Goal: Task Accomplishment & Management: Use online tool/utility

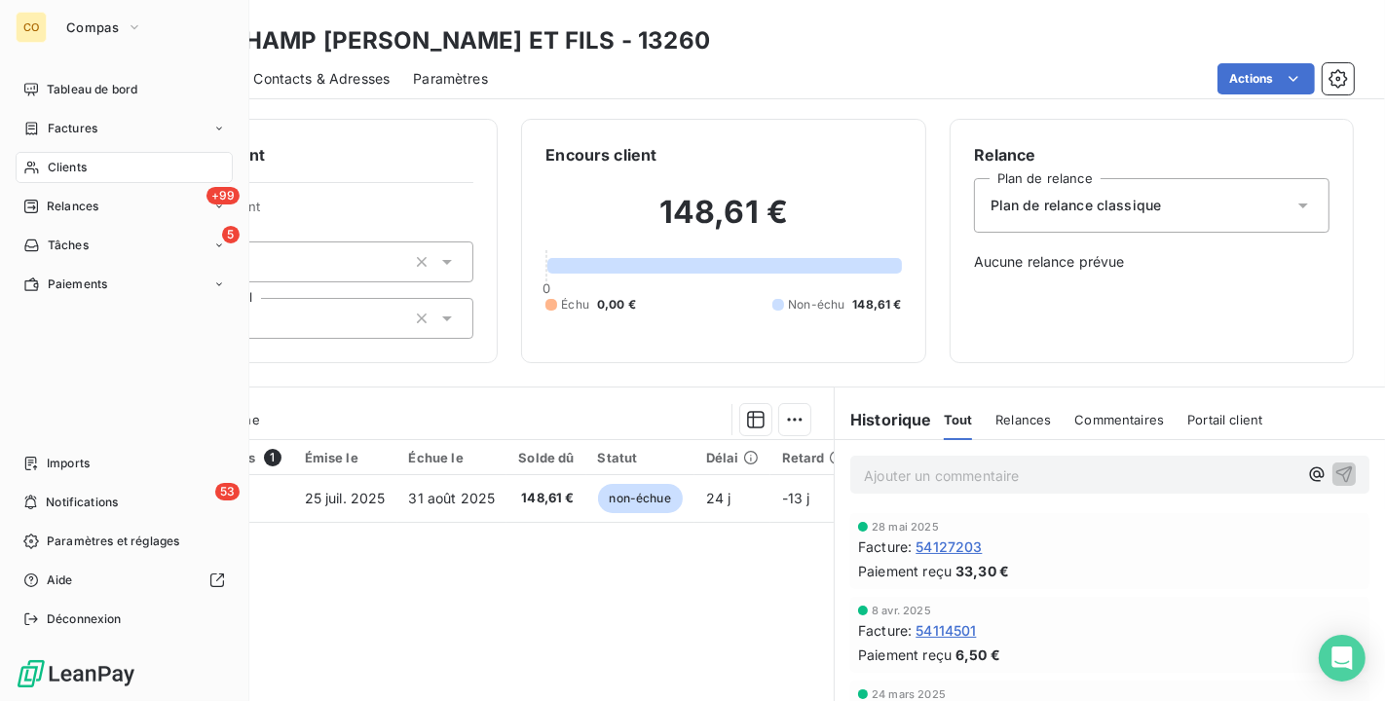
click at [47, 154] on div "Clients" at bounding box center [124, 167] width 217 height 31
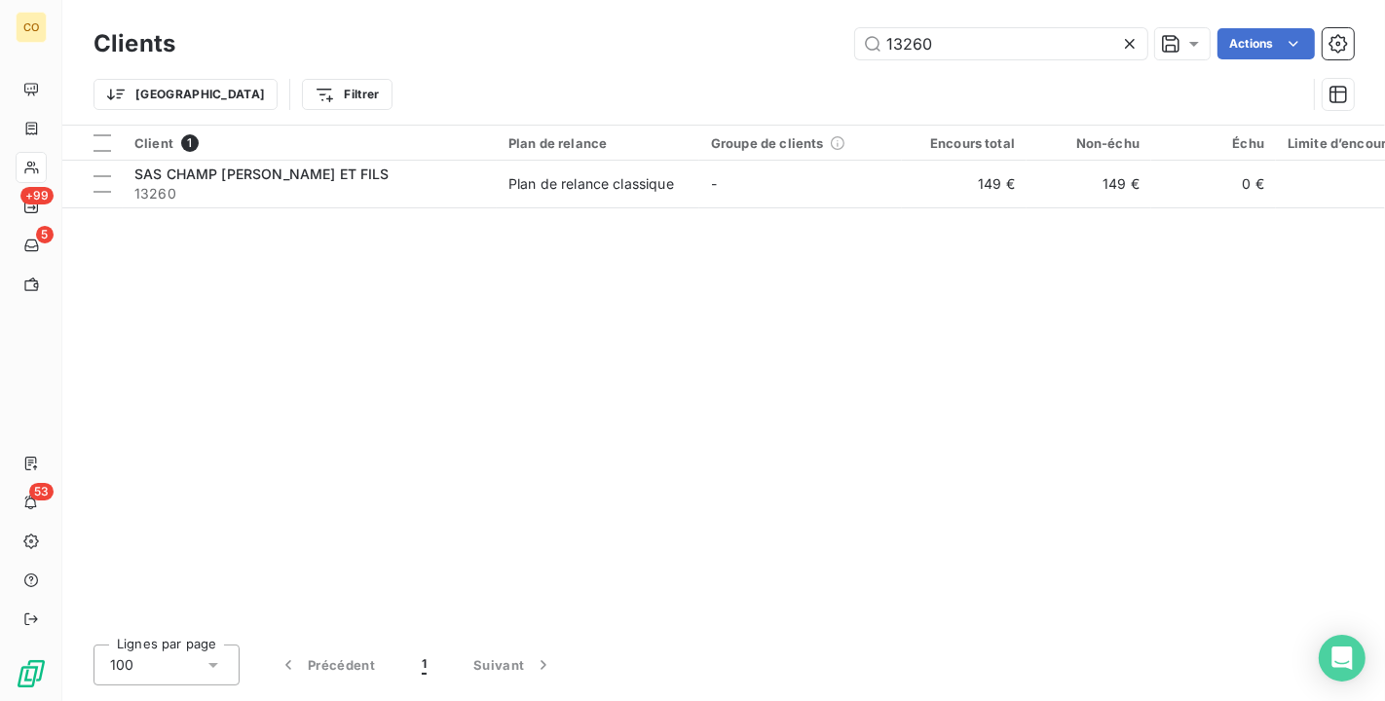
drag, startPoint x: 981, startPoint y: 54, endPoint x: 772, endPoint y: 1, distance: 215.0
click at [772, 1] on div "Clients 13260 Actions Trier Filtrer" at bounding box center [723, 62] width 1323 height 125
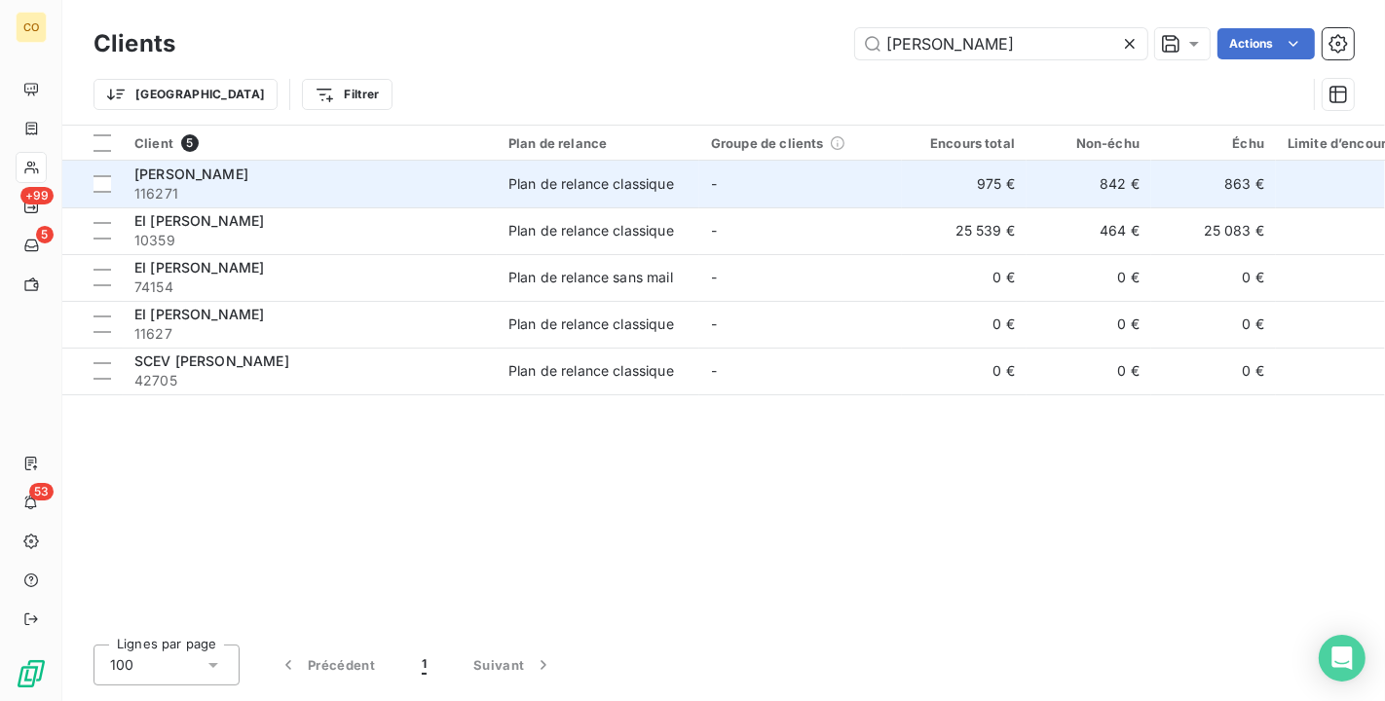
type input "[PERSON_NAME]"
click at [433, 186] on span "116271" at bounding box center [309, 193] width 351 height 19
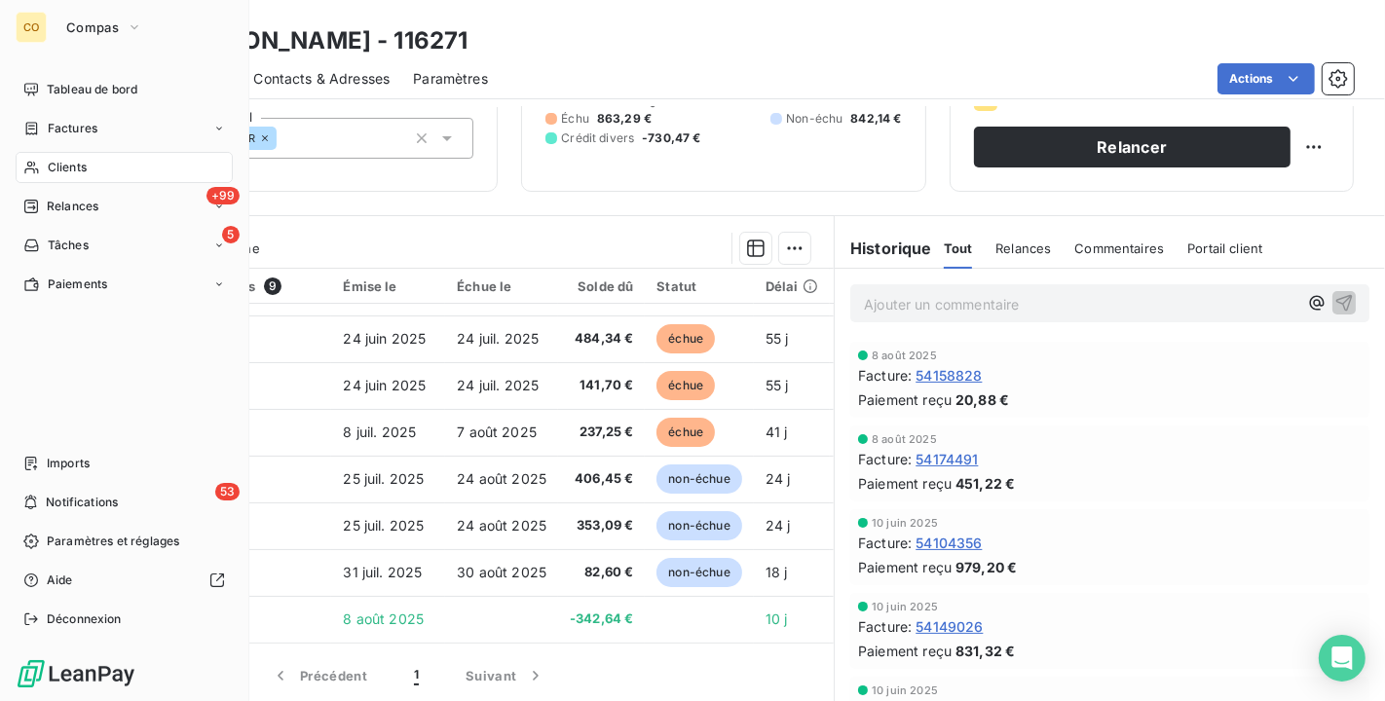
click at [33, 169] on icon at bounding box center [31, 168] width 14 height 13
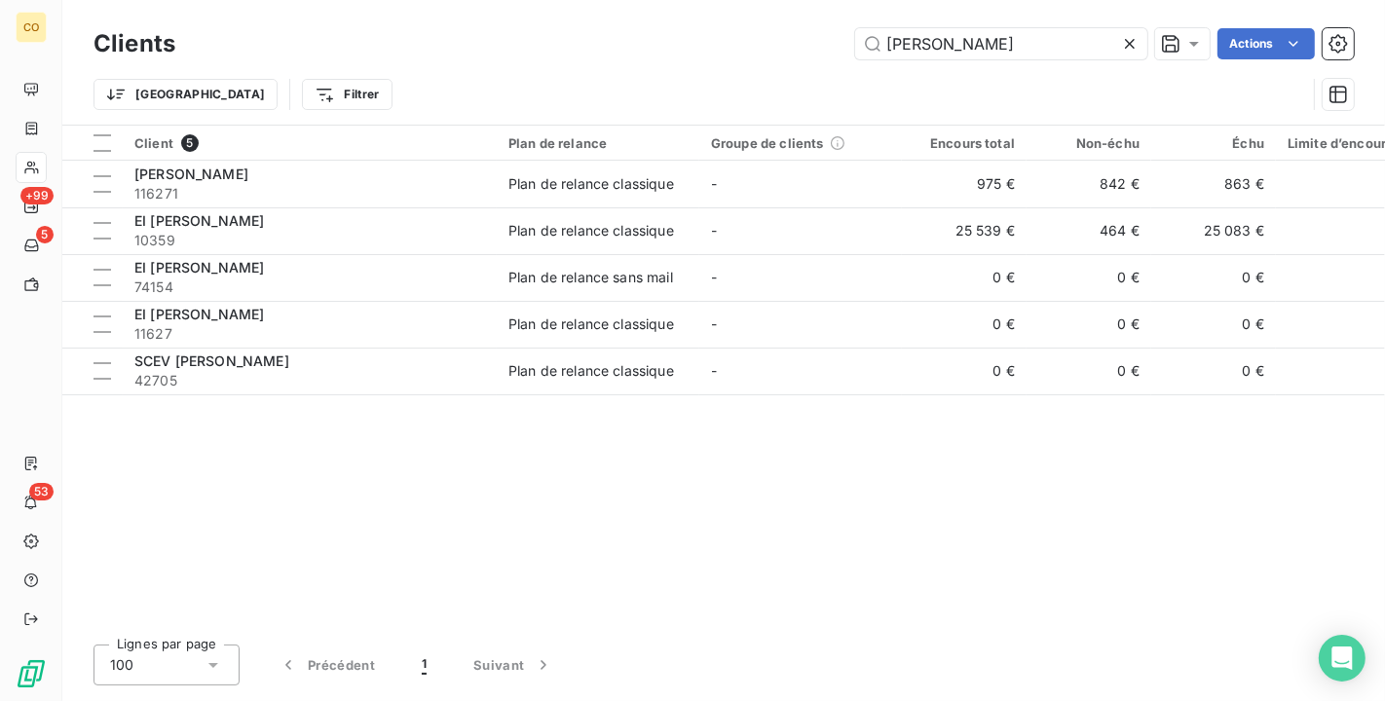
drag, startPoint x: 1004, startPoint y: 42, endPoint x: 587, endPoint y: -19, distance: 421.4
click at [587, 0] on html "CO +99 5 53 Clients [PERSON_NAME] F Actions Trier Filtrer Client 5 Plan de rela…" at bounding box center [692, 350] width 1385 height 701
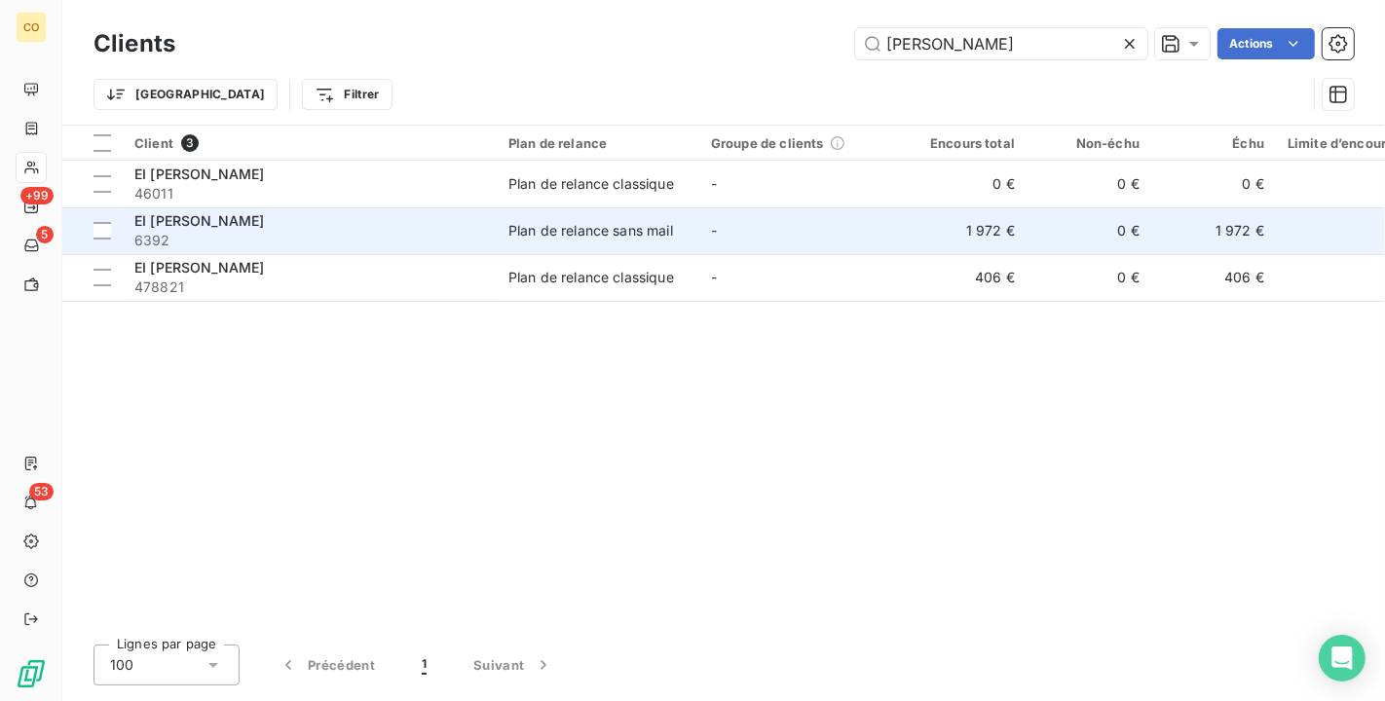
type input "[PERSON_NAME]"
click at [520, 219] on td "Plan de relance sans mail" at bounding box center [598, 230] width 203 height 47
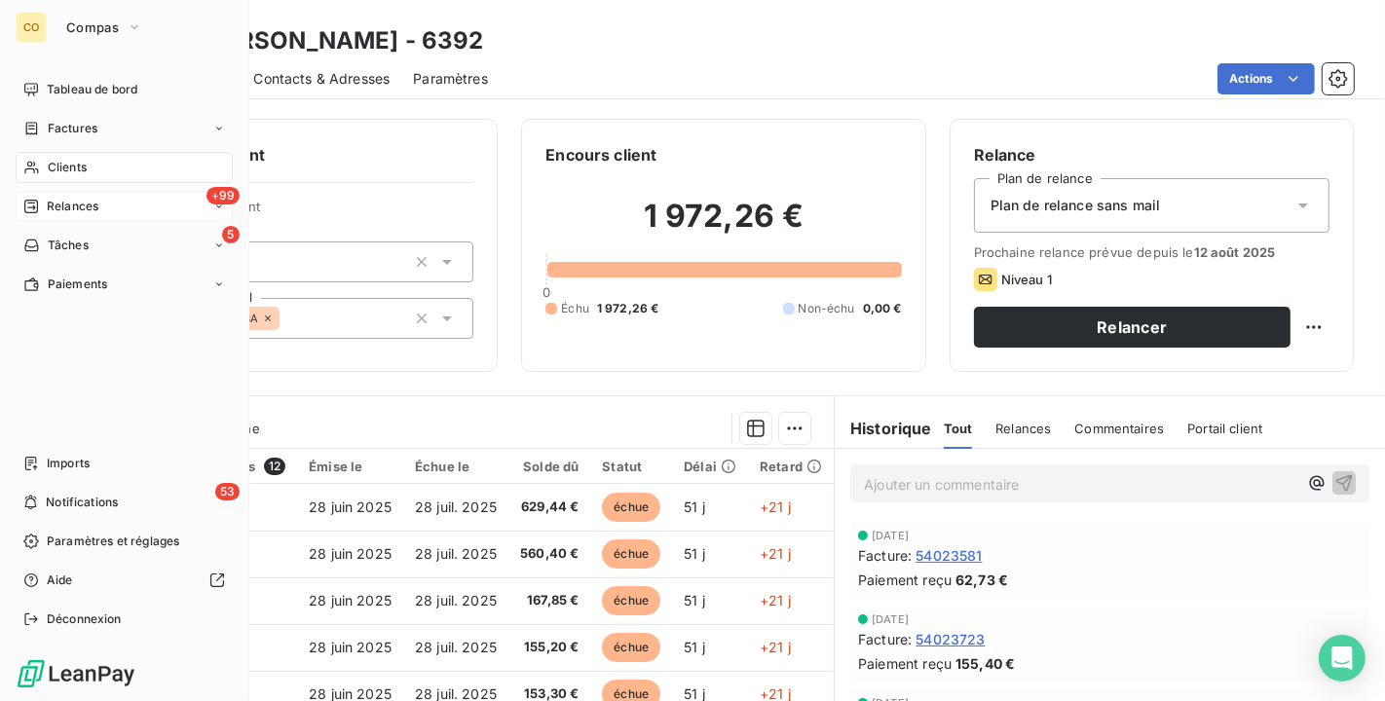
click at [78, 206] on span "Relances" at bounding box center [73, 207] width 52 height 18
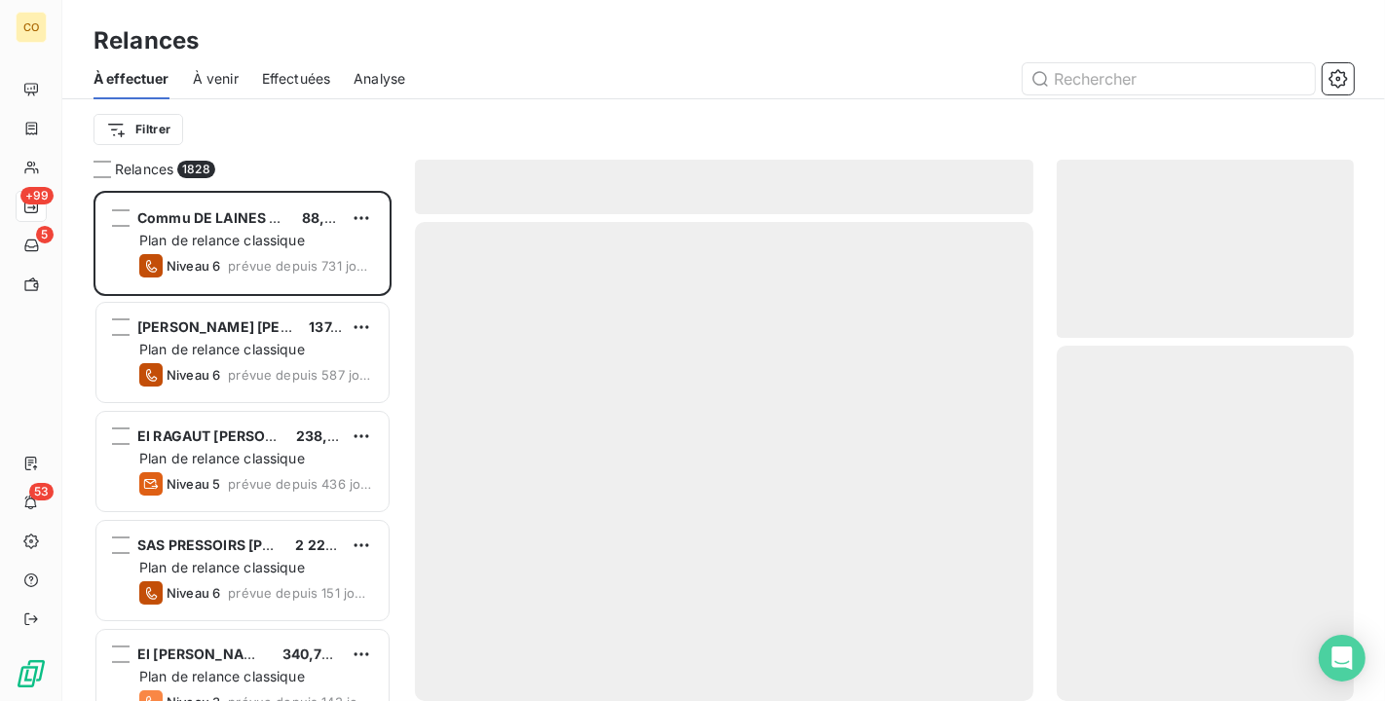
scroll to position [494, 281]
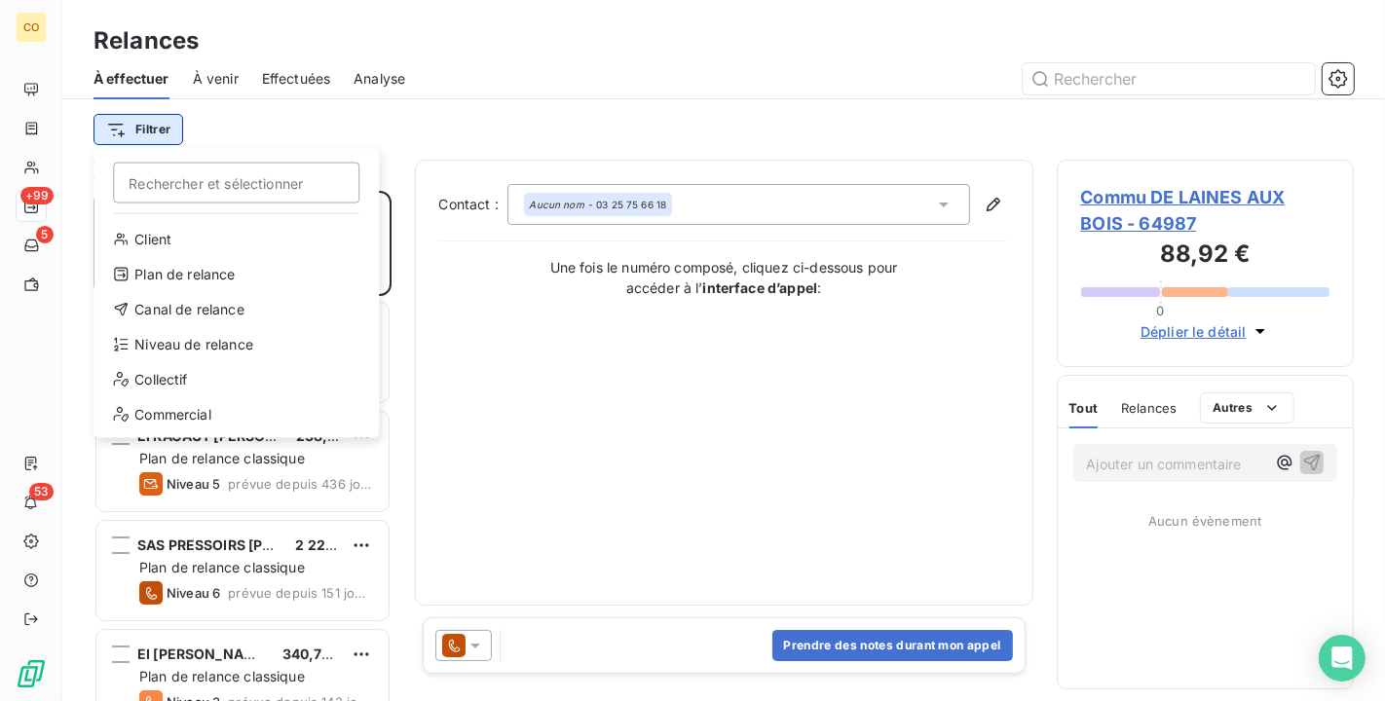
click at [166, 130] on html "CO +99 5 53 Relances À effectuer À venir Effectuées Analyse Filtrer Rechercher …" at bounding box center [692, 350] width 1385 height 701
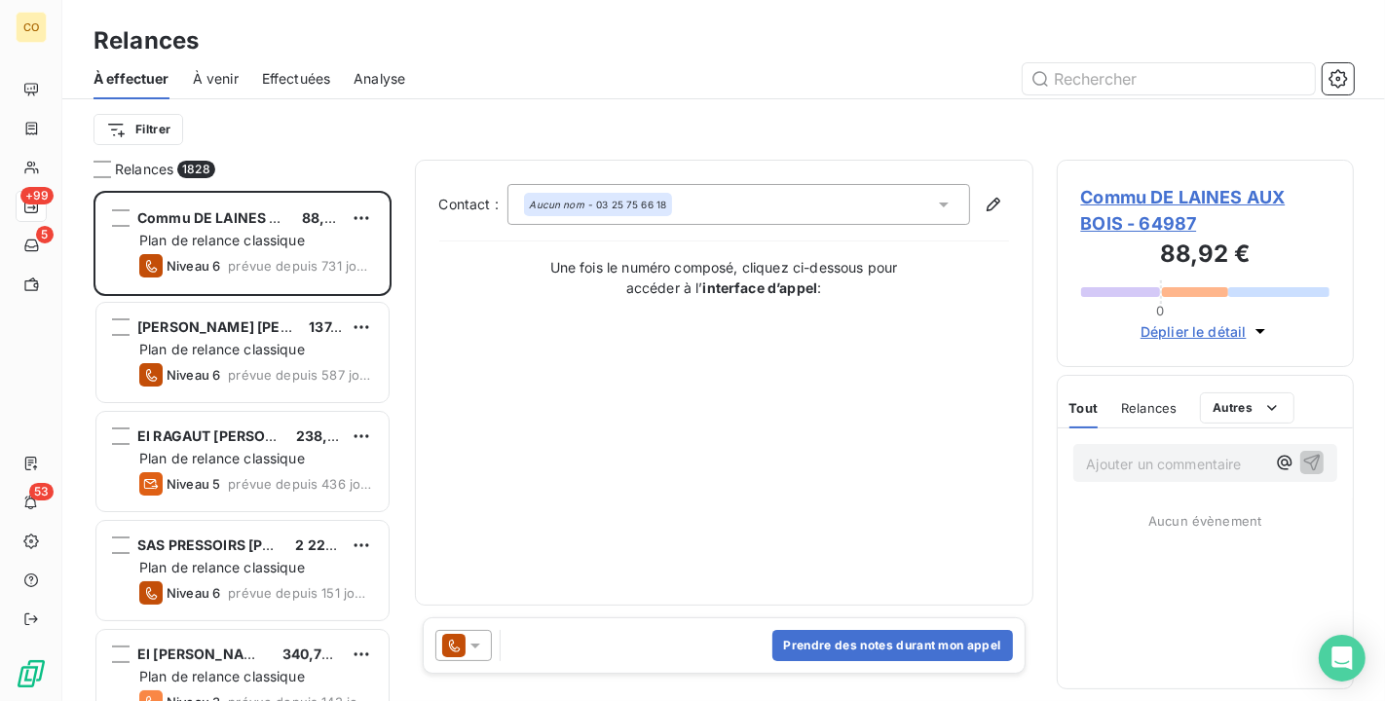
click at [363, 147] on html "CO +99 5 53 Relances À effectuer À venir Effectuées Analyse Filtrer Relances 18…" at bounding box center [692, 350] width 1385 height 701
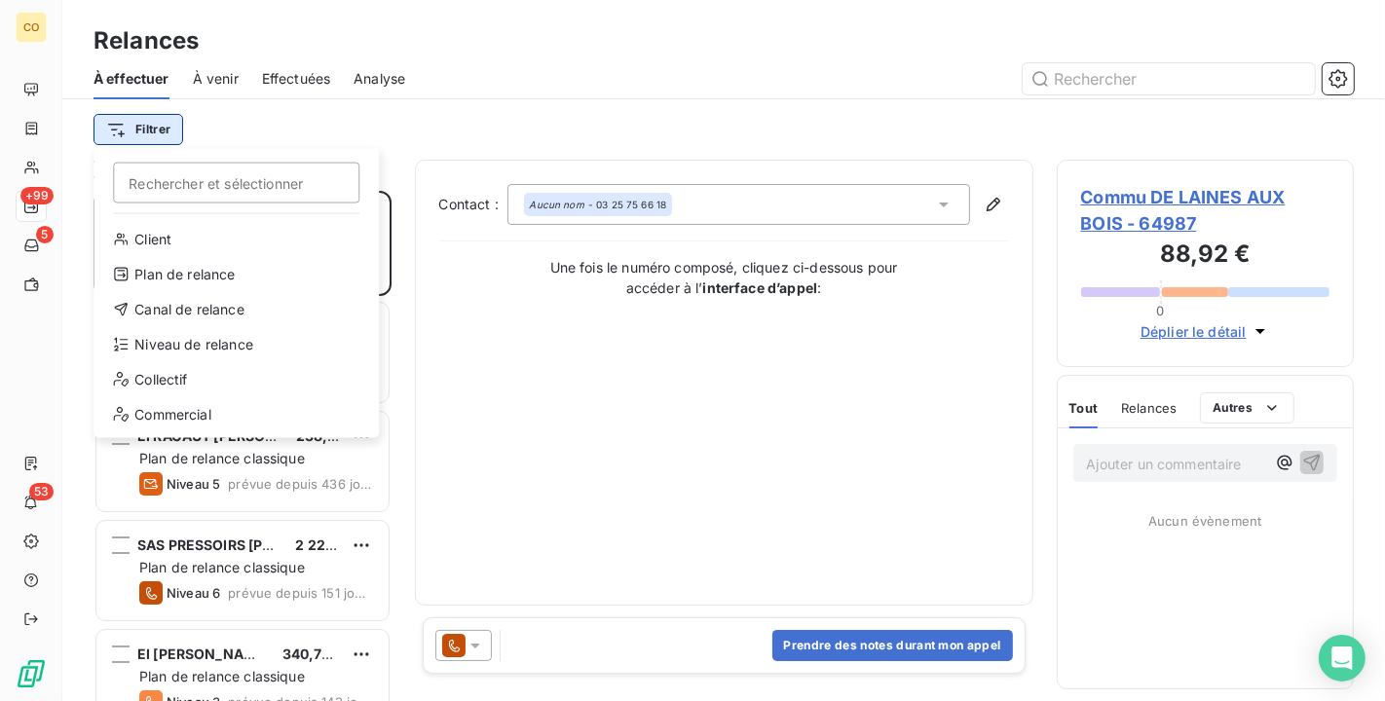
click at [141, 126] on html "CO +99 5 53 Relances À effectuer À venir Effectuées Analyse Filtrer Rechercher …" at bounding box center [692, 350] width 1385 height 701
click at [221, 348] on div "Niveau de relance" at bounding box center [236, 344] width 270 height 31
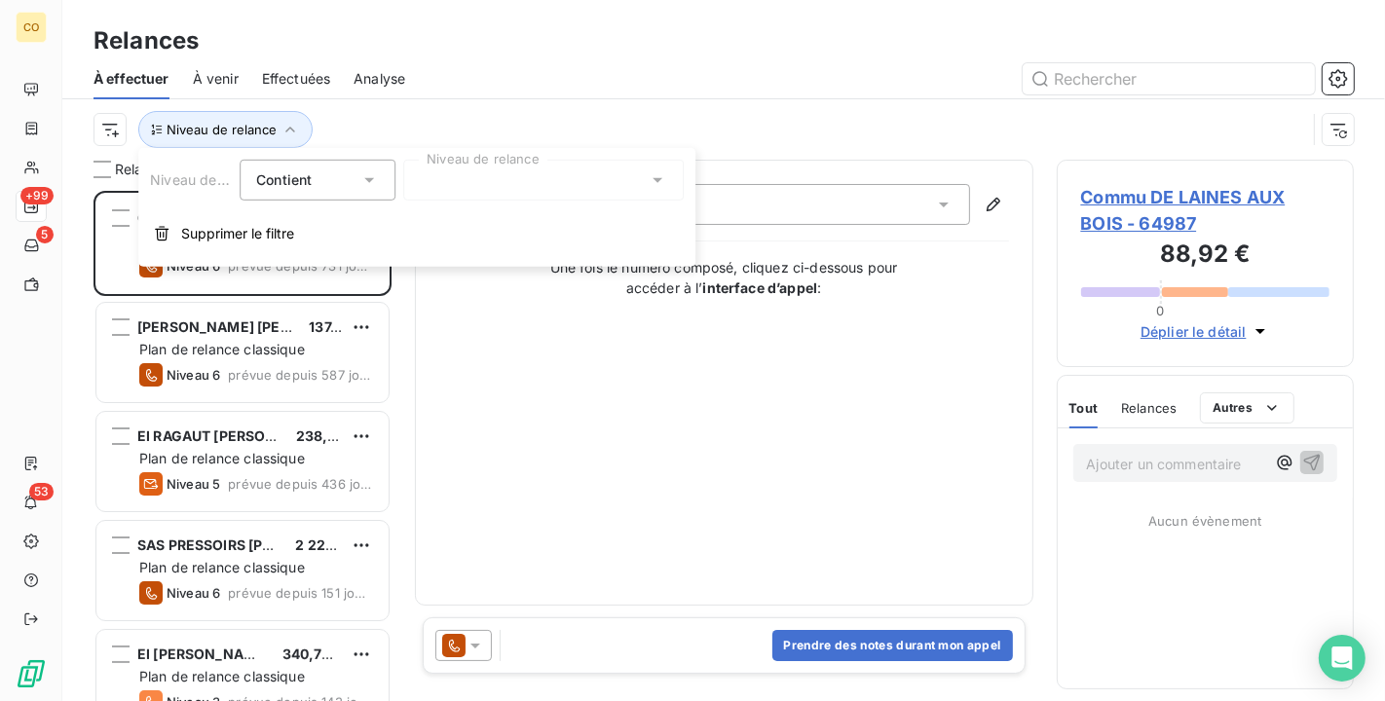
click at [589, 188] on div at bounding box center [543, 180] width 281 height 41
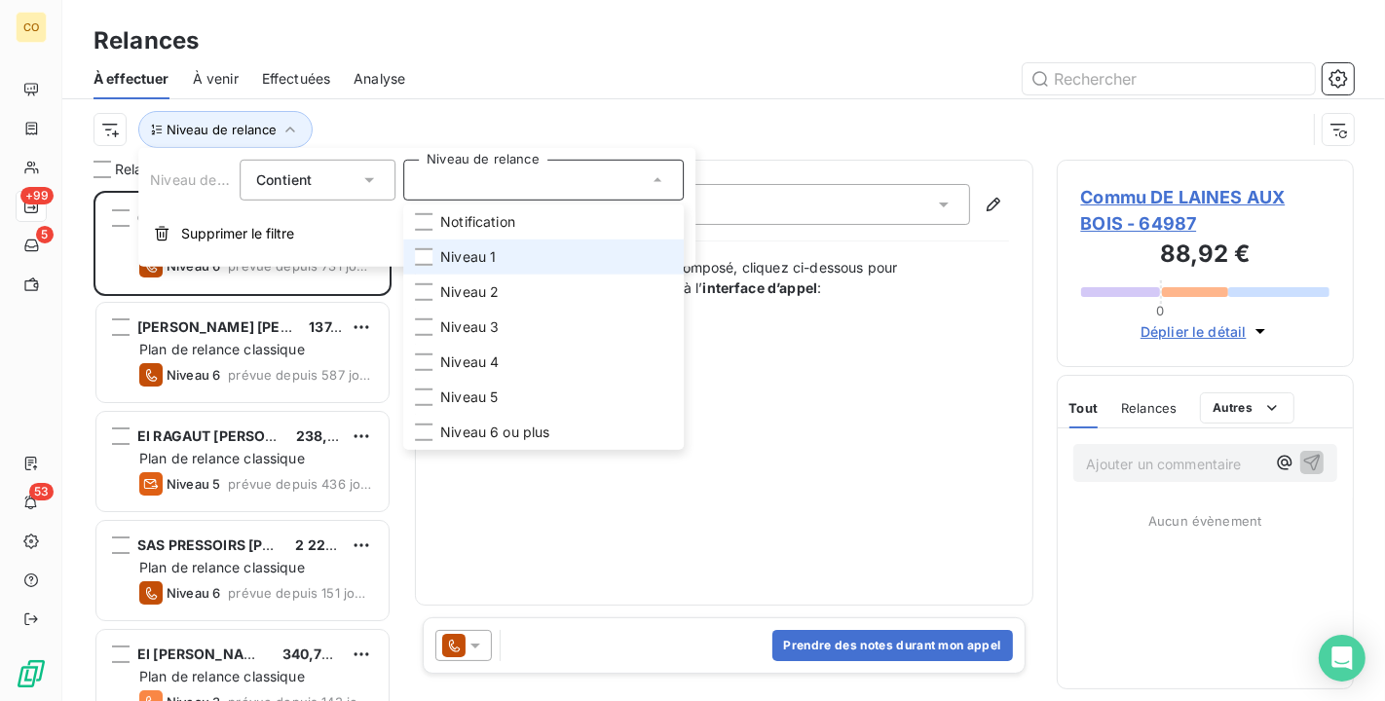
click at [532, 256] on li "Niveau 1" at bounding box center [543, 257] width 281 height 35
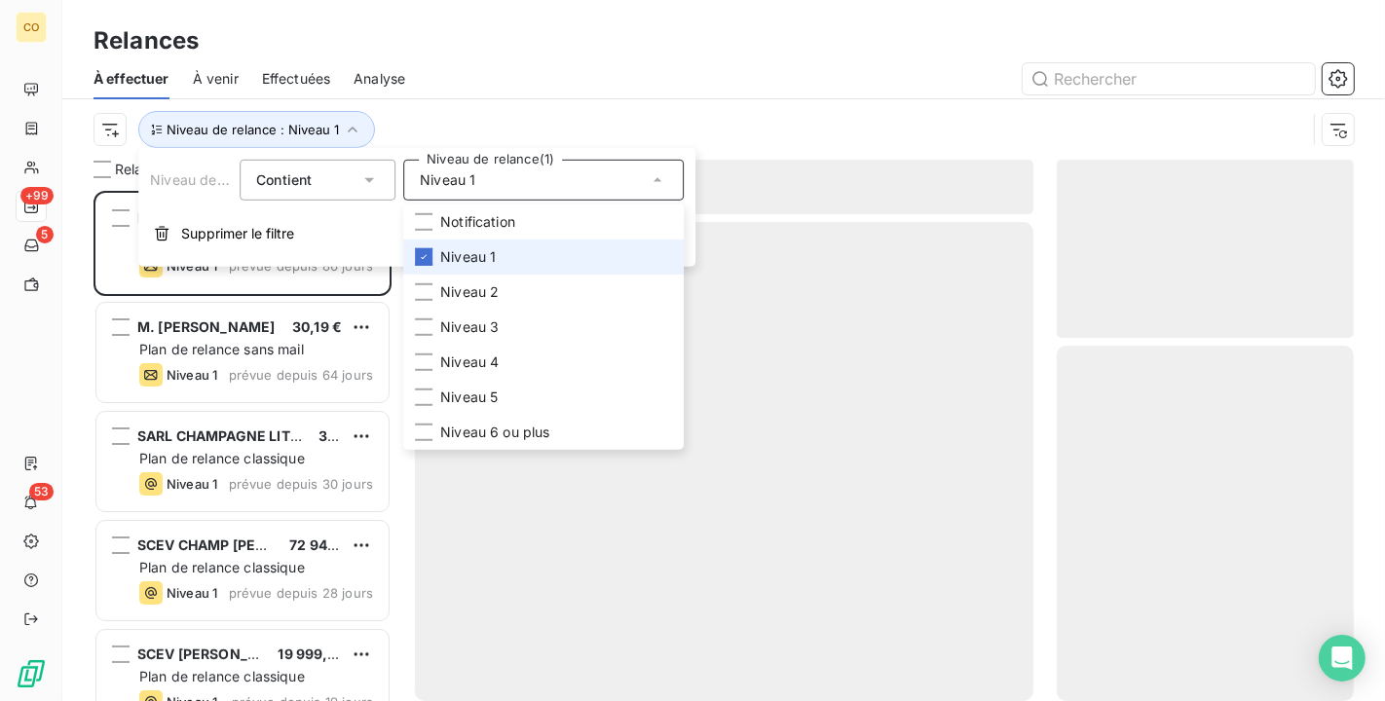
scroll to position [494, 281]
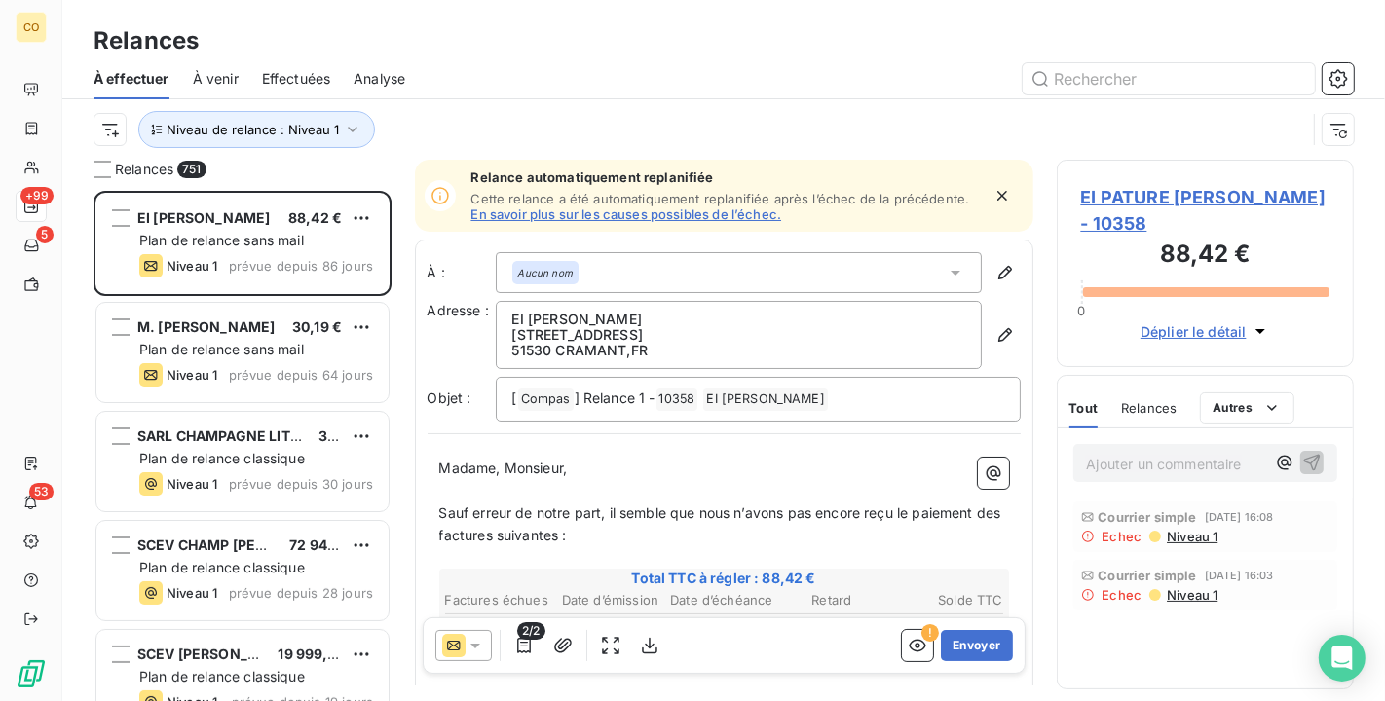
click at [413, 55] on div "Relances" at bounding box center [723, 40] width 1323 height 35
click at [125, 130] on html "CO +99 5 53 Relances À effectuer À venir Effectuées Analyse Niveau de relance :…" at bounding box center [692, 350] width 1385 height 701
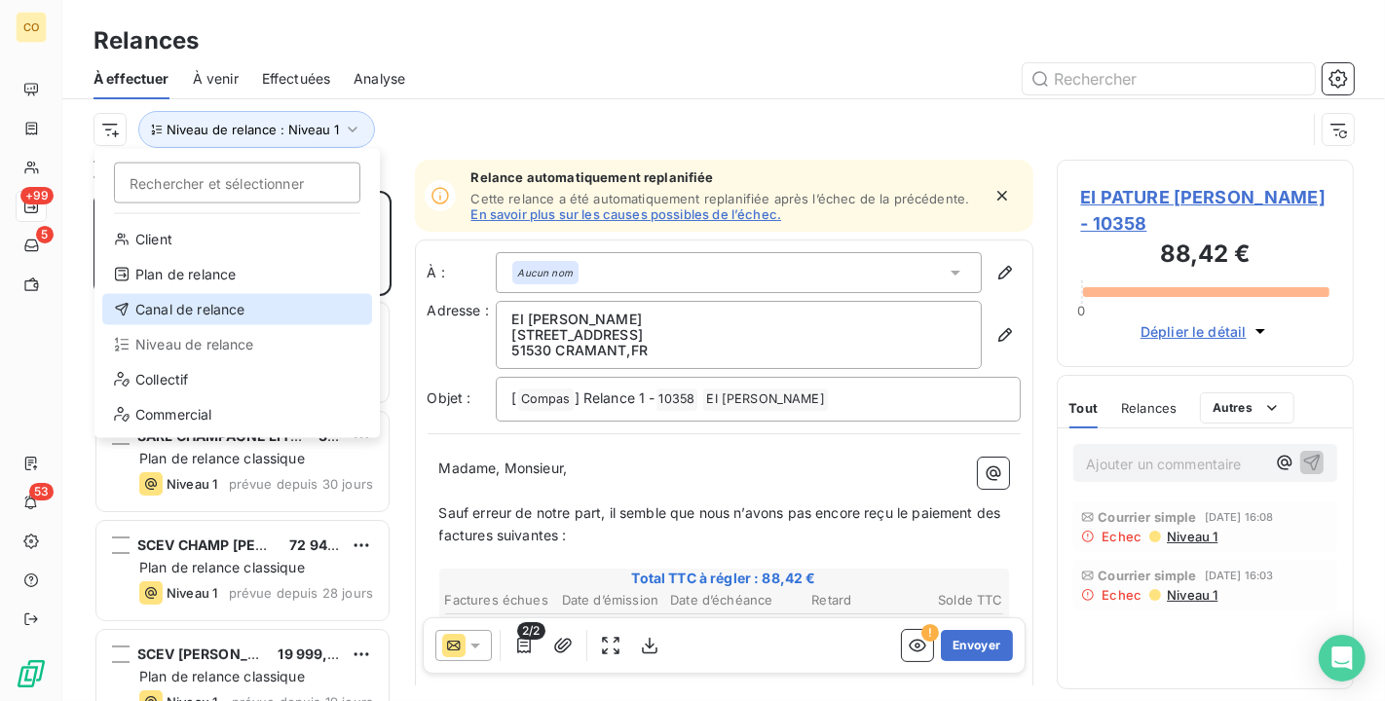
click at [171, 297] on div "Canal de relance" at bounding box center [237, 309] width 270 height 31
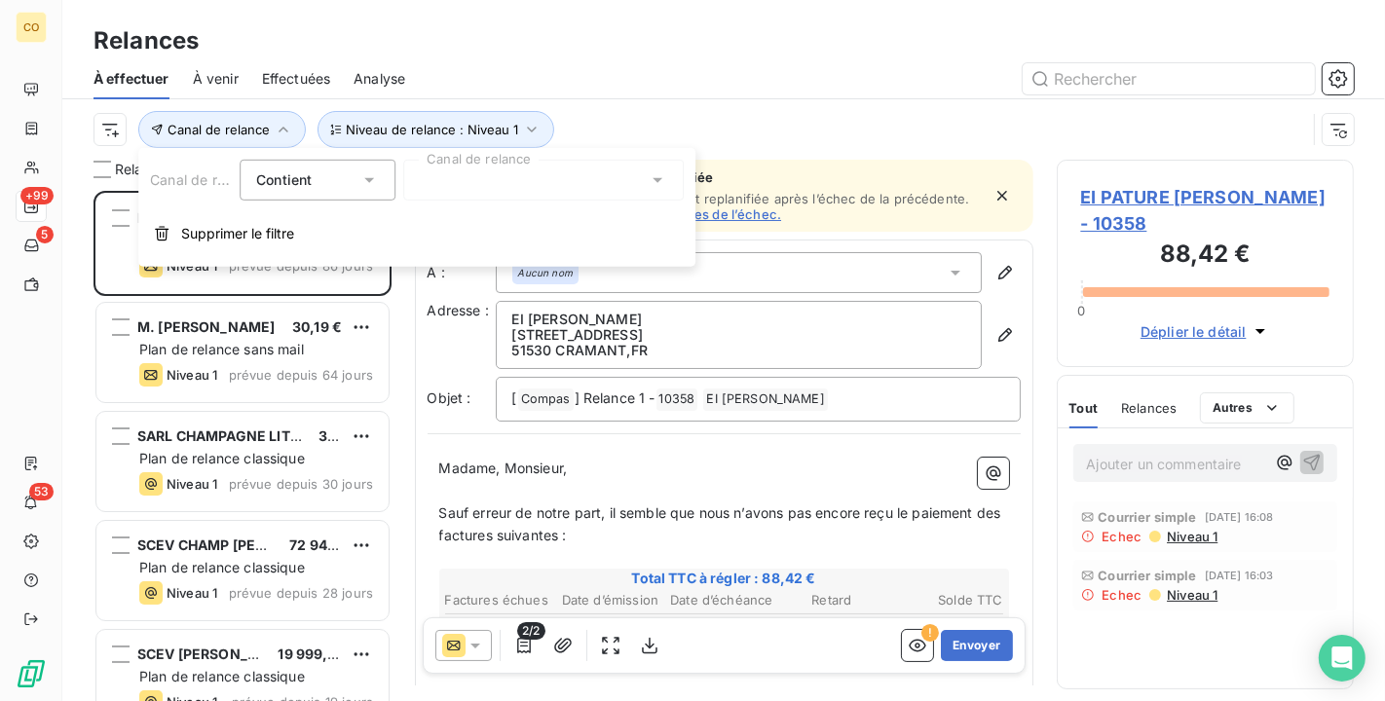
click at [517, 176] on div at bounding box center [543, 180] width 281 height 41
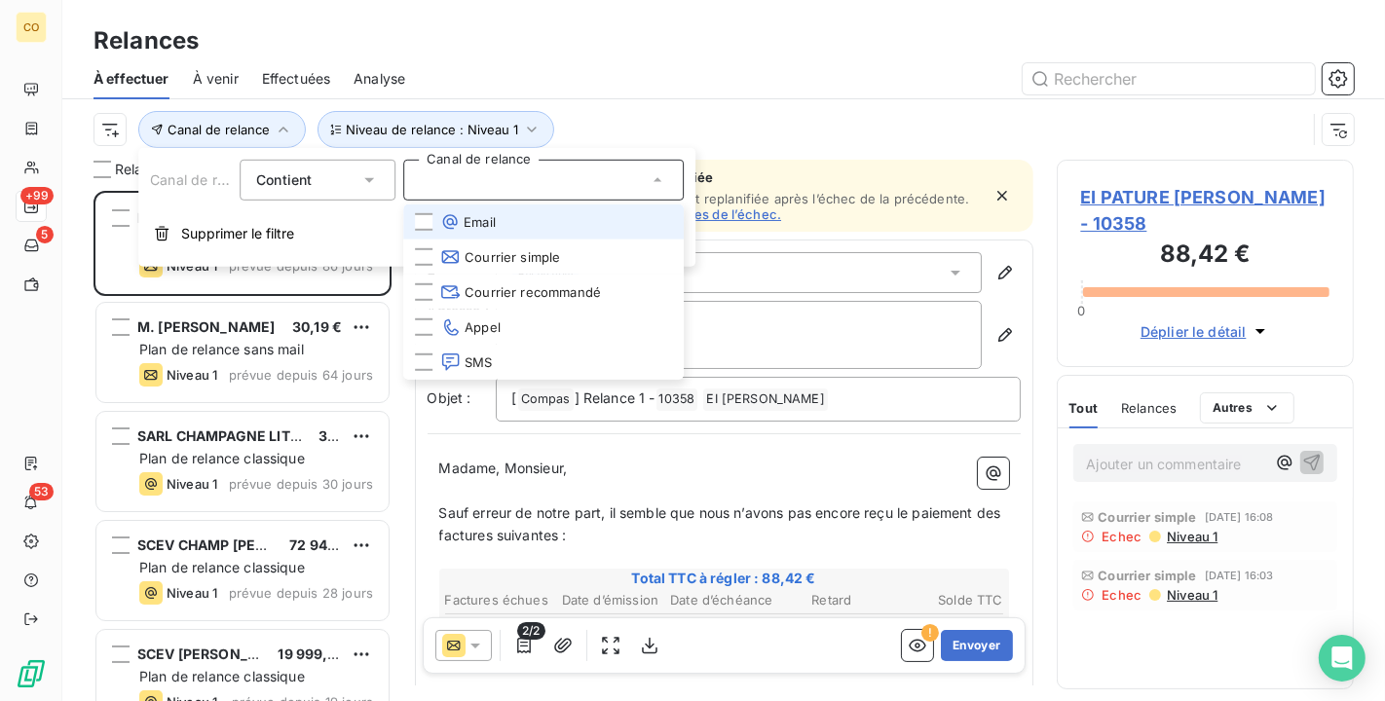
click at [501, 226] on li "Email" at bounding box center [543, 222] width 281 height 35
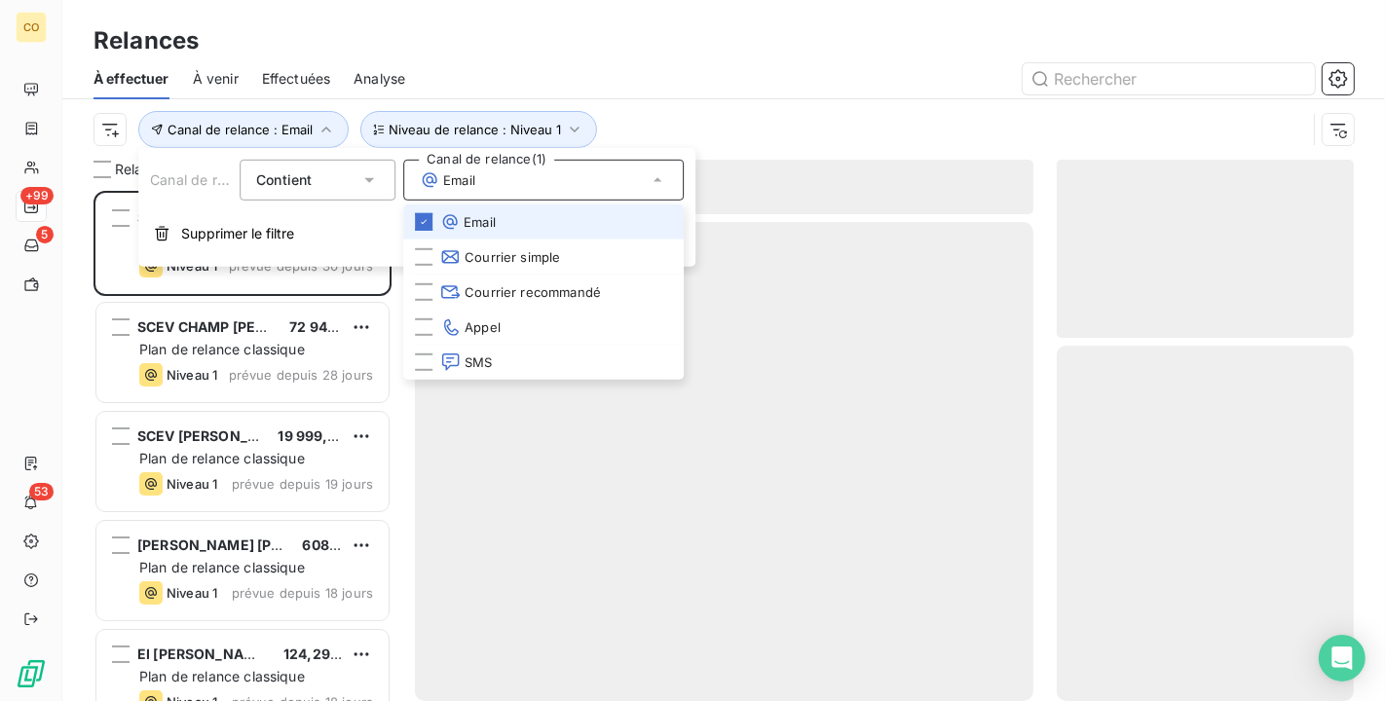
scroll to position [494, 281]
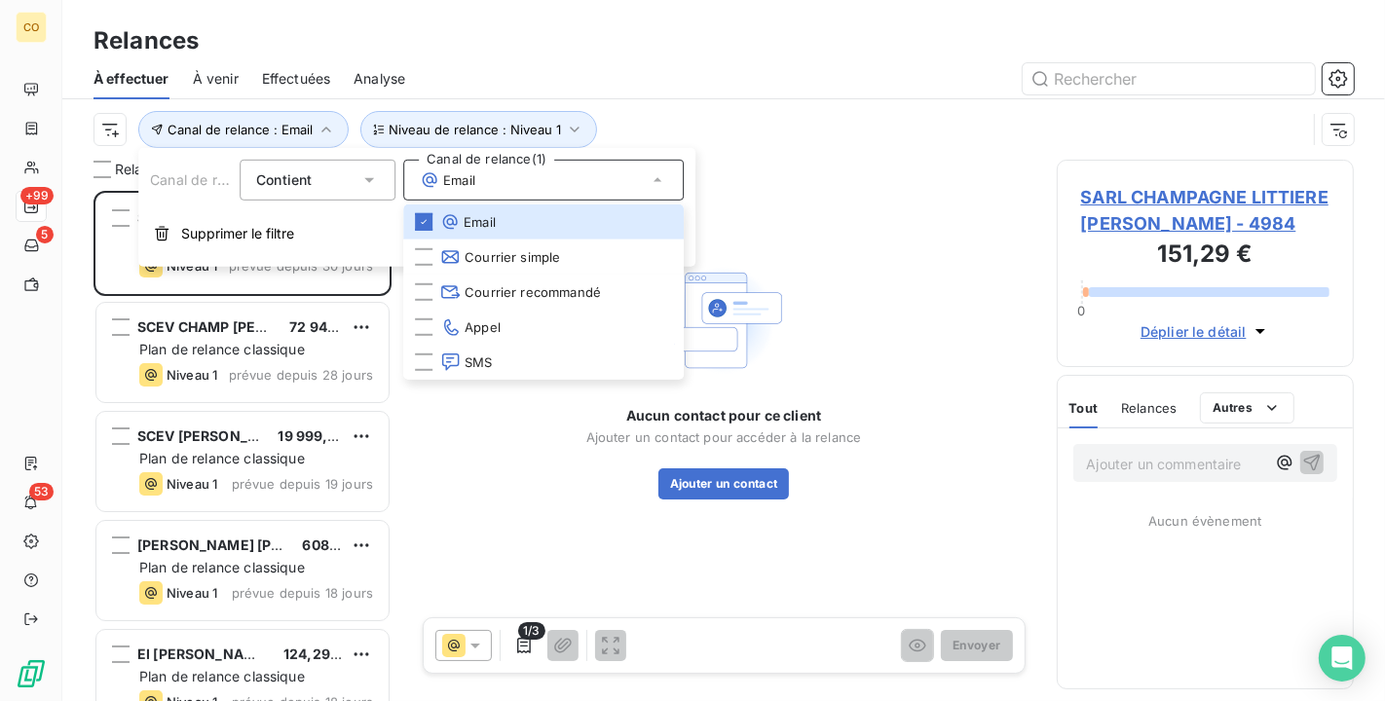
click at [684, 88] on div at bounding box center [891, 78] width 925 height 31
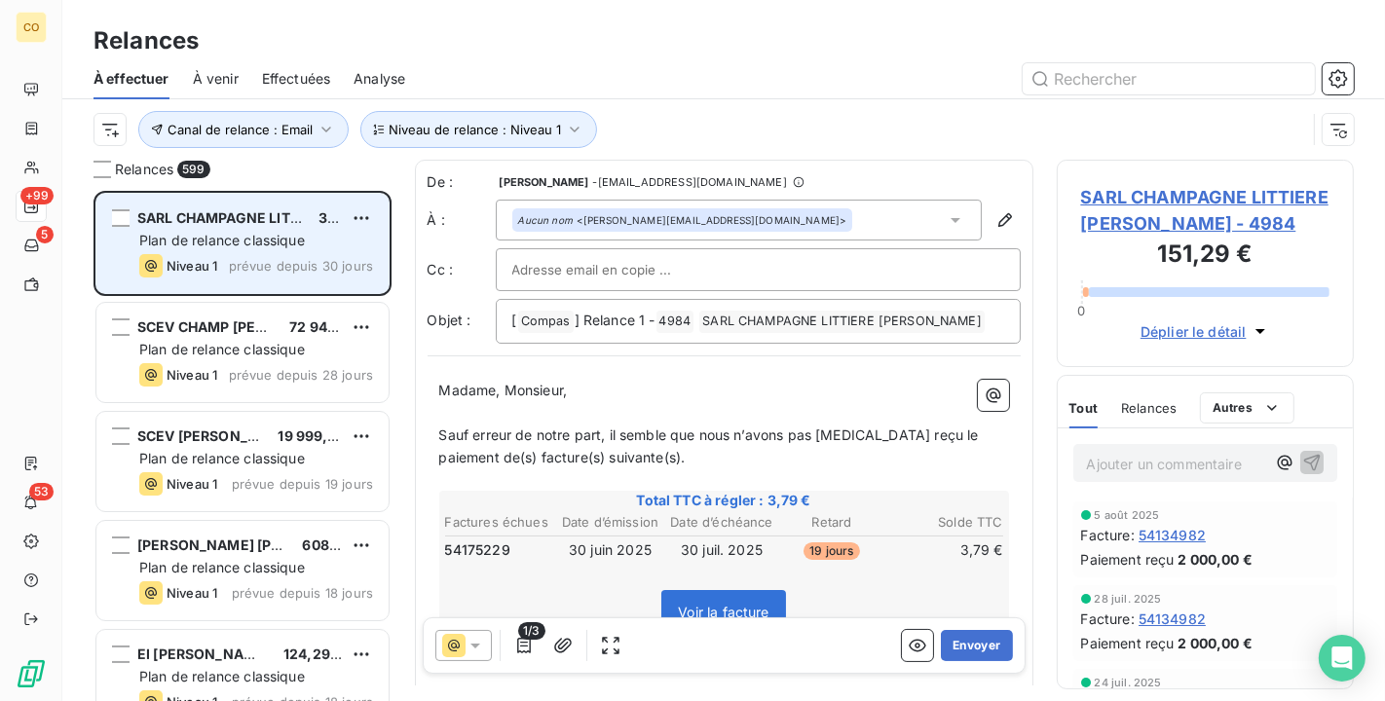
click at [376, 207] on div "SARL CHAMPAGNE LITTIERE [PERSON_NAME] 3,79 € Plan de relance classique Niveau 1…" at bounding box center [242, 243] width 292 height 99
click at [371, 211] on html "CO +99 5 53 Relances À effectuer À venir Effectuées Analyse Canal de relance : …" at bounding box center [692, 350] width 1385 height 701
click at [320, 248] on div "Replanifier cette action" at bounding box center [278, 257] width 174 height 31
select select "7"
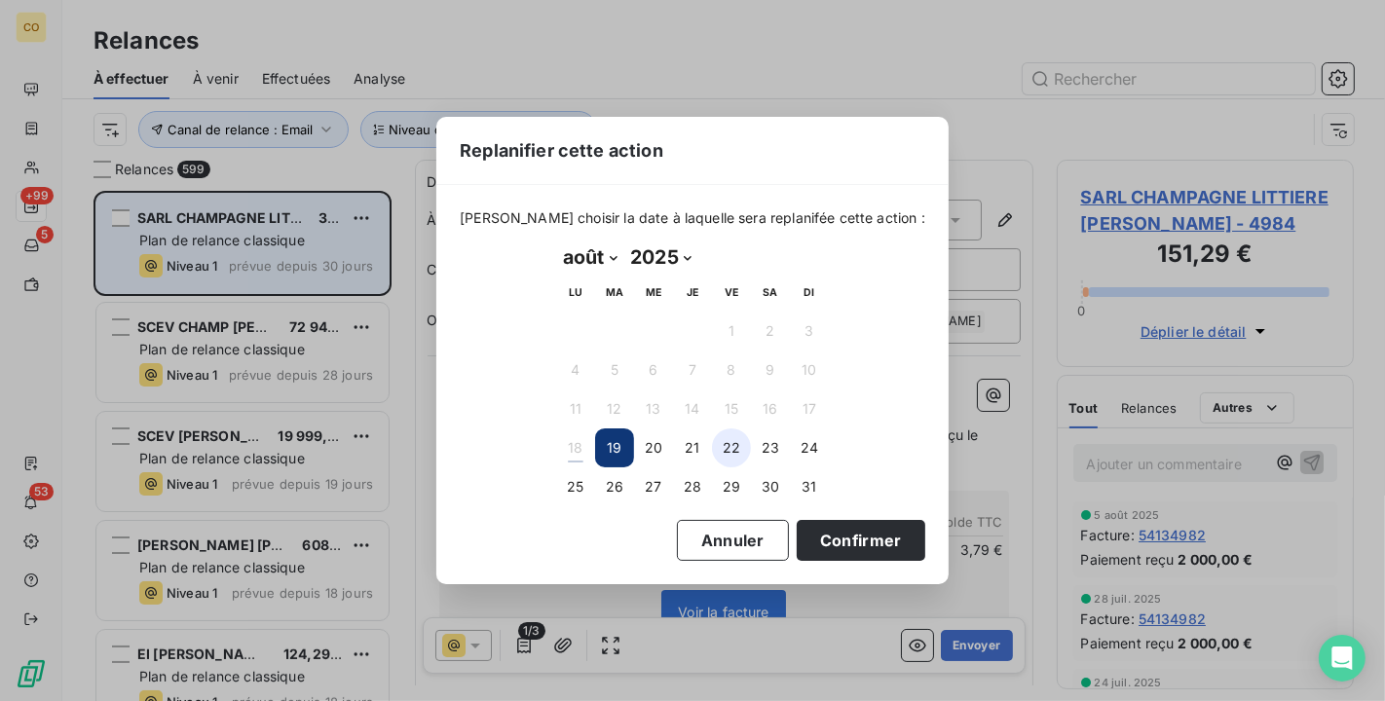
click at [732, 449] on button "22" at bounding box center [731, 448] width 39 height 39
click at [832, 536] on button "Confirmer" at bounding box center [861, 540] width 129 height 41
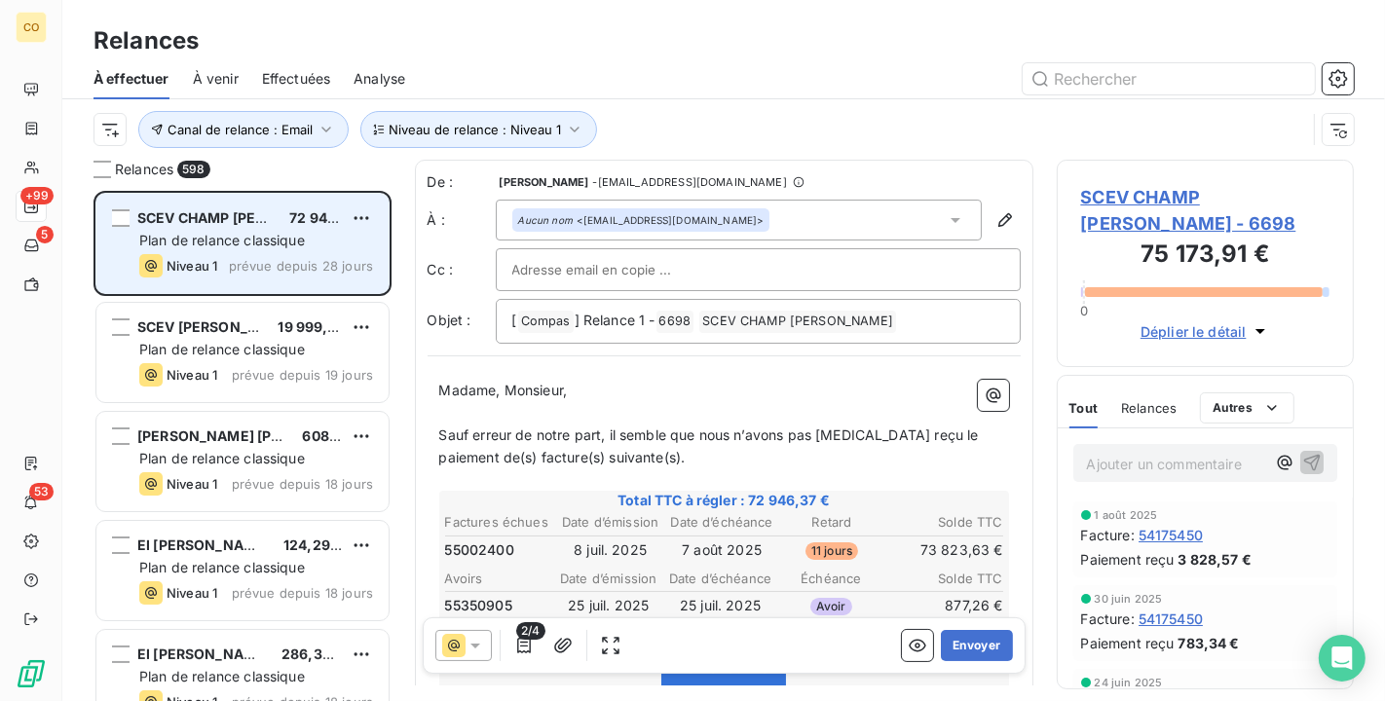
click at [378, 217] on div "SCEV CHAMP [PERSON_NAME] 72 946,37 € Plan de relance classique Niveau 1 prévue …" at bounding box center [242, 243] width 292 height 99
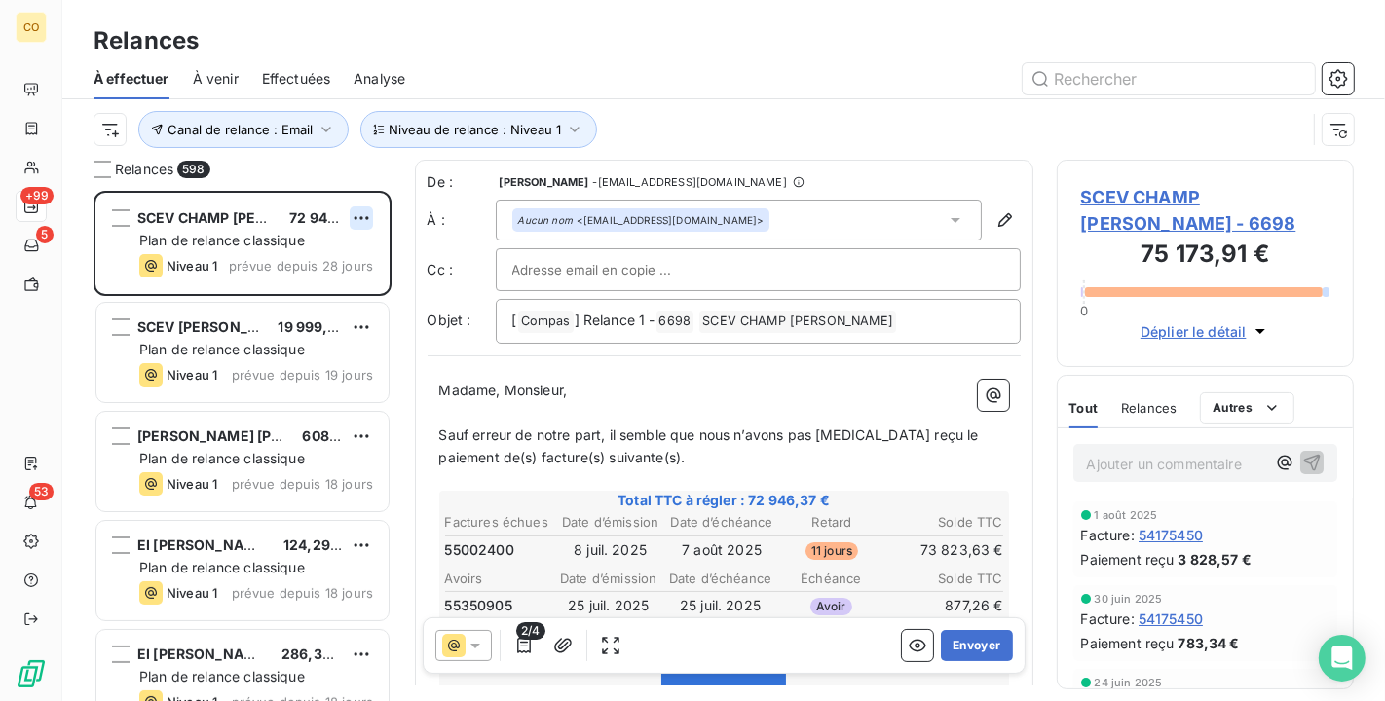
click at [363, 219] on html "CO +99 5 53 Relances À effectuer À venir Effectuées Analyse Canal de relance : …" at bounding box center [692, 350] width 1385 height 701
click at [331, 262] on div "Replanifier cette action" at bounding box center [278, 257] width 174 height 31
select select "7"
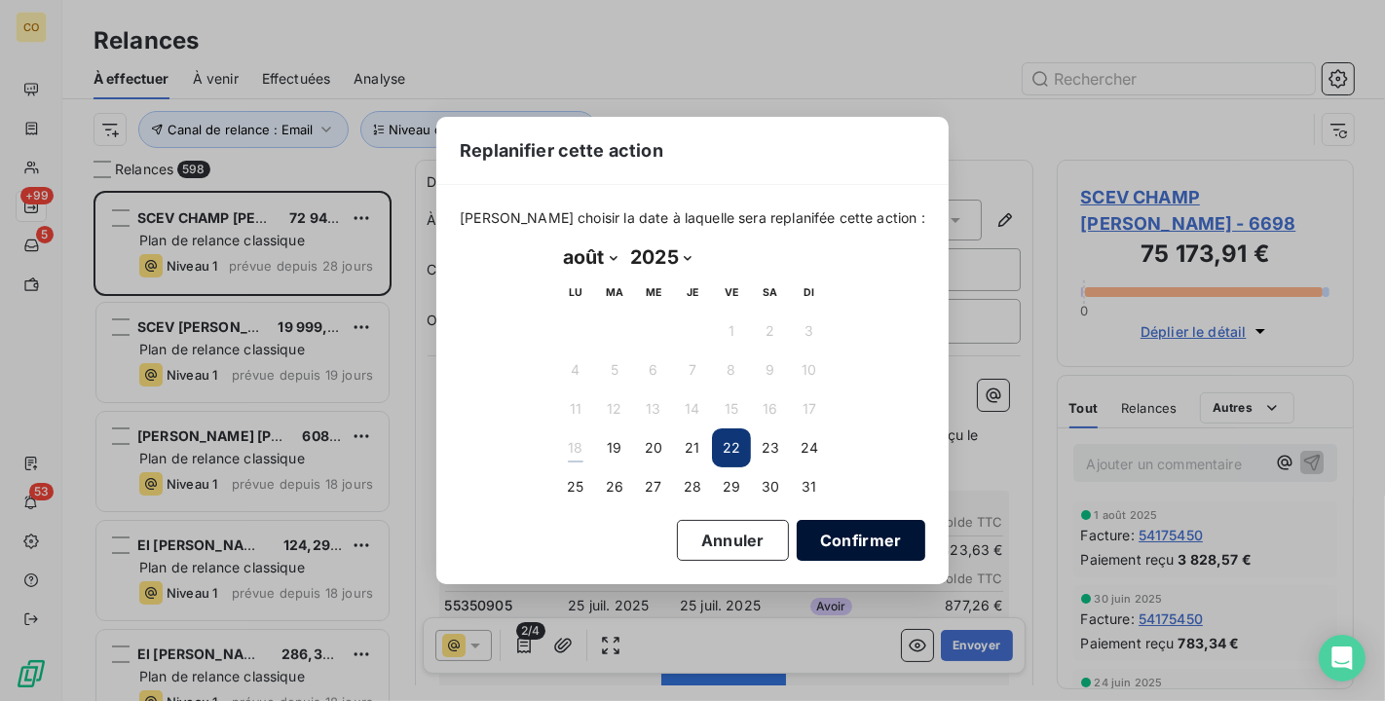
click at [833, 546] on button "Confirmer" at bounding box center [861, 540] width 129 height 41
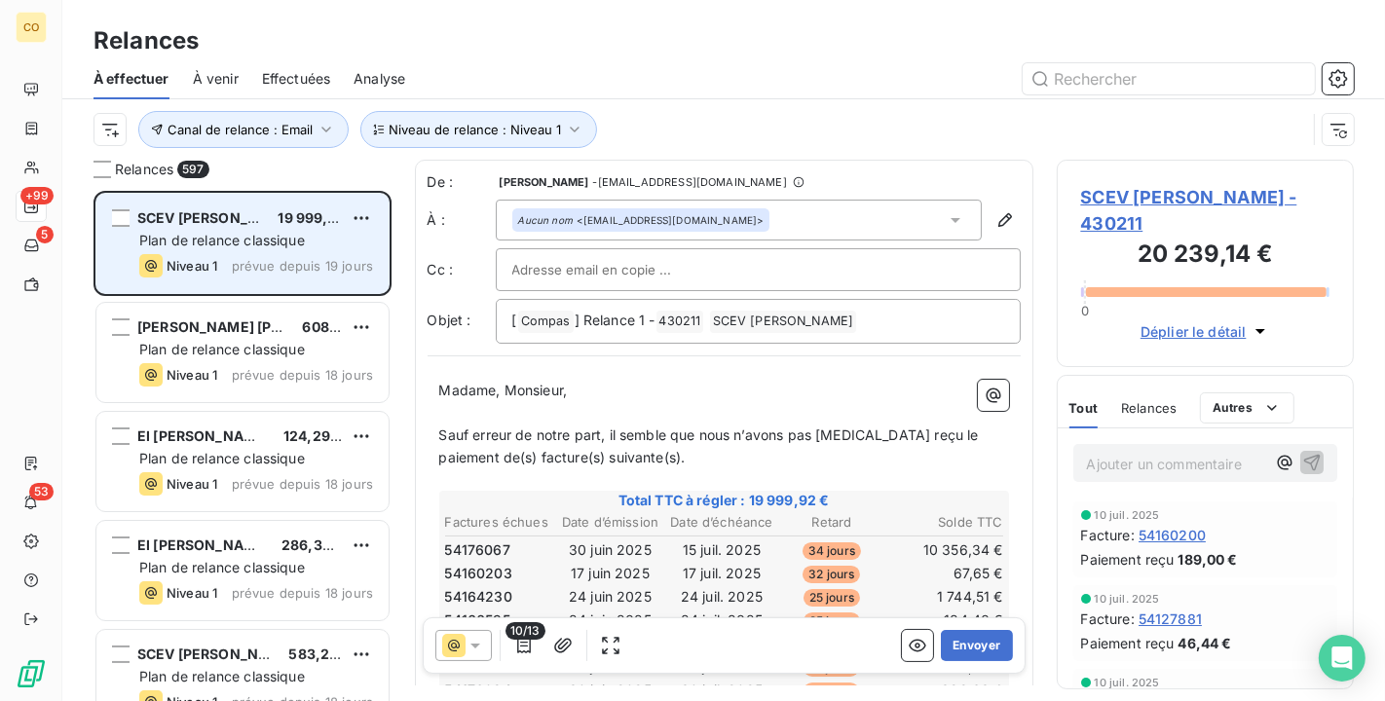
click at [377, 220] on div "SCEV [PERSON_NAME] 19 999,92 € Plan de relance classique Niveau 1 prévue depuis…" at bounding box center [242, 243] width 292 height 99
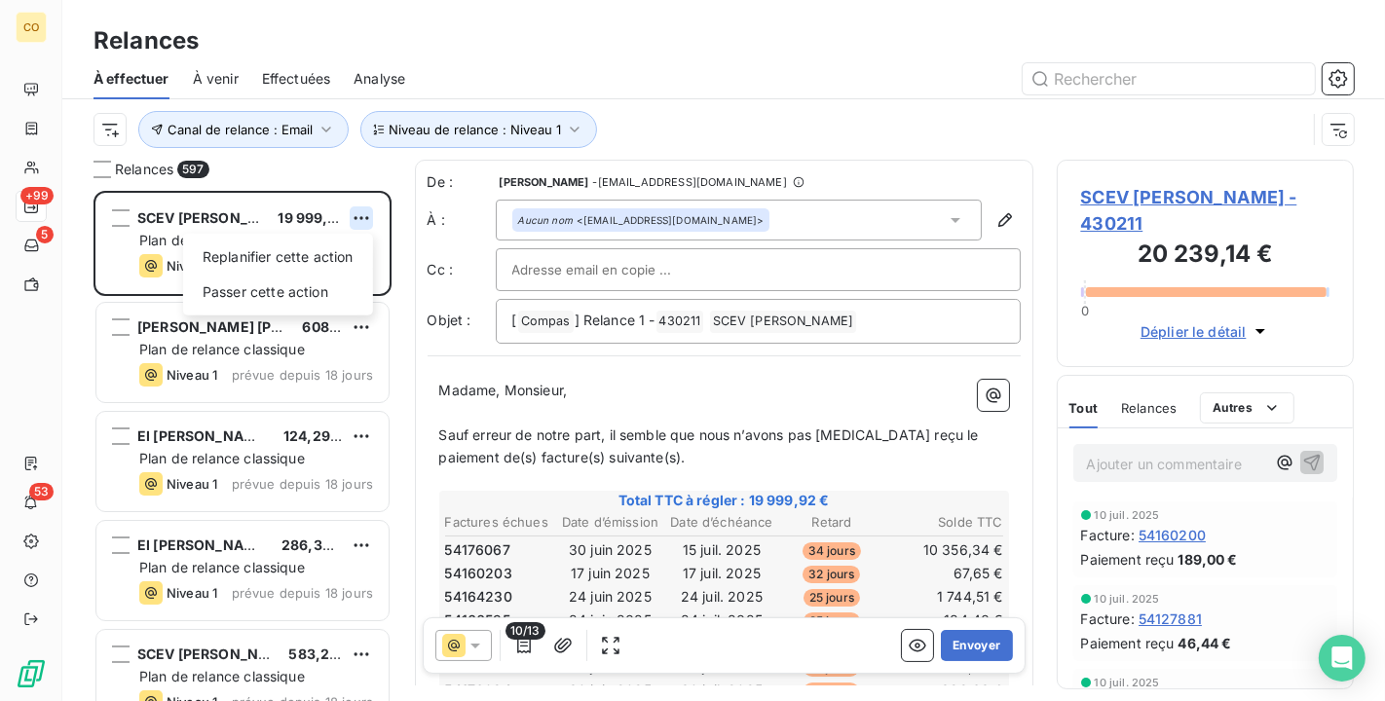
click at [370, 220] on html "CO +99 5 53 Relances À effectuer À venir Effectuées Analyse Canal de relance : …" at bounding box center [692, 350] width 1385 height 701
click at [348, 251] on div "Replanifier cette action" at bounding box center [278, 257] width 174 height 31
select select "7"
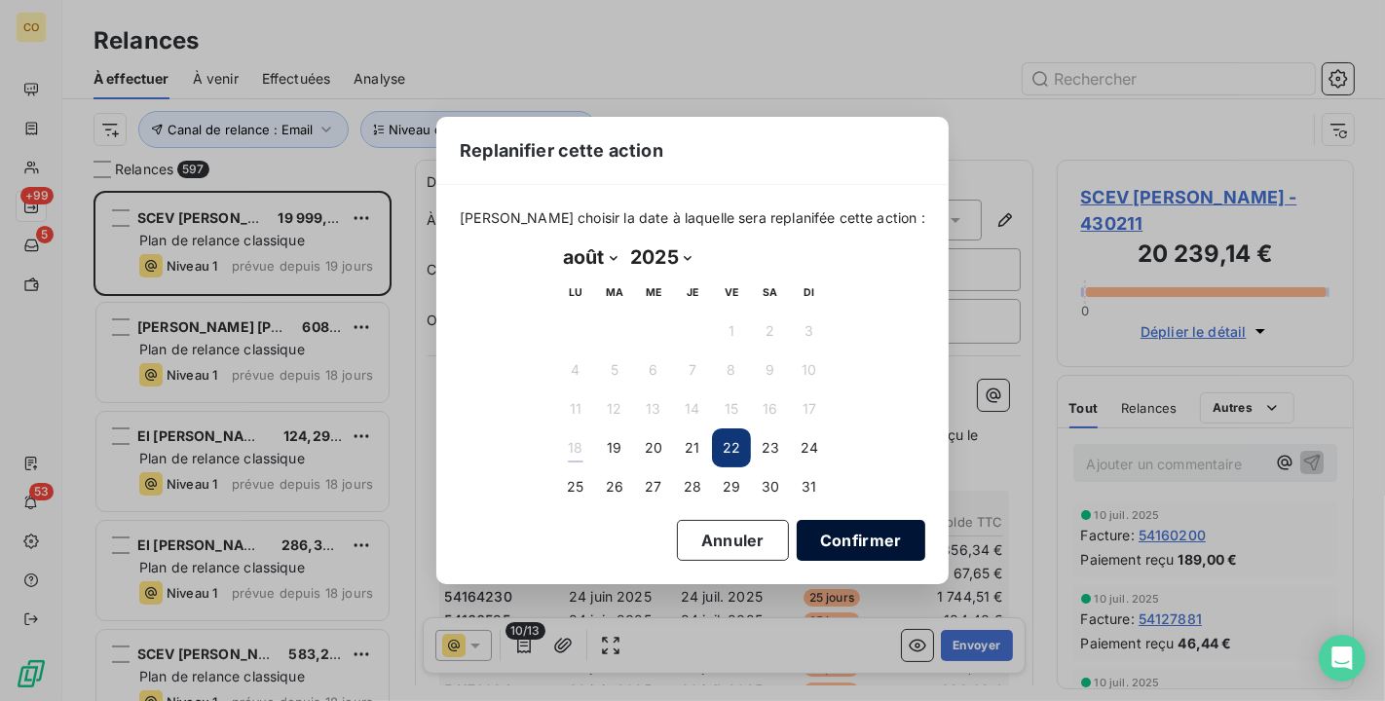
click at [832, 540] on button "Confirmer" at bounding box center [861, 540] width 129 height 41
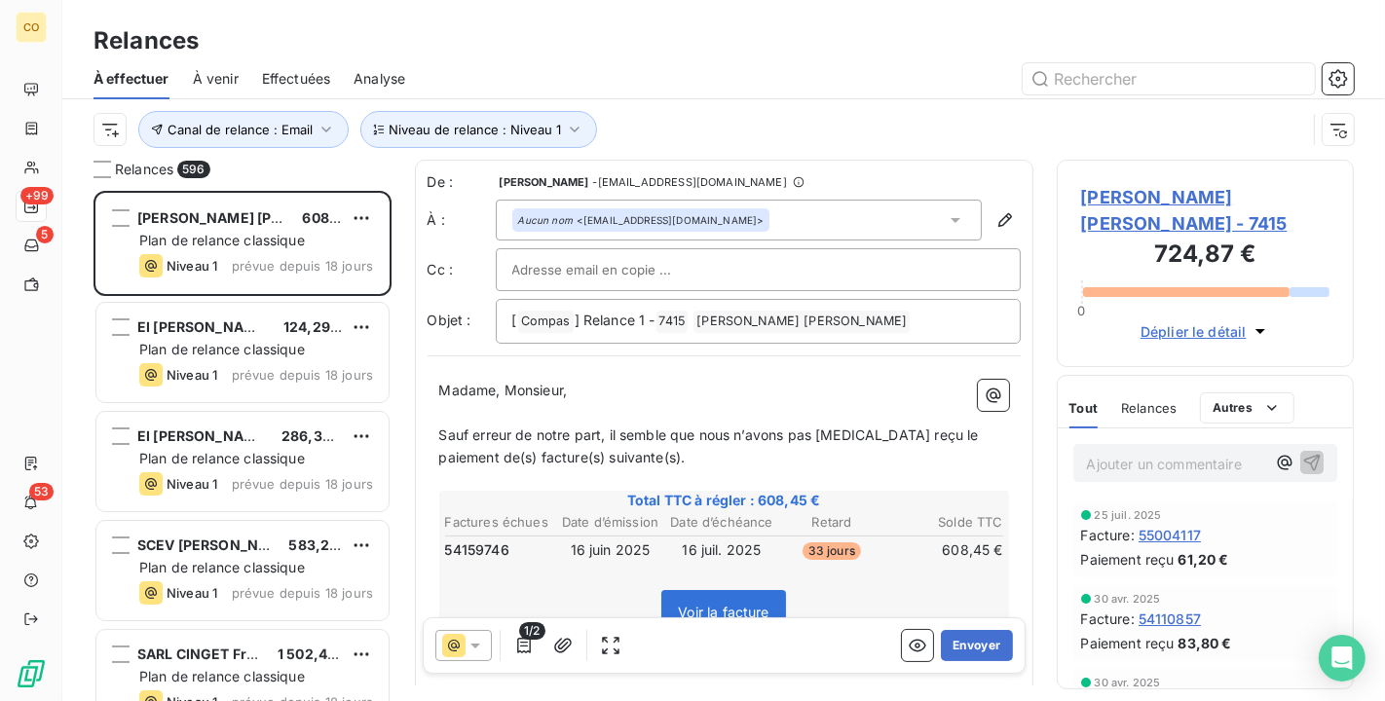
scroll to position [2, 0]
click at [971, 648] on button "Envoyer" at bounding box center [976, 645] width 71 height 31
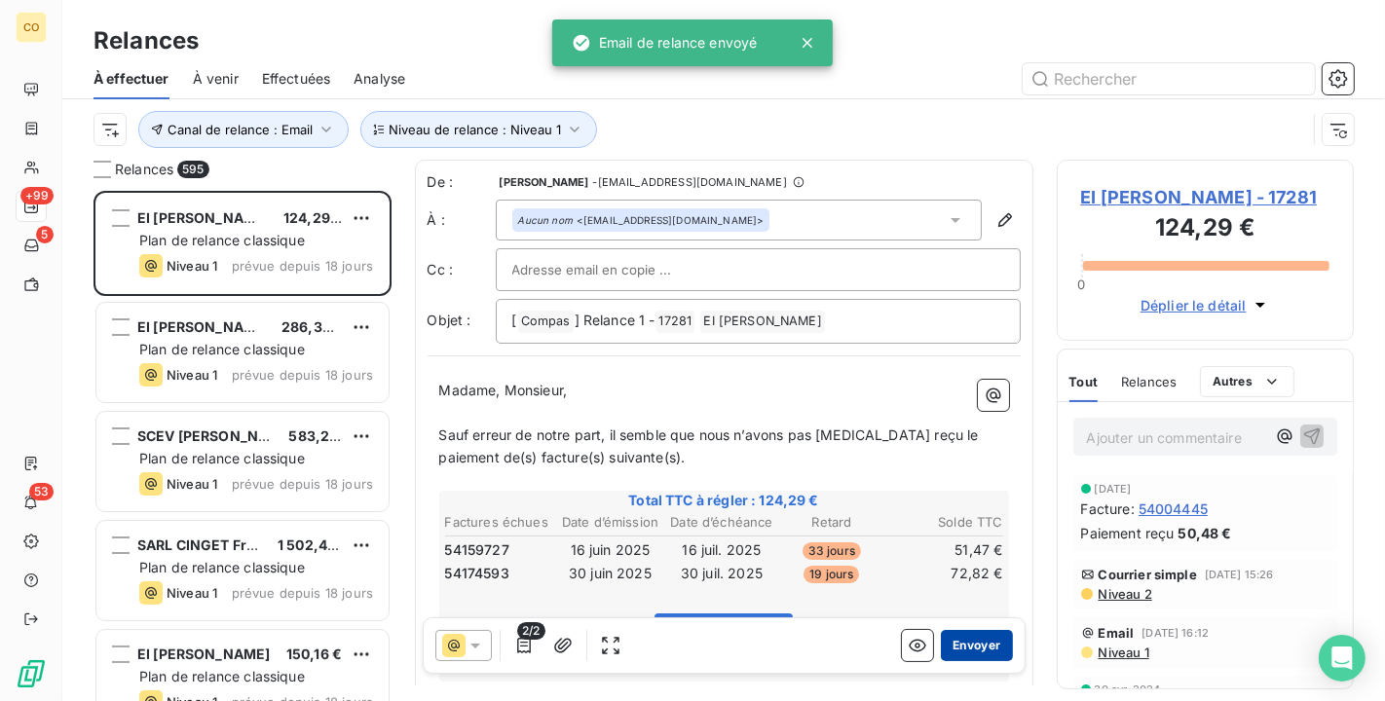
click at [942, 646] on button "Envoyer" at bounding box center [976, 645] width 71 height 31
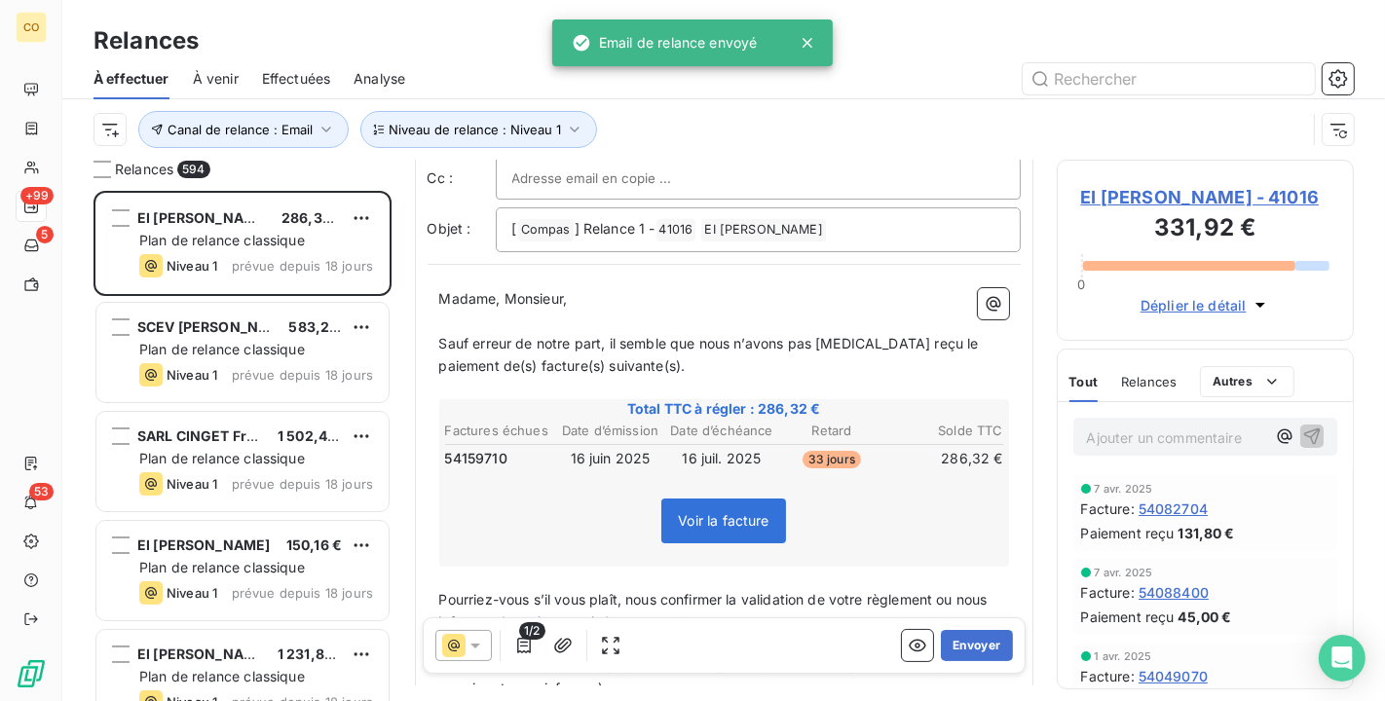
scroll to position [110, 0]
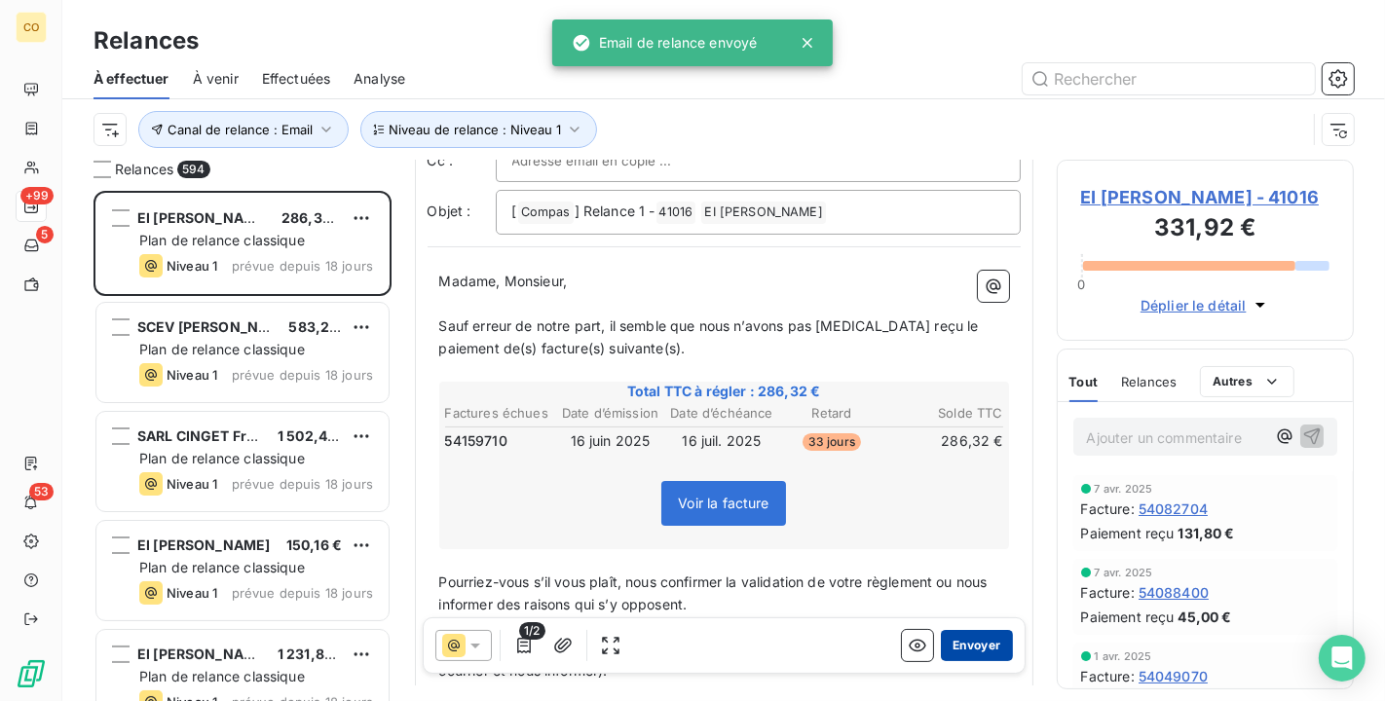
click at [949, 653] on button "Envoyer" at bounding box center [976, 645] width 71 height 31
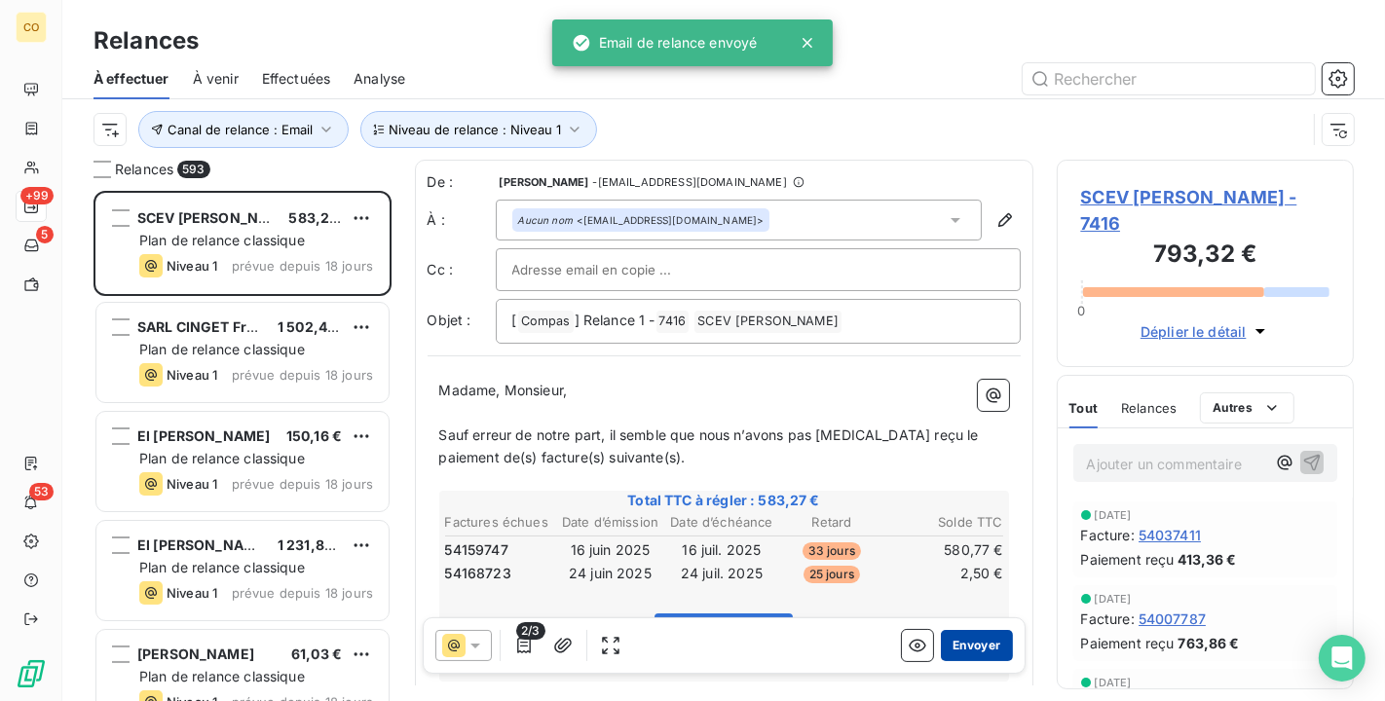
click at [979, 645] on button "Envoyer" at bounding box center [976, 645] width 71 height 31
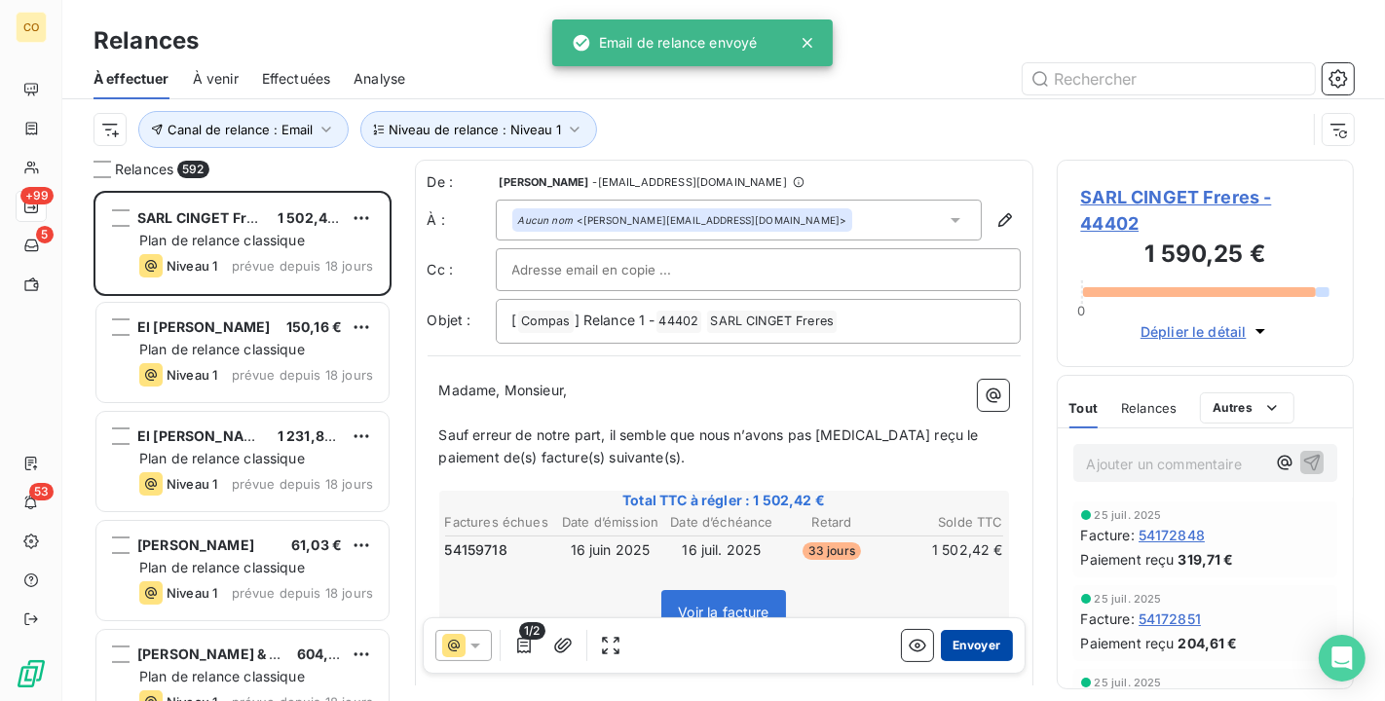
click at [951, 651] on button "Envoyer" at bounding box center [976, 645] width 71 height 31
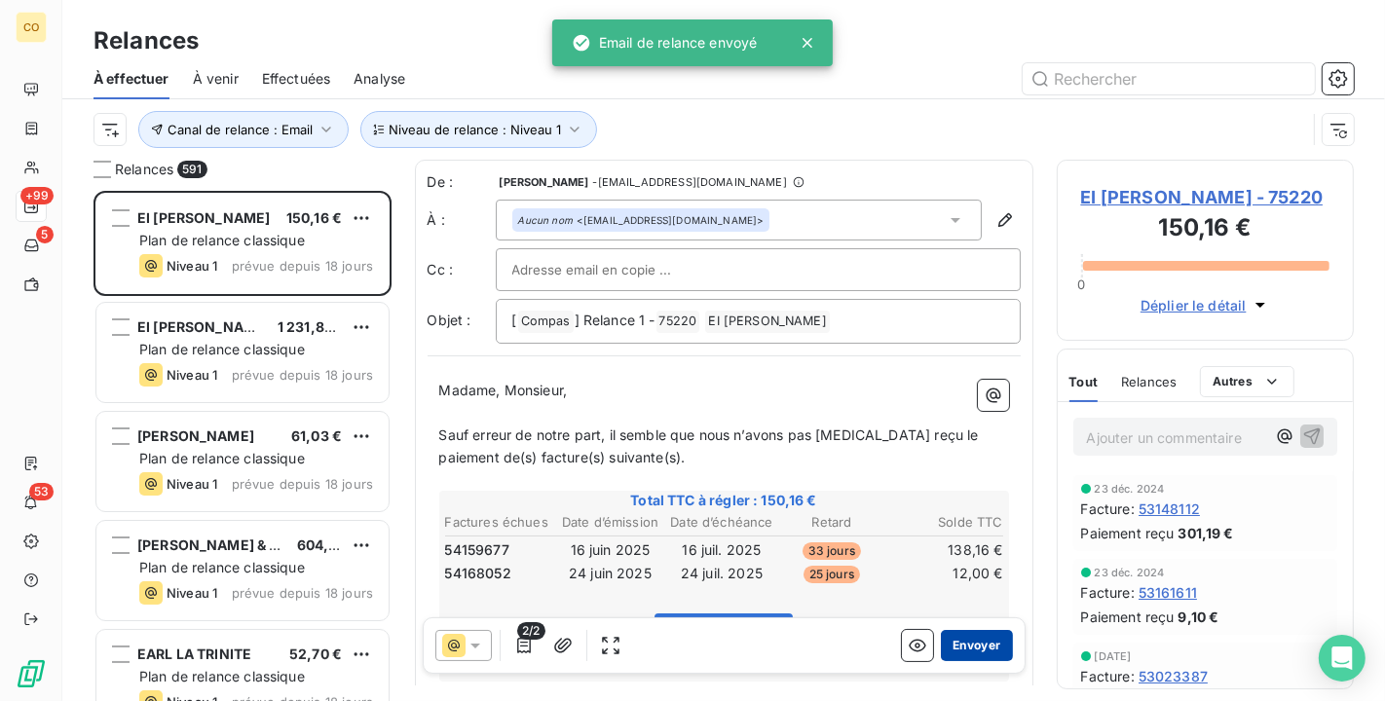
click at [985, 642] on button "Envoyer" at bounding box center [976, 645] width 71 height 31
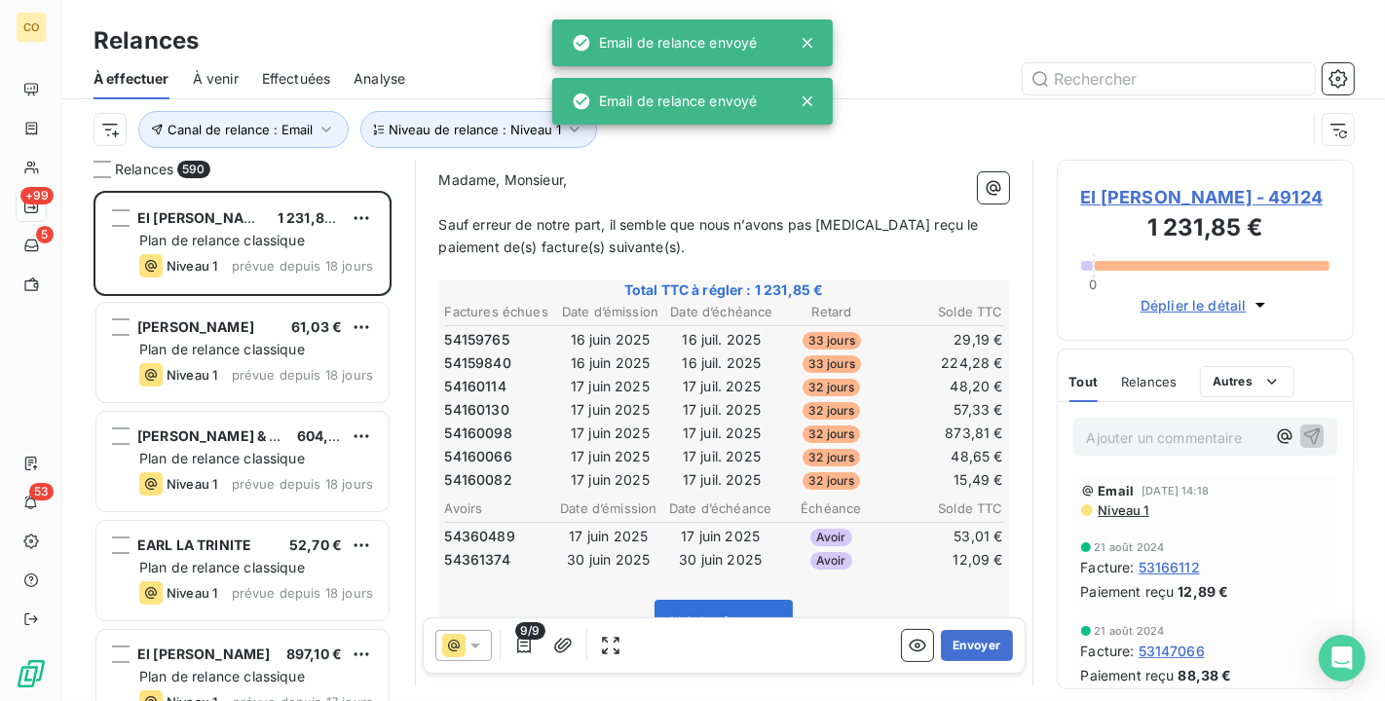
scroll to position [219, 0]
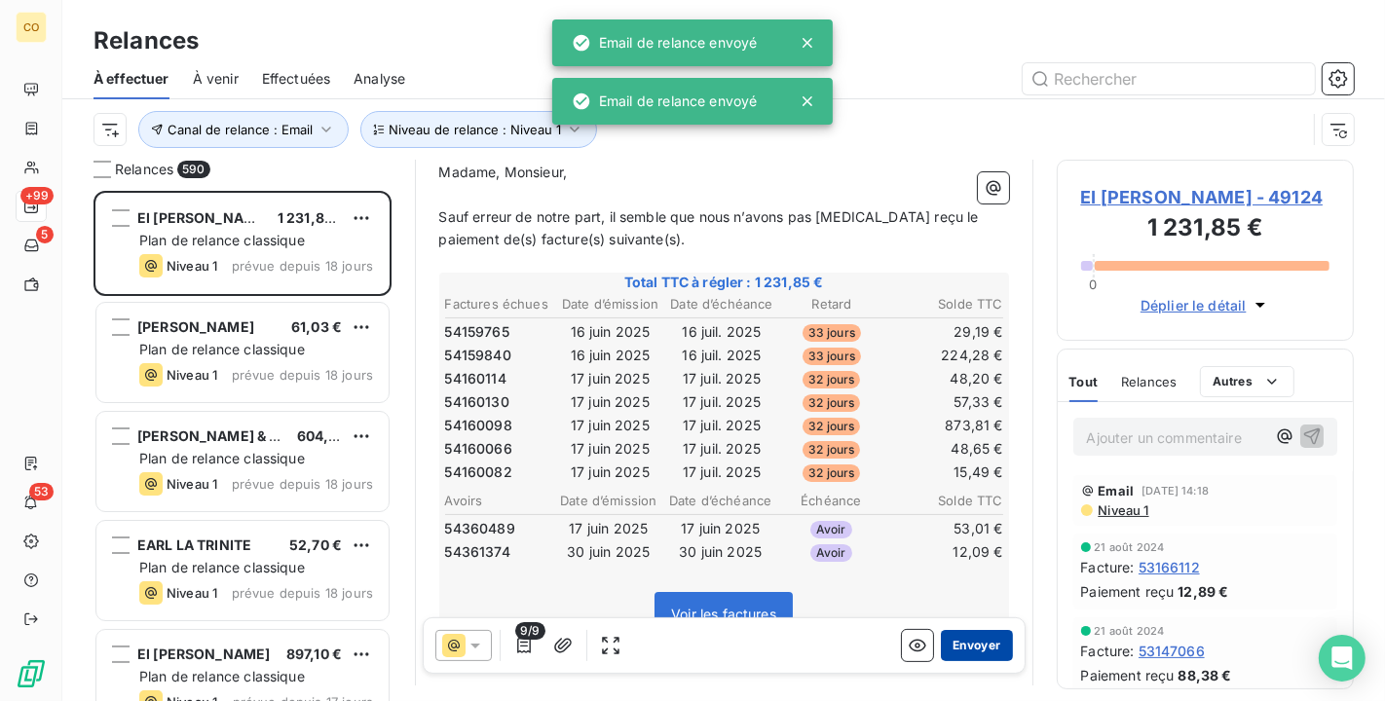
click at [994, 642] on button "Envoyer" at bounding box center [976, 645] width 71 height 31
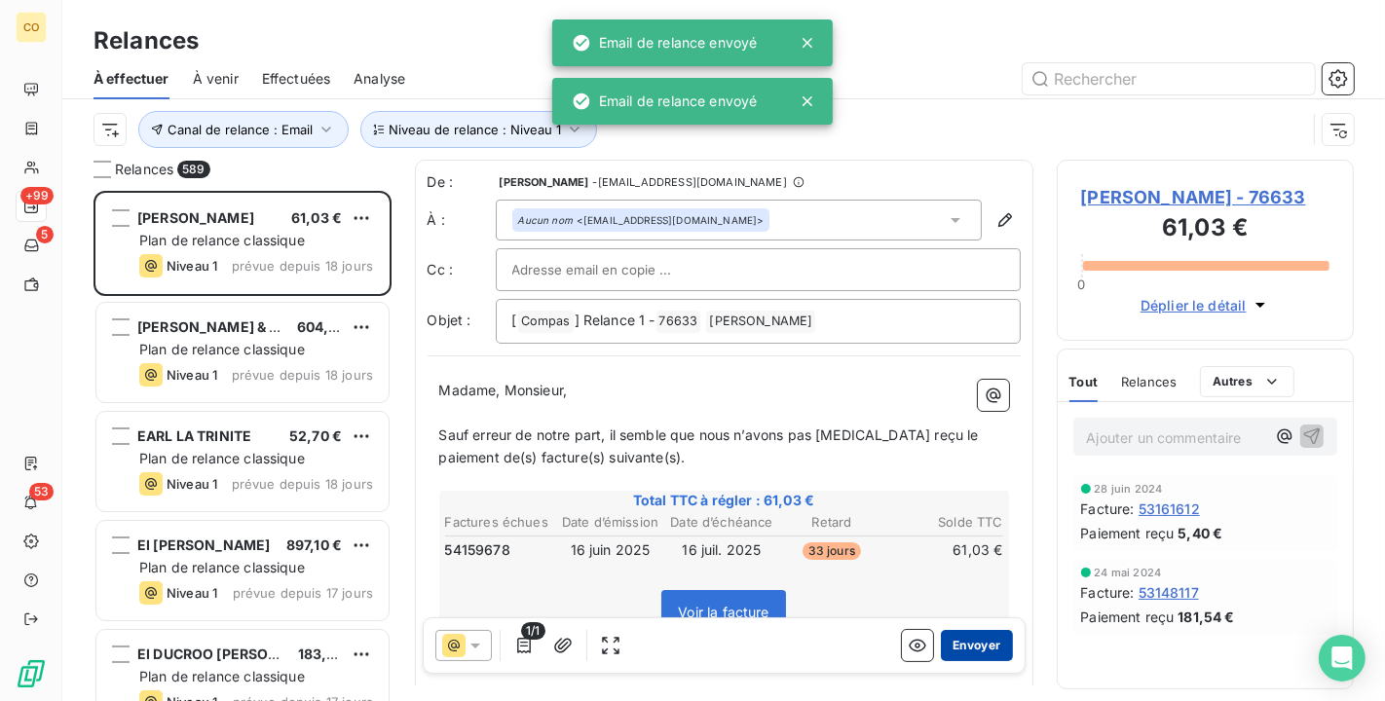
click at [982, 645] on button "Envoyer" at bounding box center [976, 645] width 71 height 31
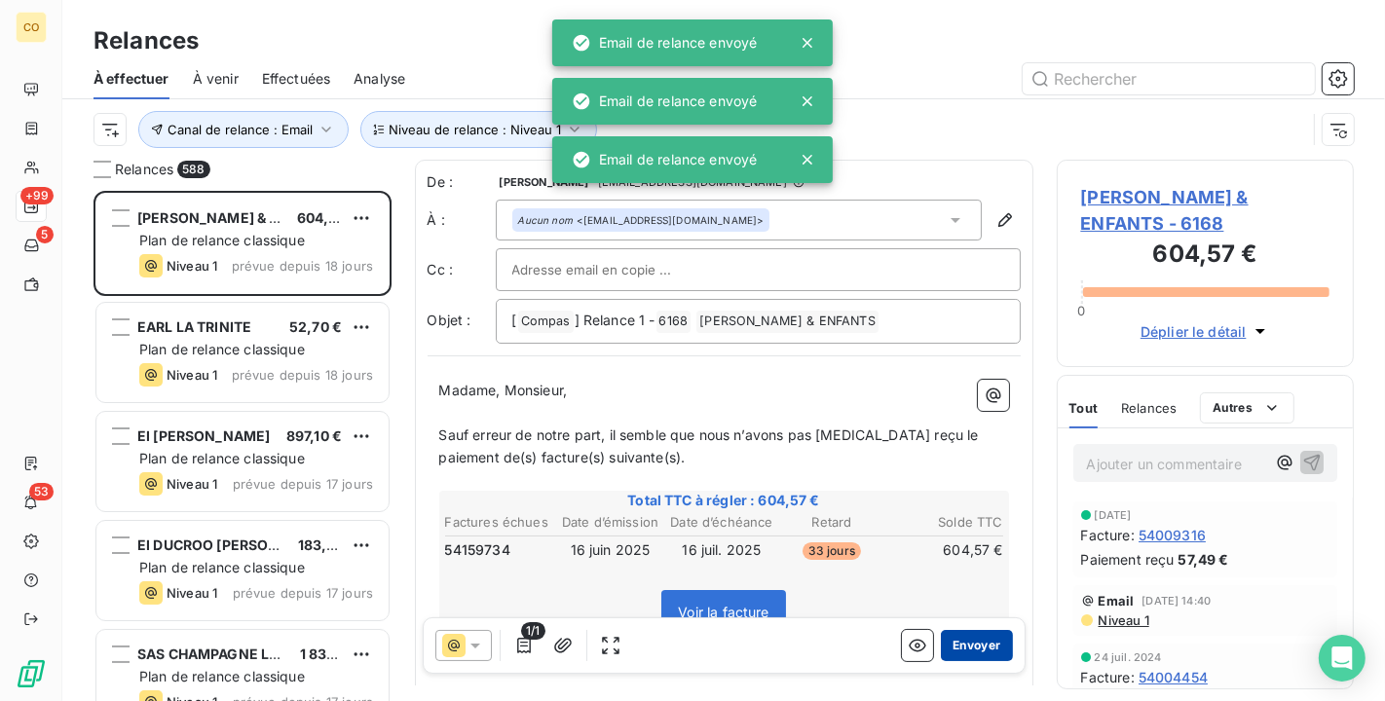
click at [945, 645] on button "Envoyer" at bounding box center [976, 645] width 71 height 31
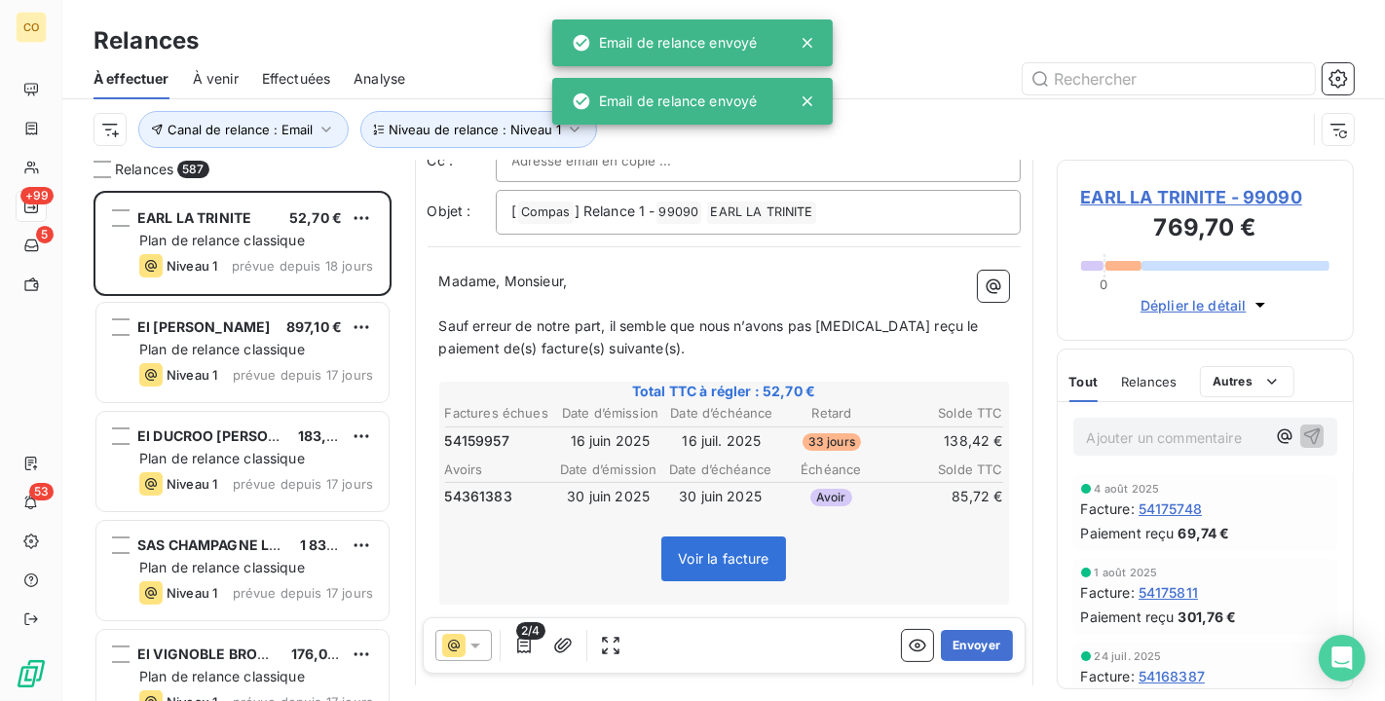
scroll to position [111, 0]
click at [962, 643] on button "Envoyer" at bounding box center [976, 645] width 71 height 31
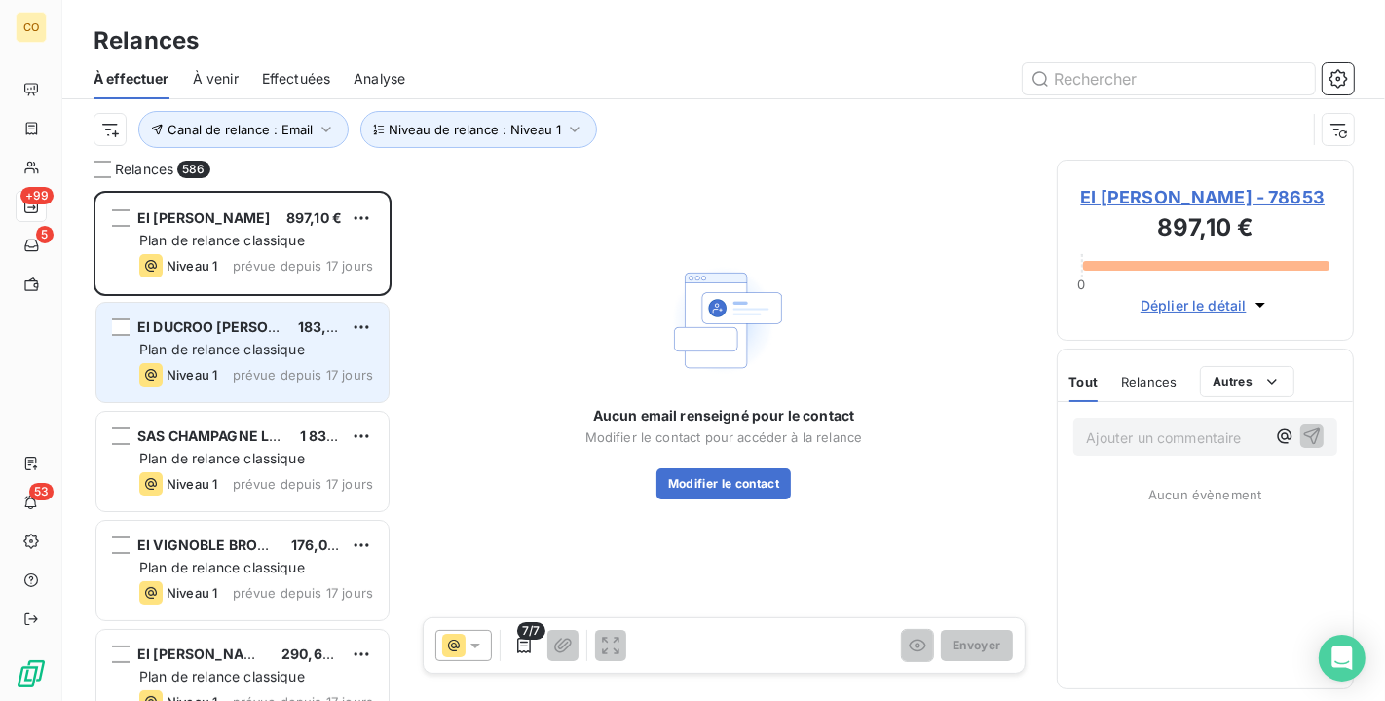
click at [257, 347] on span "Plan de relance classique" at bounding box center [222, 349] width 166 height 17
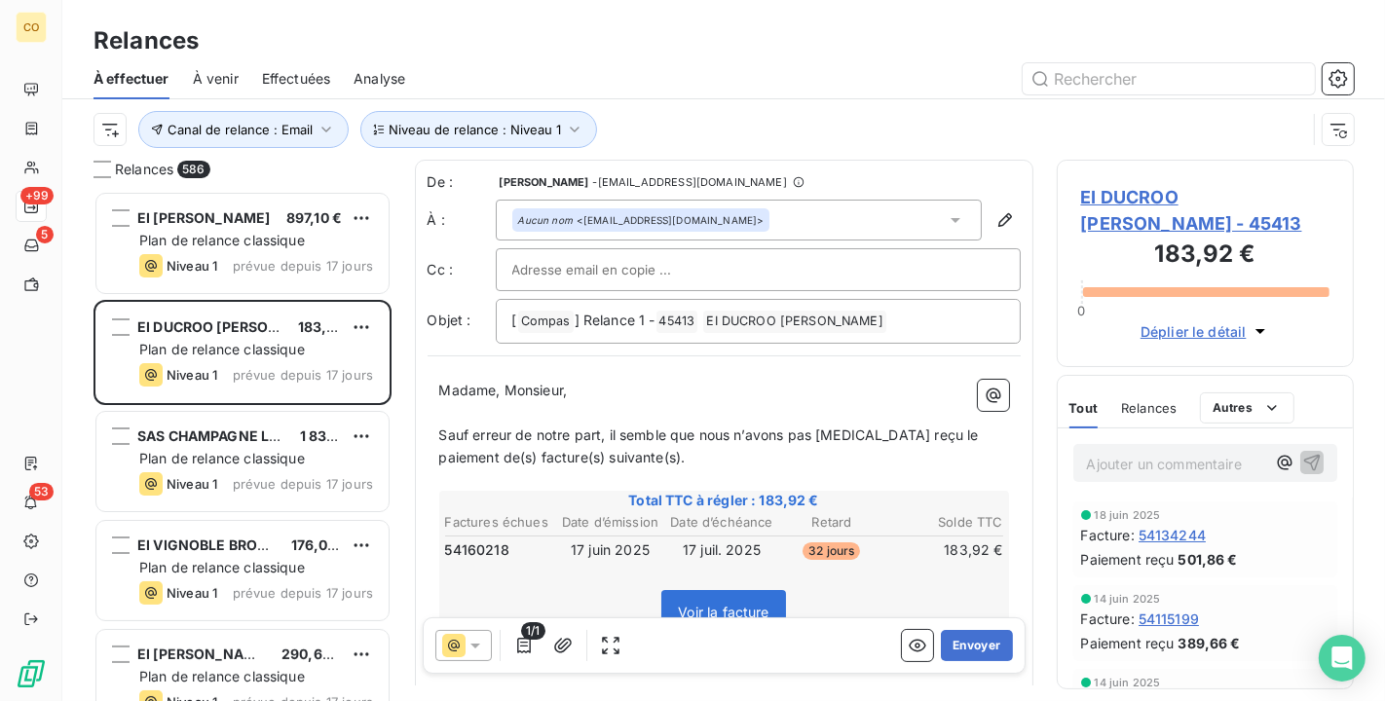
click at [233, 225] on div "EI [PERSON_NAME] 897,10 €" at bounding box center [256, 218] width 234 height 18
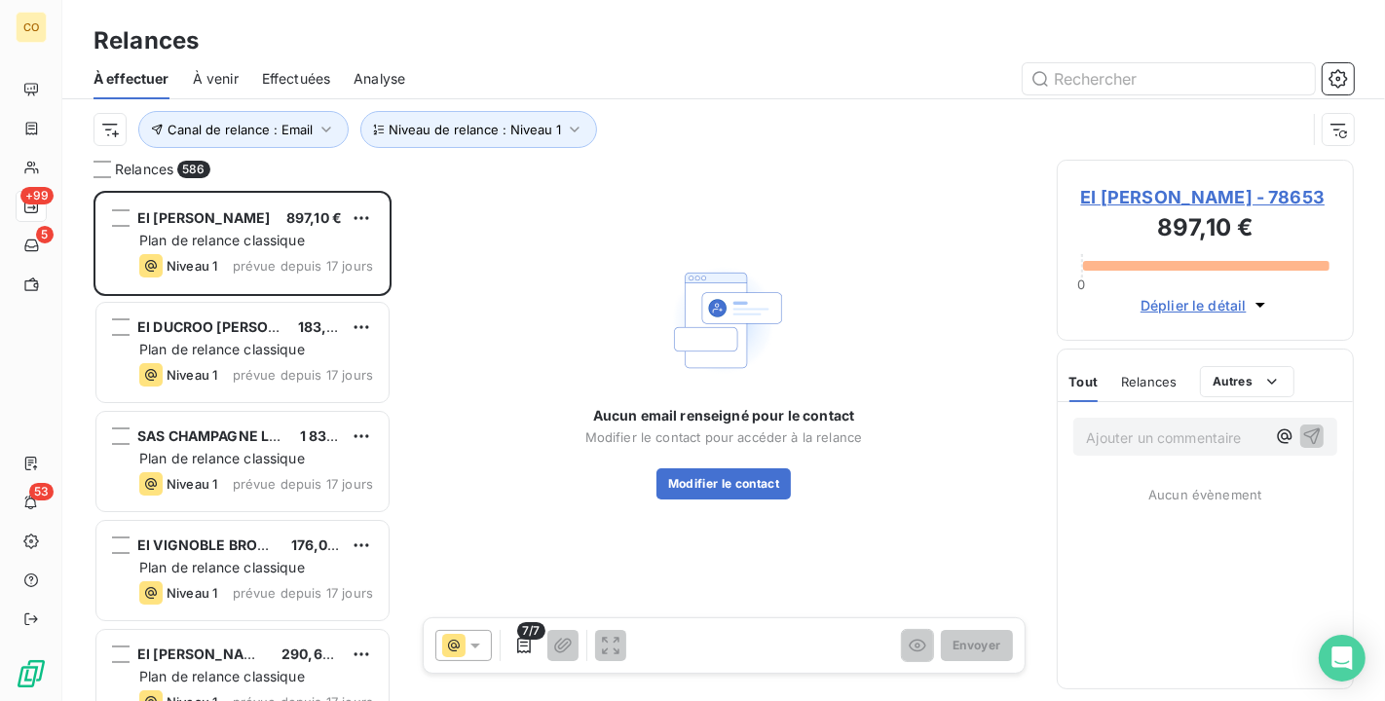
click at [1177, 200] on span "EI [PERSON_NAME] - 78653" at bounding box center [1205, 197] width 249 height 26
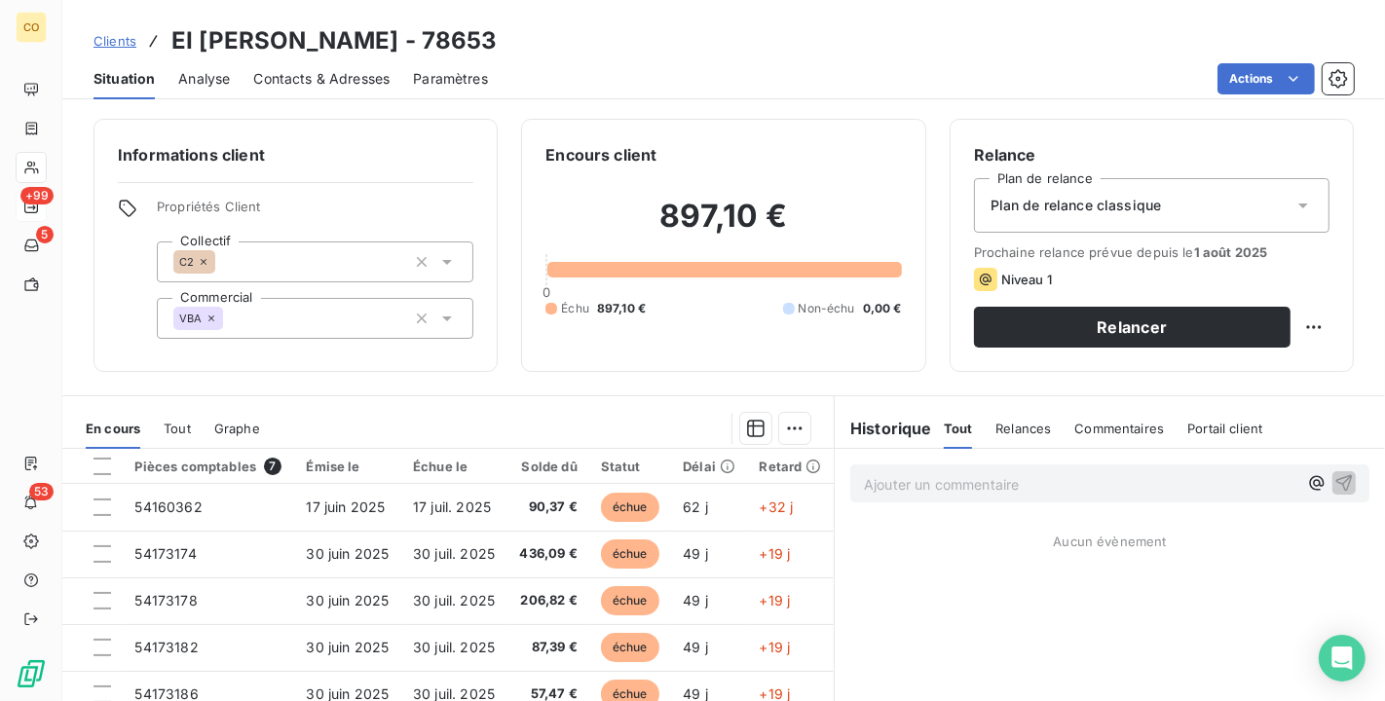
click at [1255, 218] on div "Plan de relance classique" at bounding box center [1152, 205] width 356 height 55
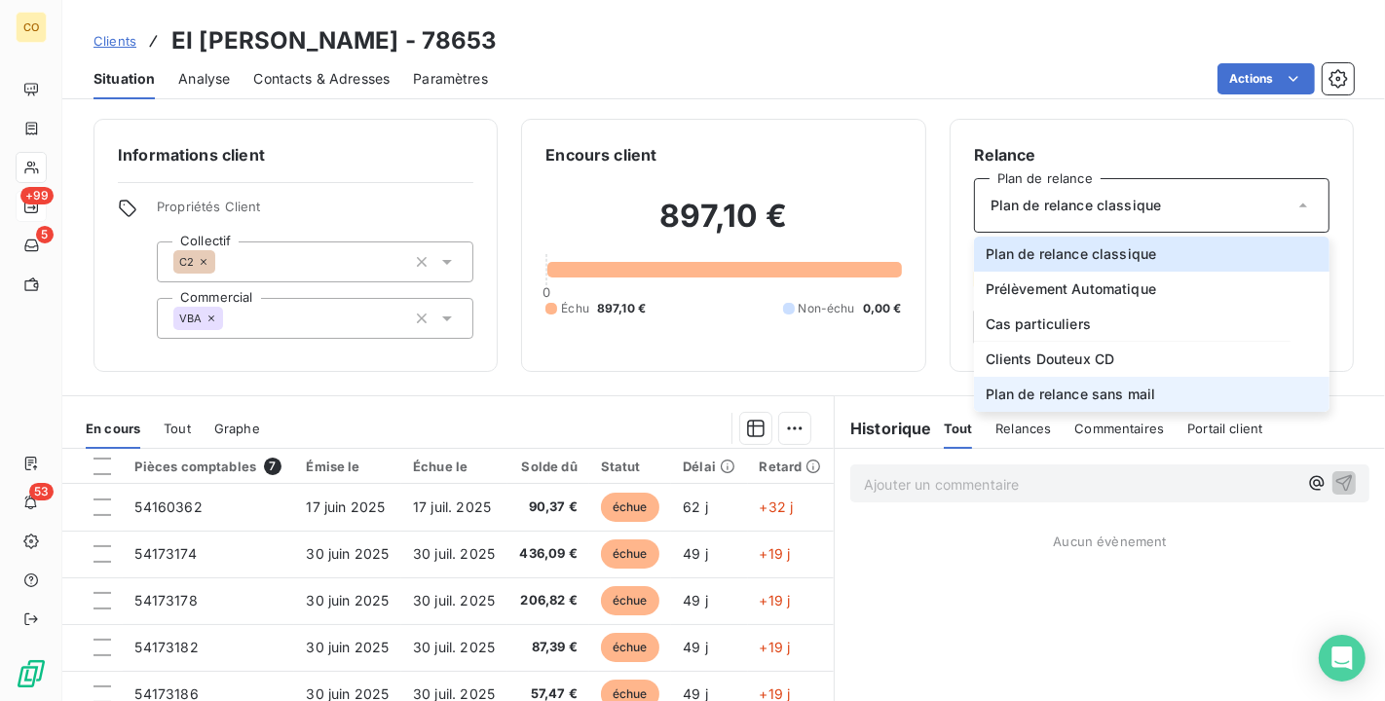
click at [1186, 381] on li "Plan de relance sans mail" at bounding box center [1152, 394] width 356 height 35
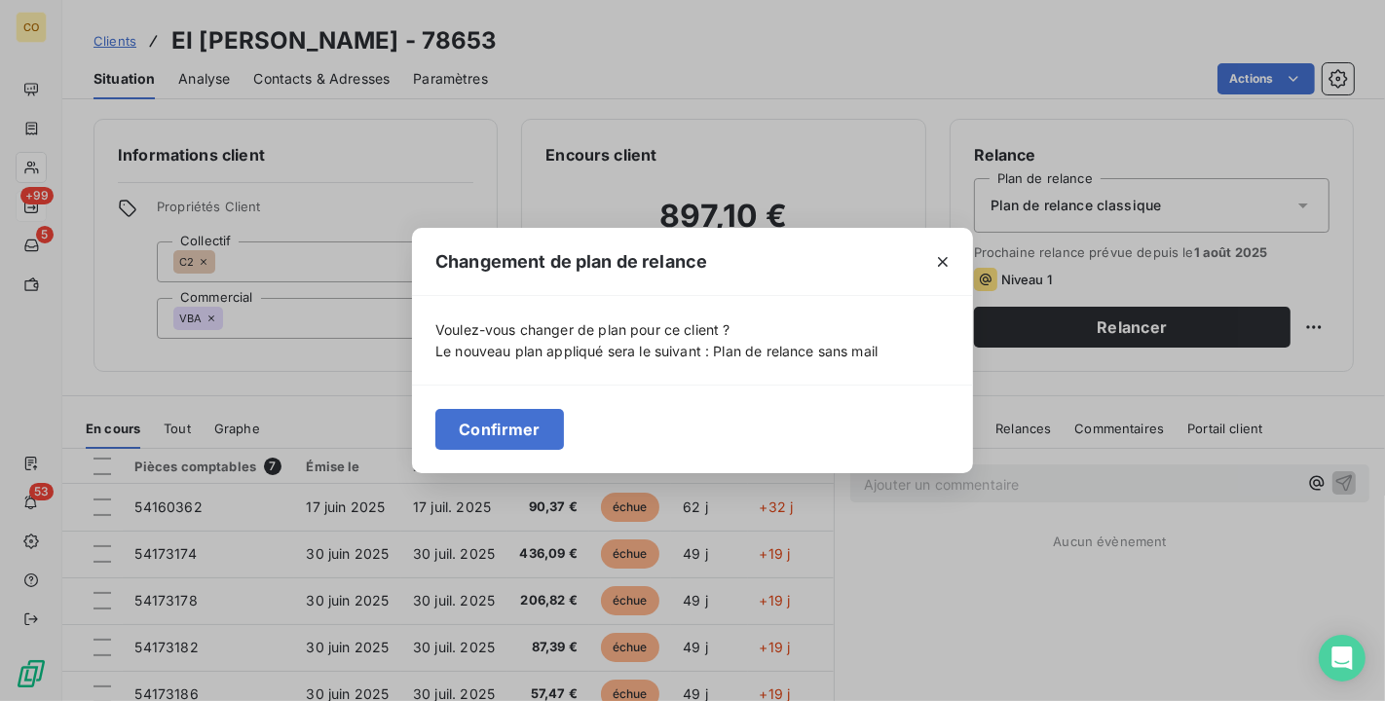
click at [562, 428] on div "Confirmer" at bounding box center [692, 429] width 561 height 89
click at [550, 428] on button "Confirmer" at bounding box center [499, 429] width 129 height 41
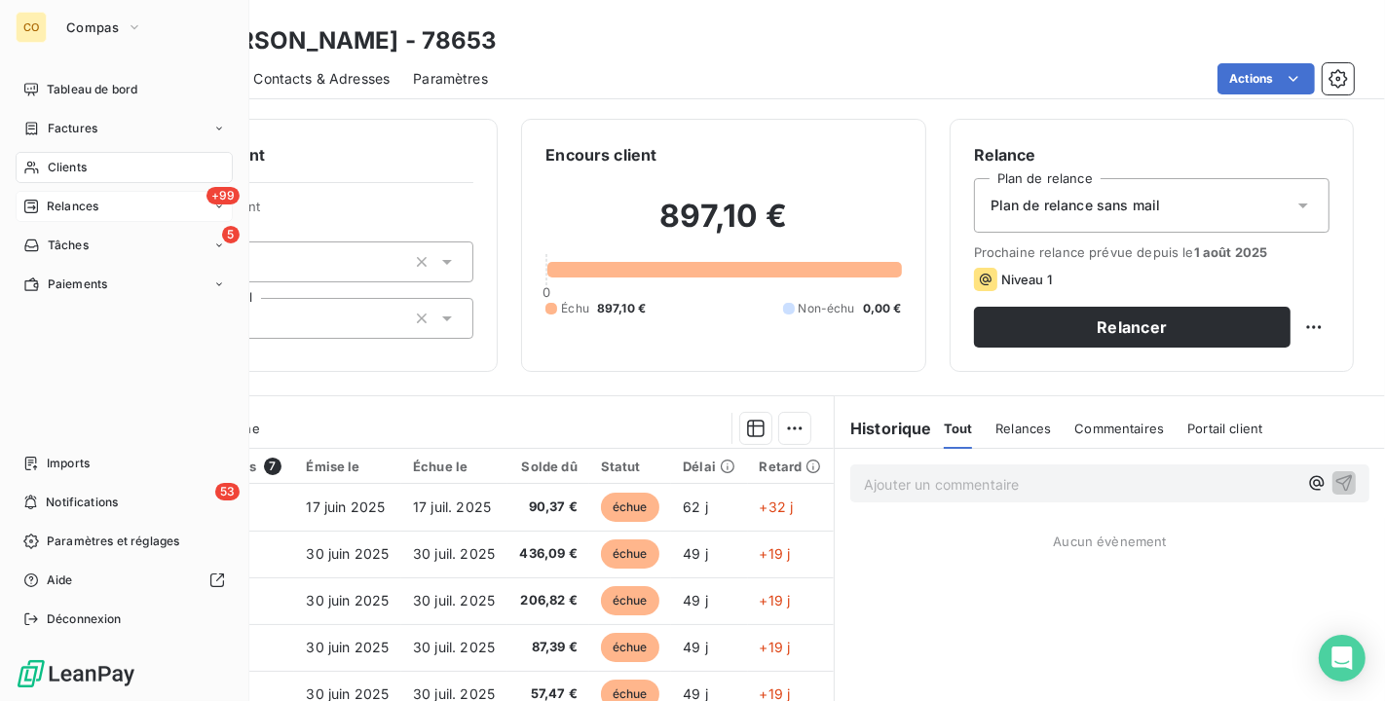
click at [98, 207] on div "+99 Relances" at bounding box center [124, 206] width 217 height 31
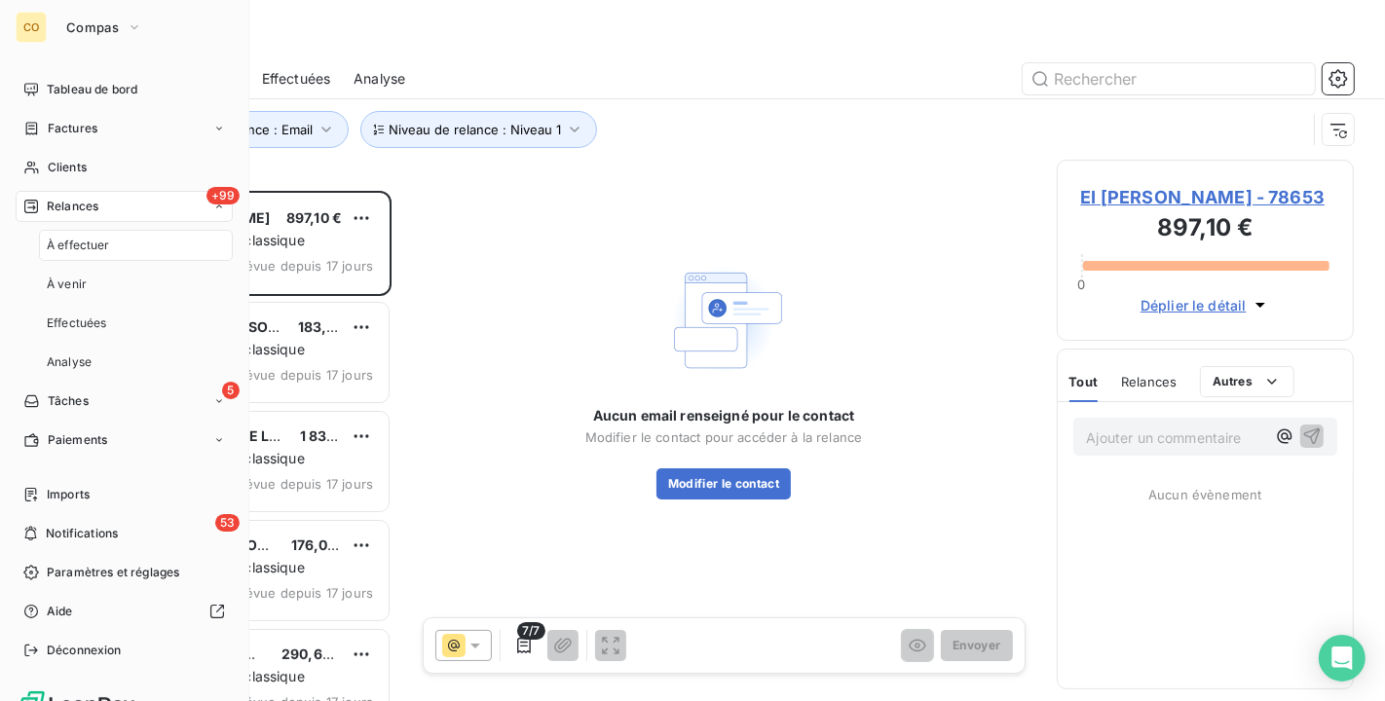
scroll to position [494, 281]
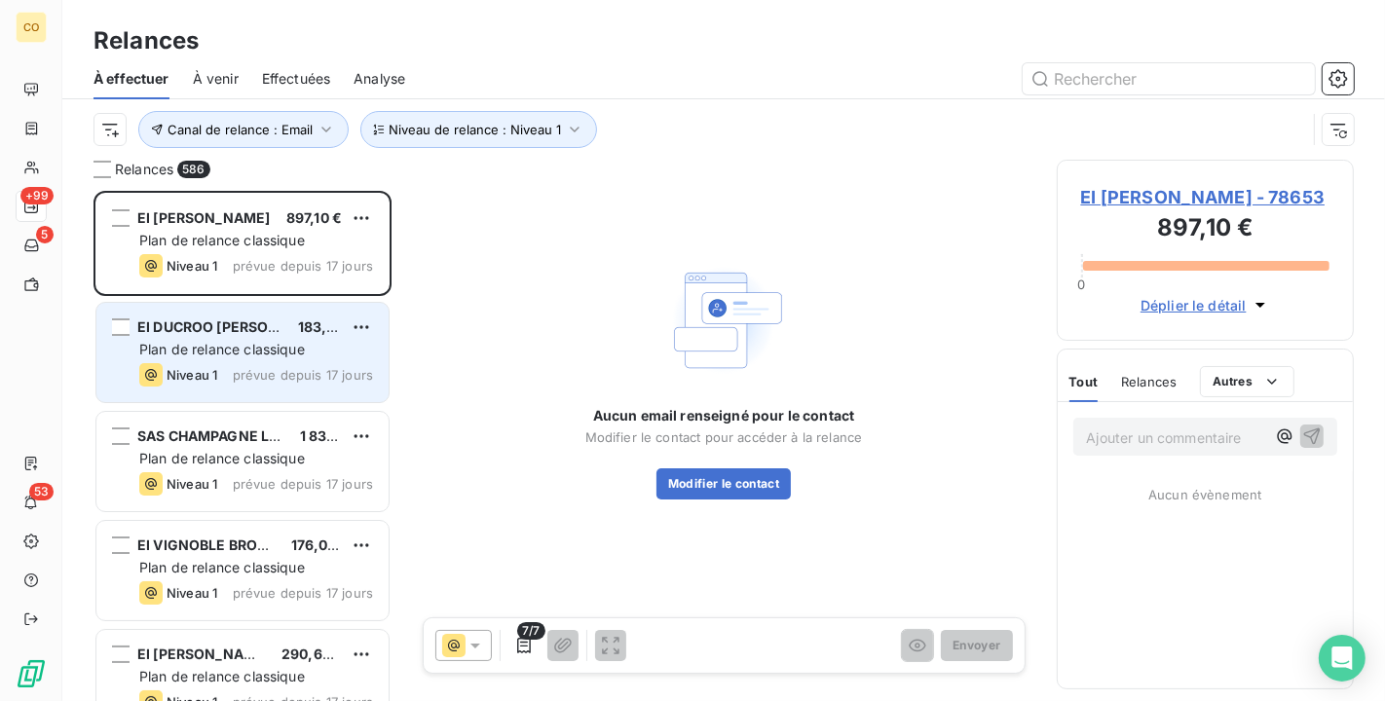
click at [228, 348] on span "Plan de relance classique" at bounding box center [222, 349] width 166 height 17
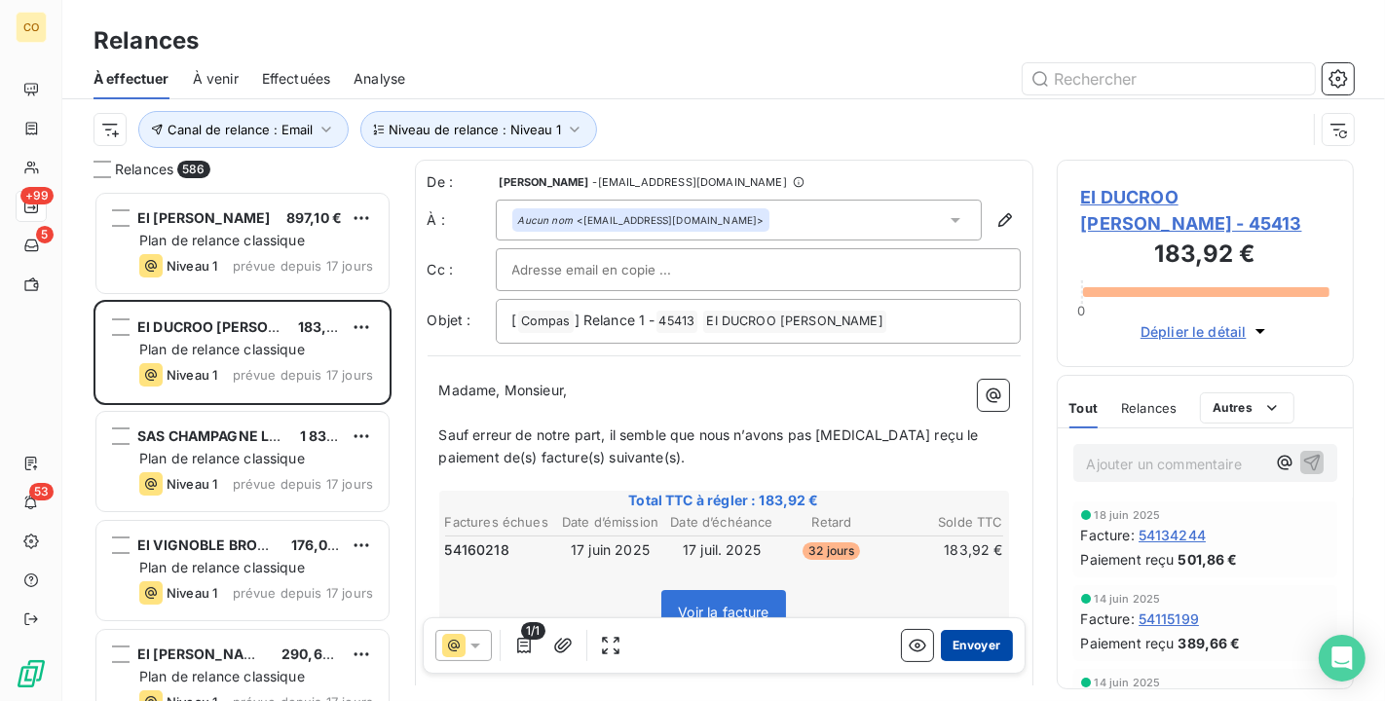
click at [968, 643] on button "Envoyer" at bounding box center [976, 645] width 71 height 31
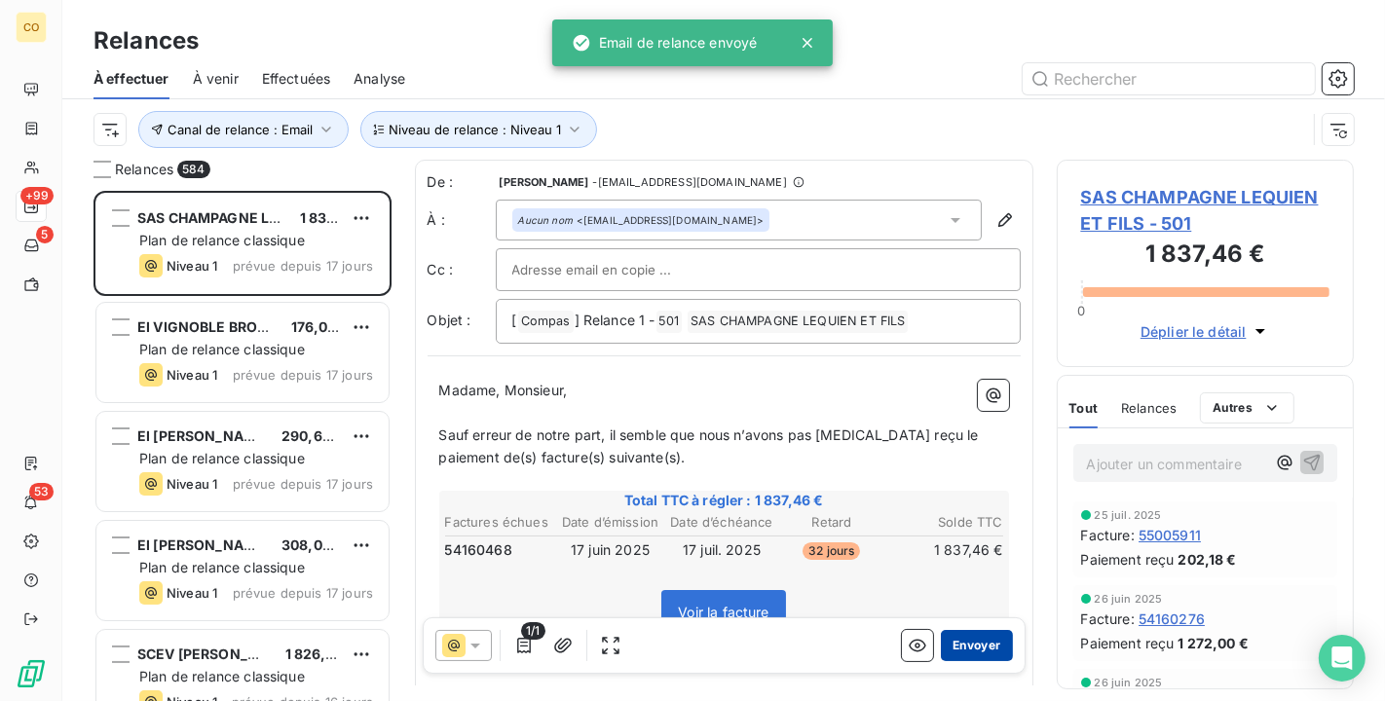
click at [975, 659] on button "Envoyer" at bounding box center [976, 645] width 71 height 31
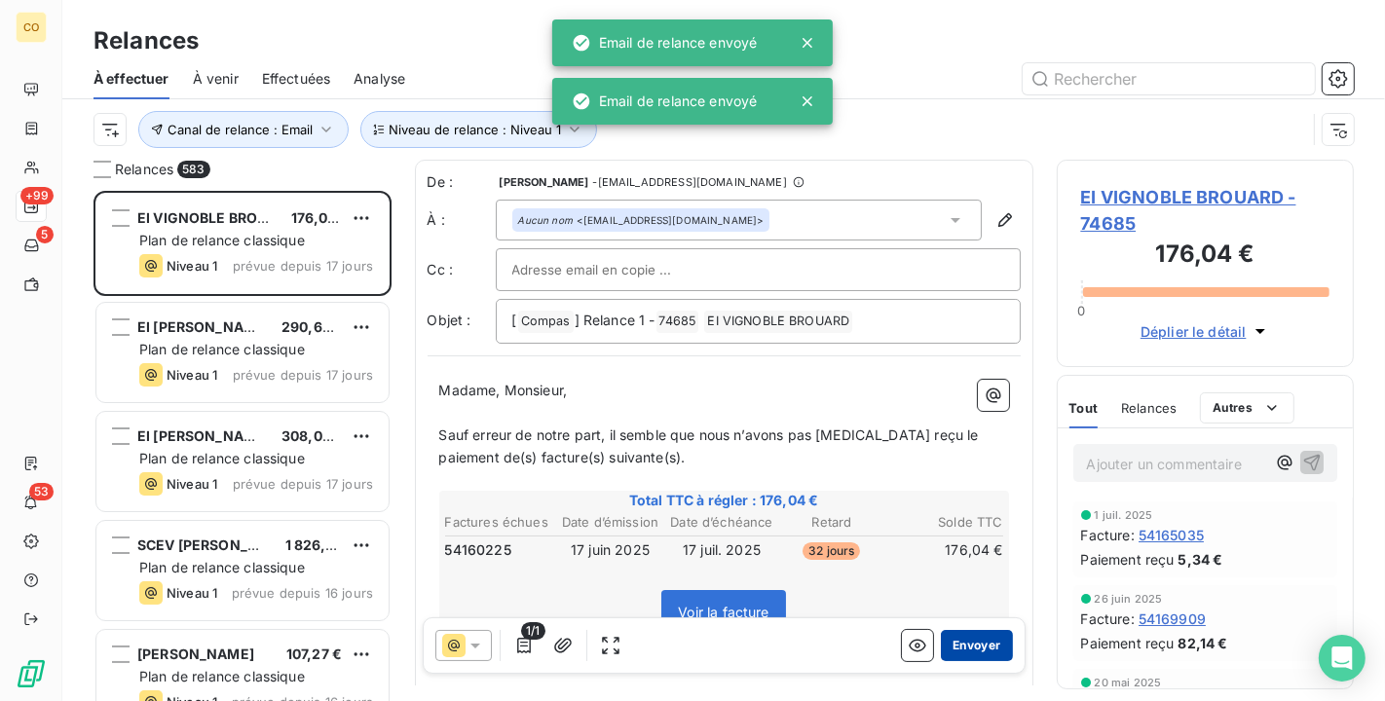
click at [985, 647] on button "Envoyer" at bounding box center [976, 645] width 71 height 31
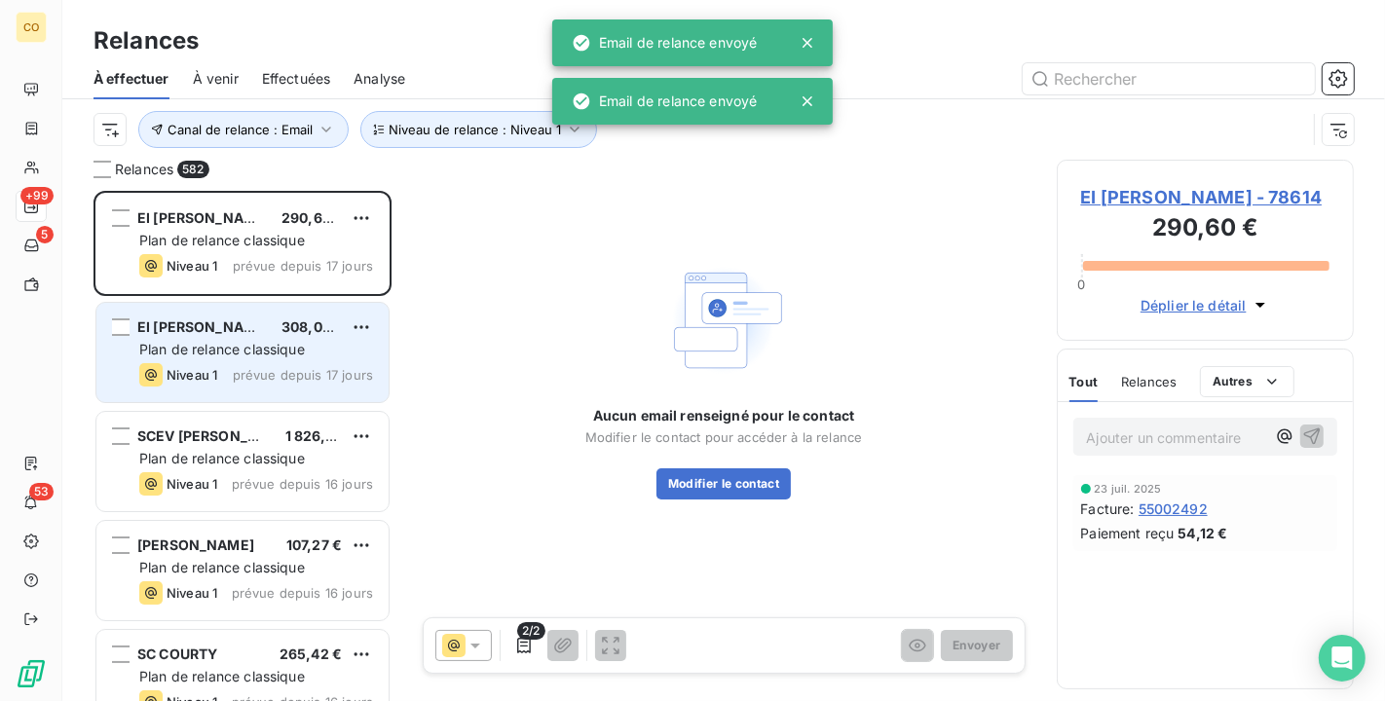
click at [274, 377] on span "prévue depuis 17 jours" at bounding box center [303, 375] width 140 height 16
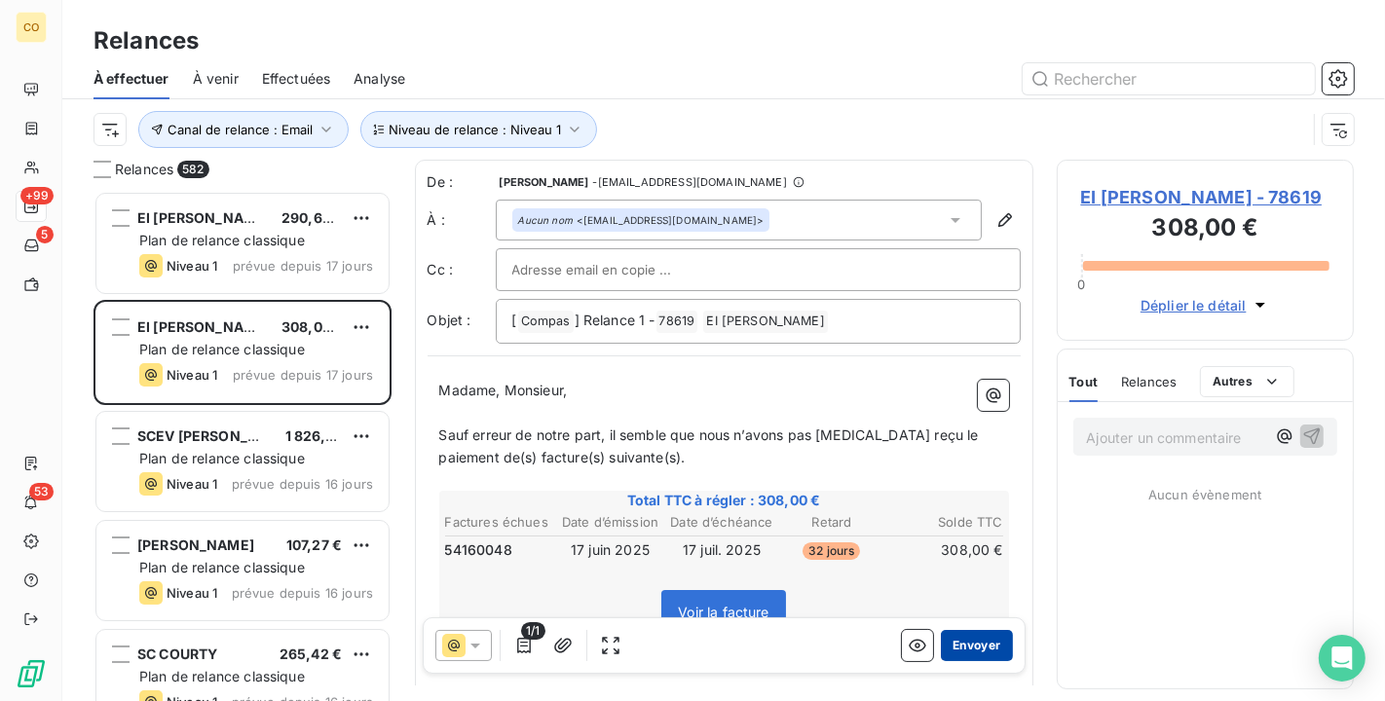
click at [974, 651] on button "Envoyer" at bounding box center [976, 645] width 71 height 31
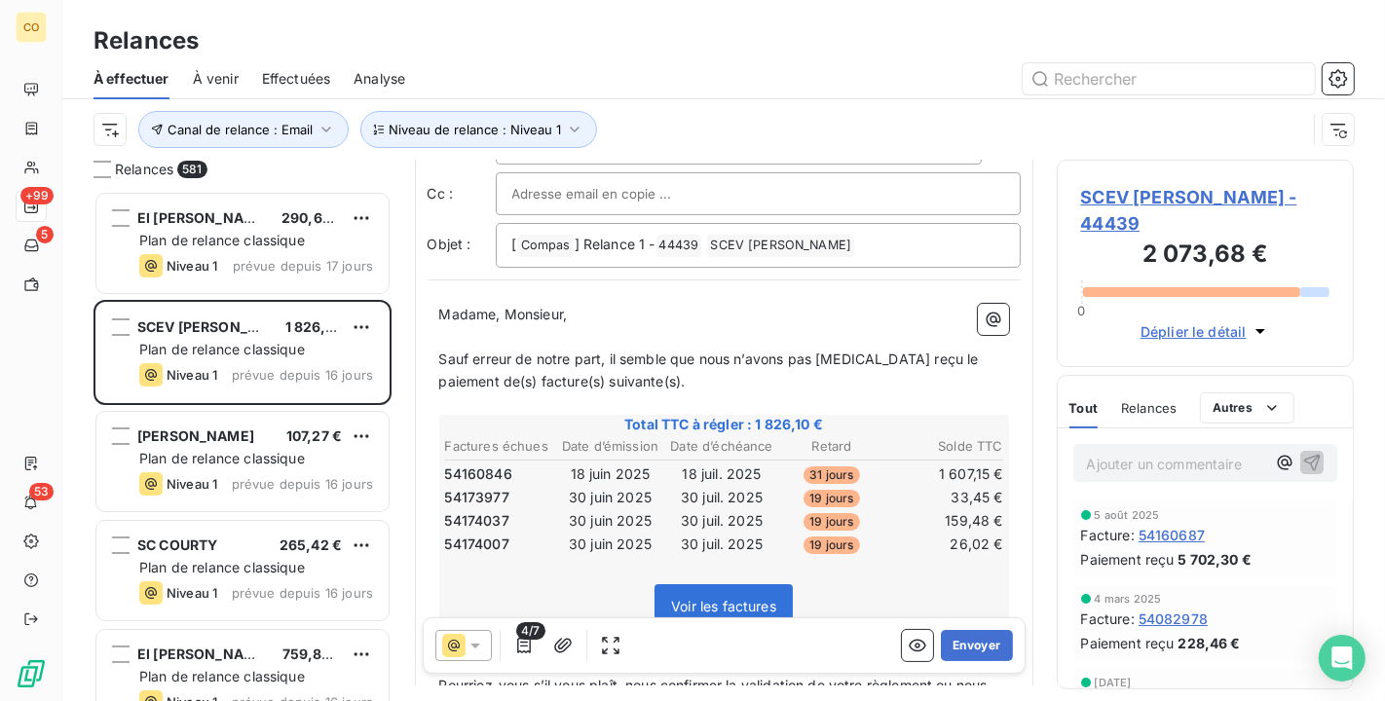
scroll to position [110, 0]
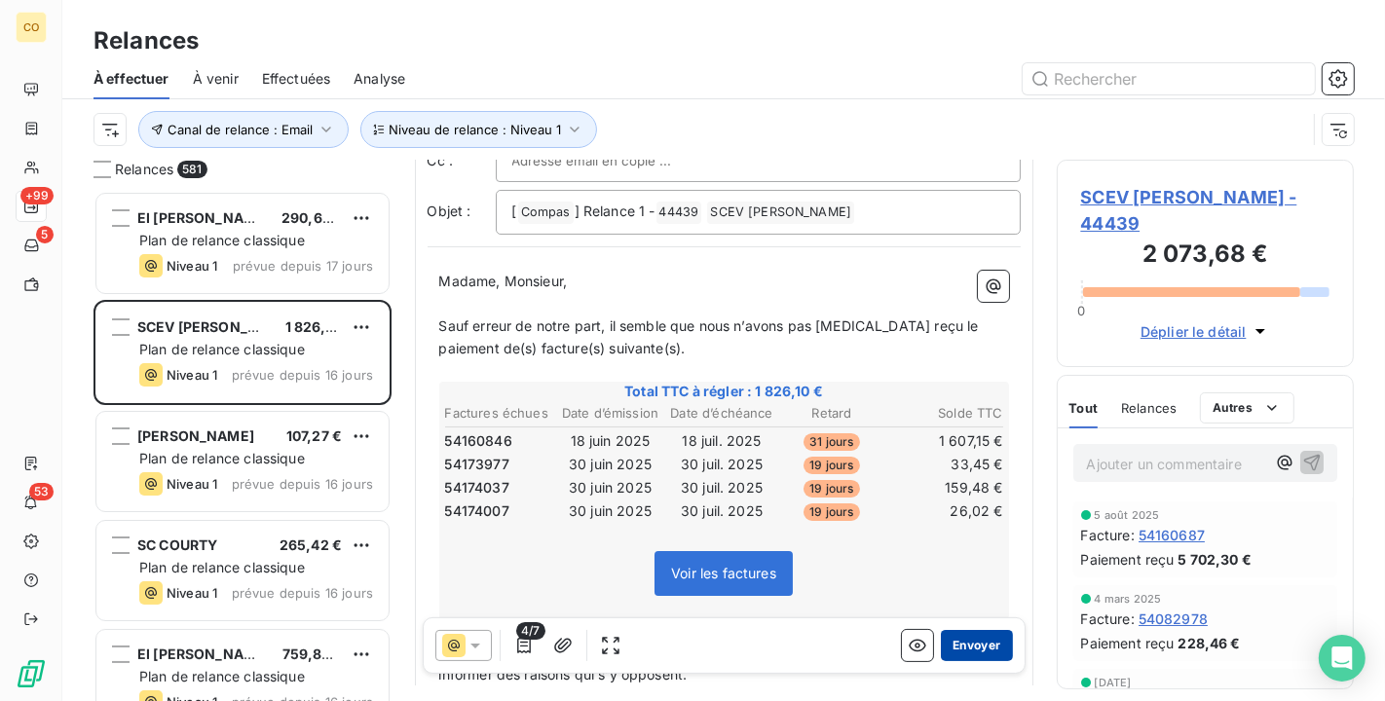
click at [988, 647] on button "Envoyer" at bounding box center [976, 645] width 71 height 31
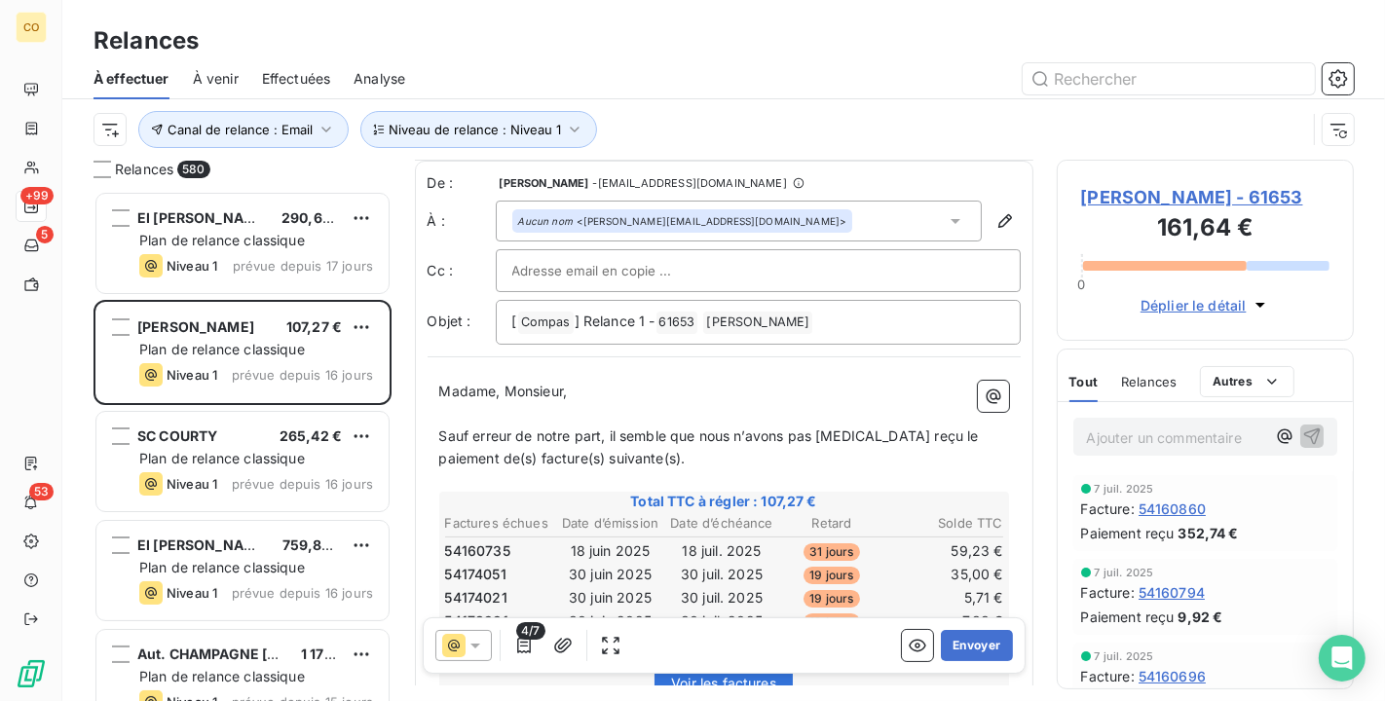
scroll to position [108, 0]
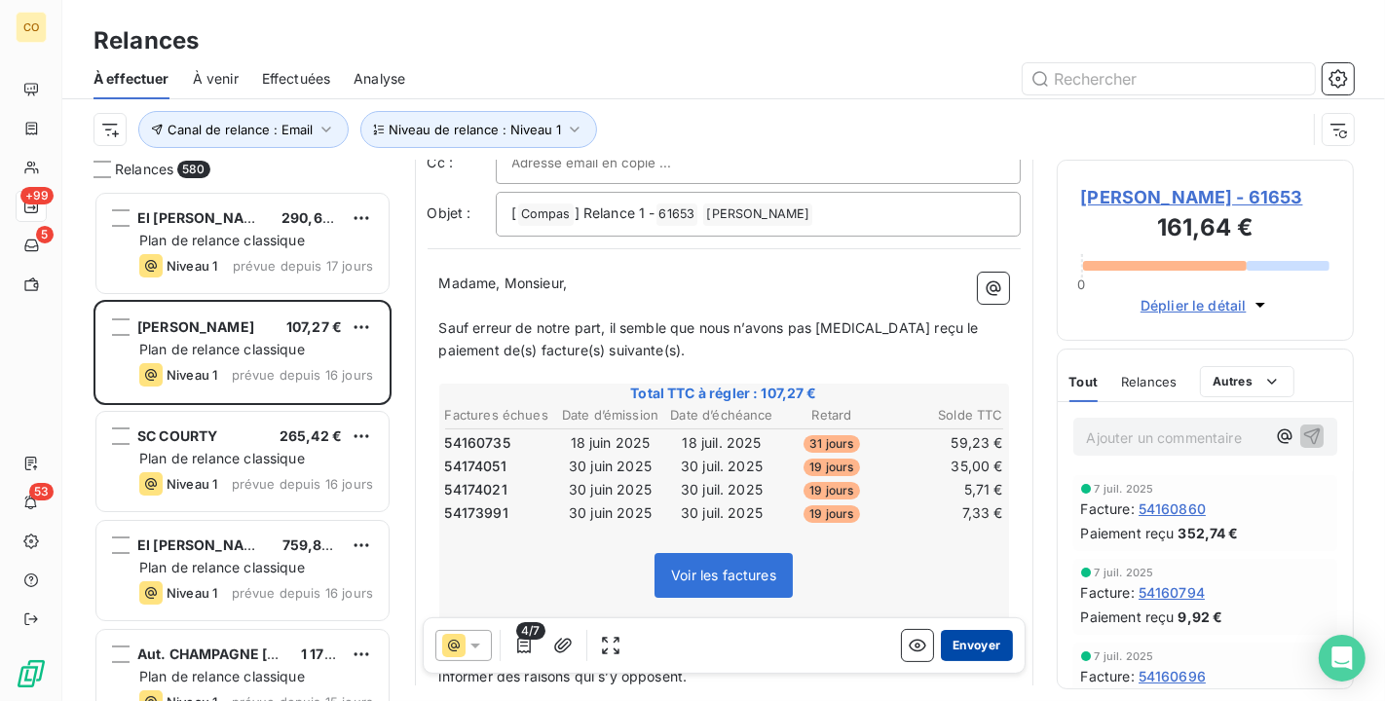
click at [984, 642] on button "Envoyer" at bounding box center [976, 645] width 71 height 31
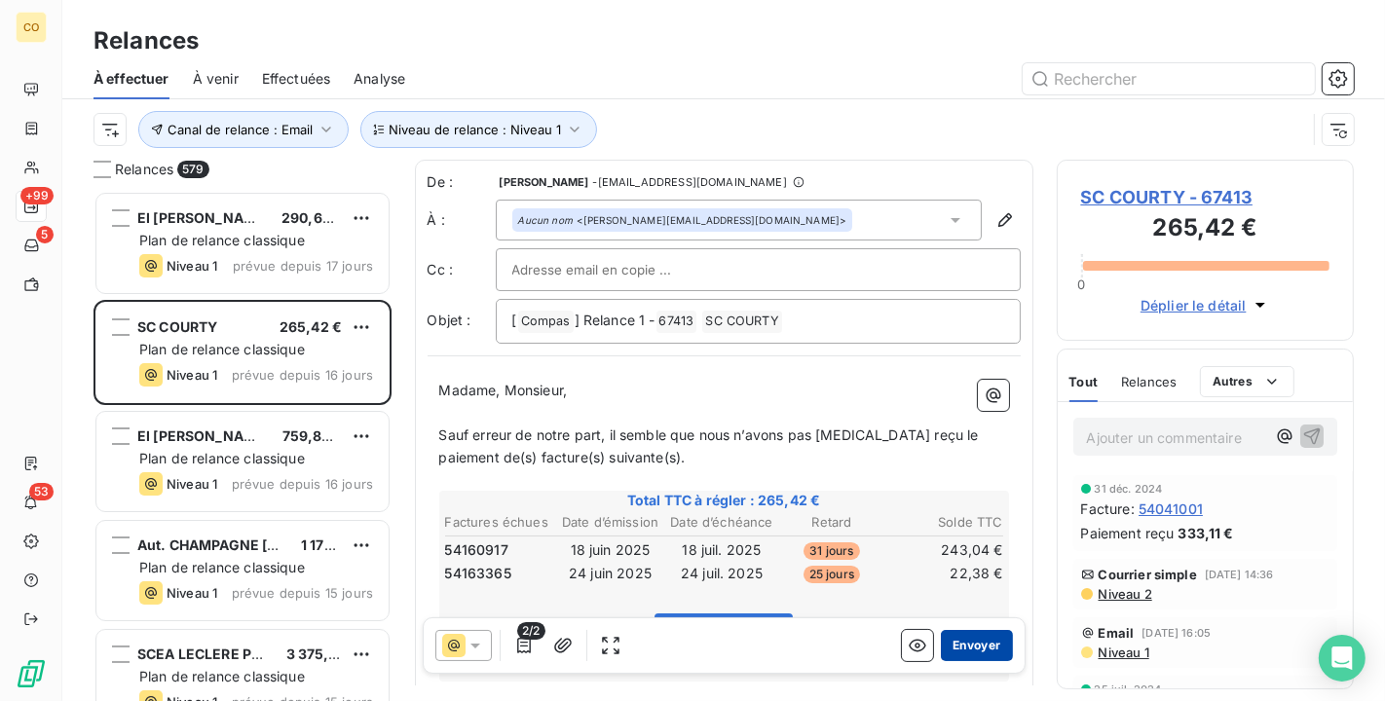
click at [984, 643] on button "Envoyer" at bounding box center [976, 645] width 71 height 31
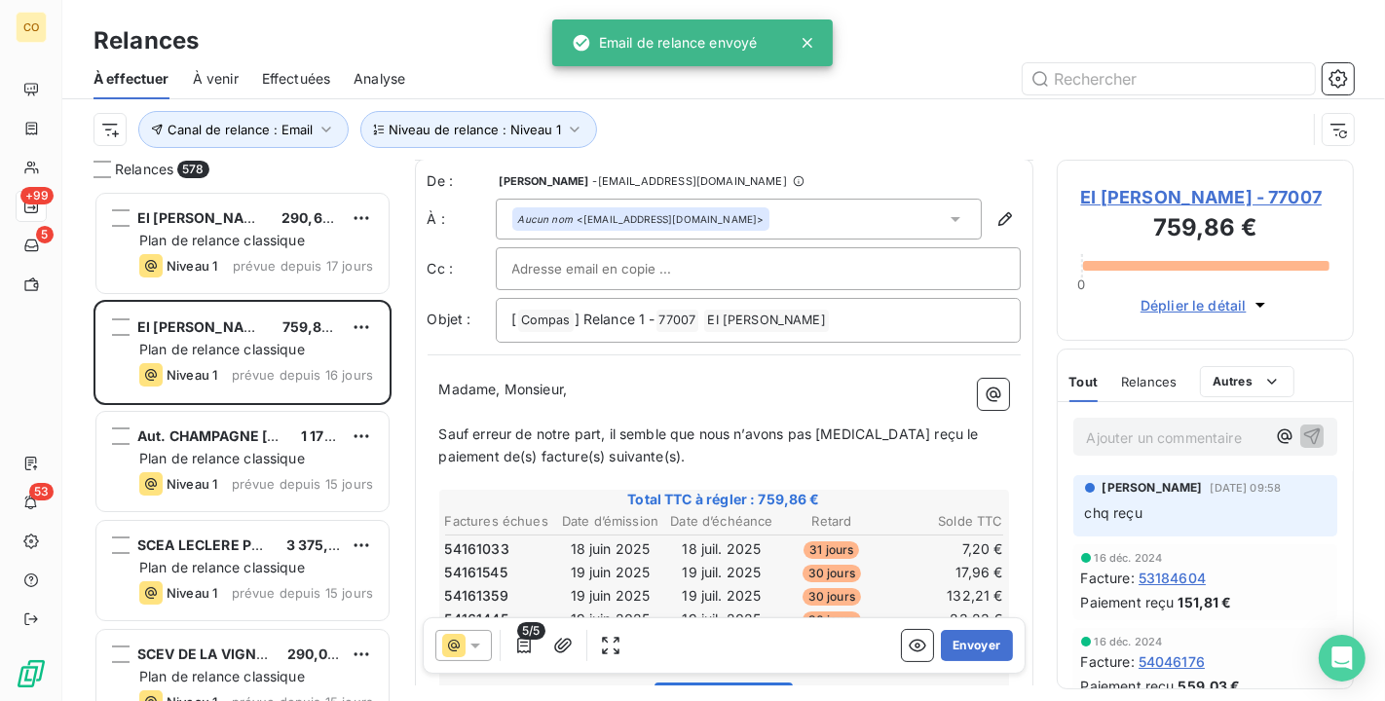
scroll to position [110, 0]
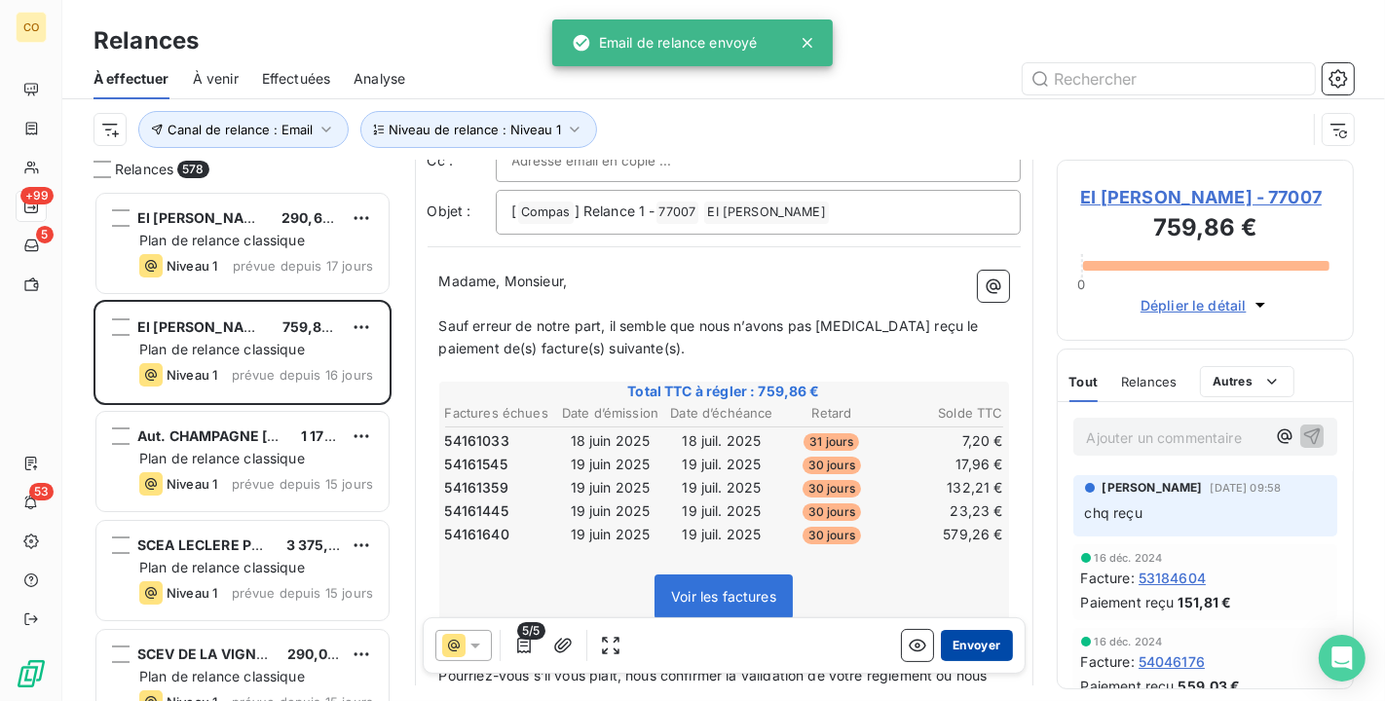
click at [960, 639] on button "Envoyer" at bounding box center [976, 645] width 71 height 31
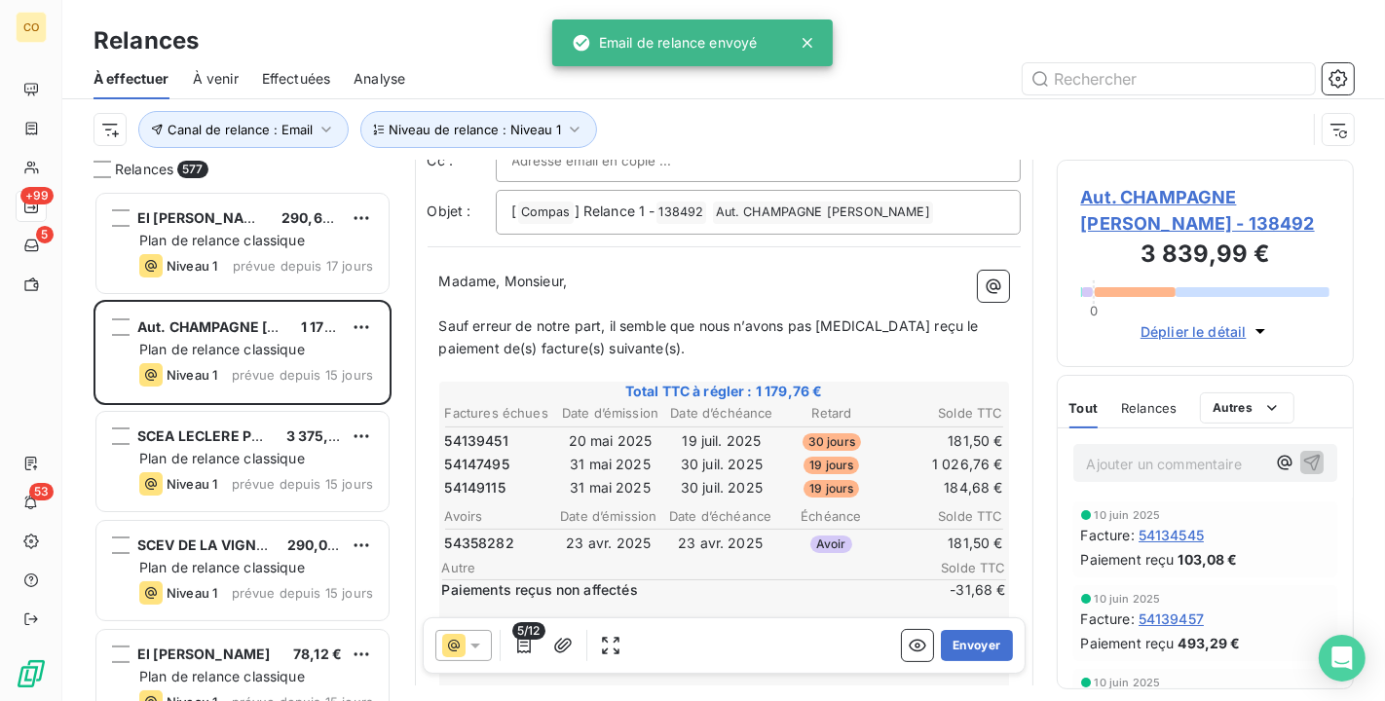
scroll to position [218, 0]
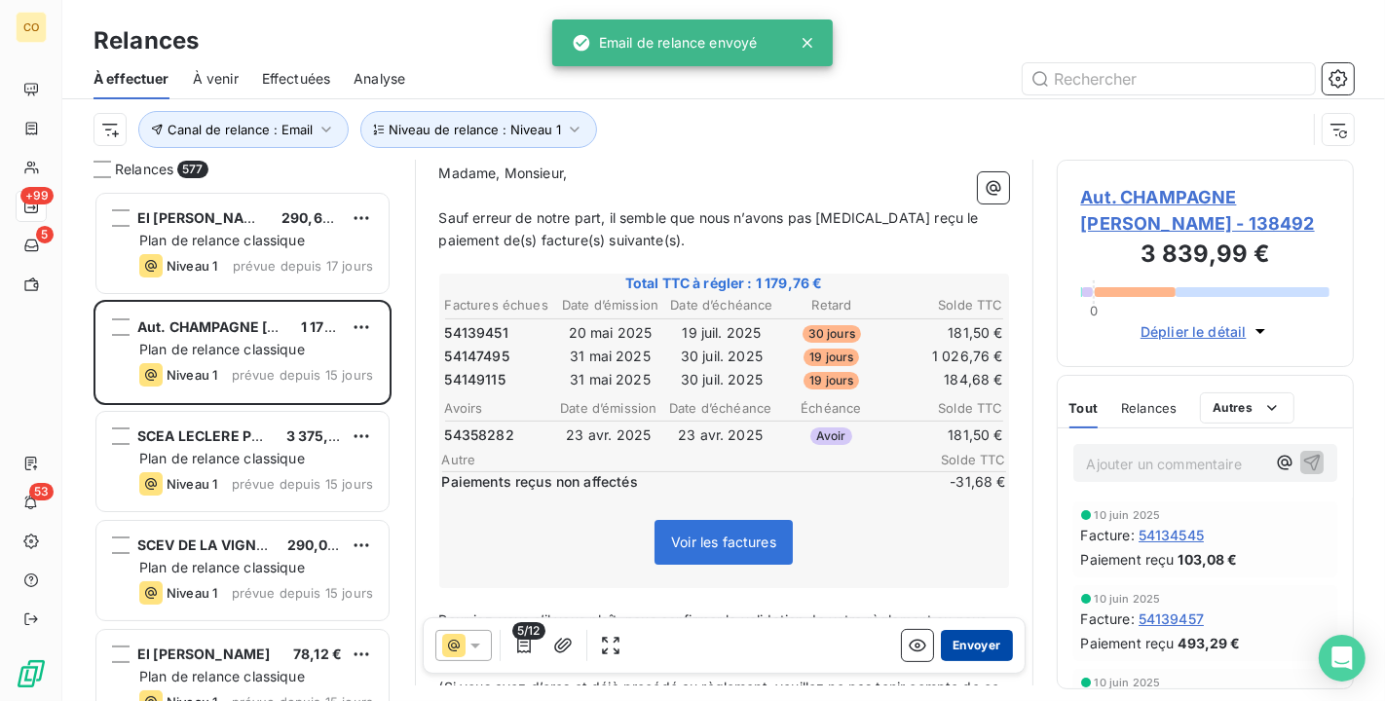
click at [977, 640] on button "Envoyer" at bounding box center [976, 645] width 71 height 31
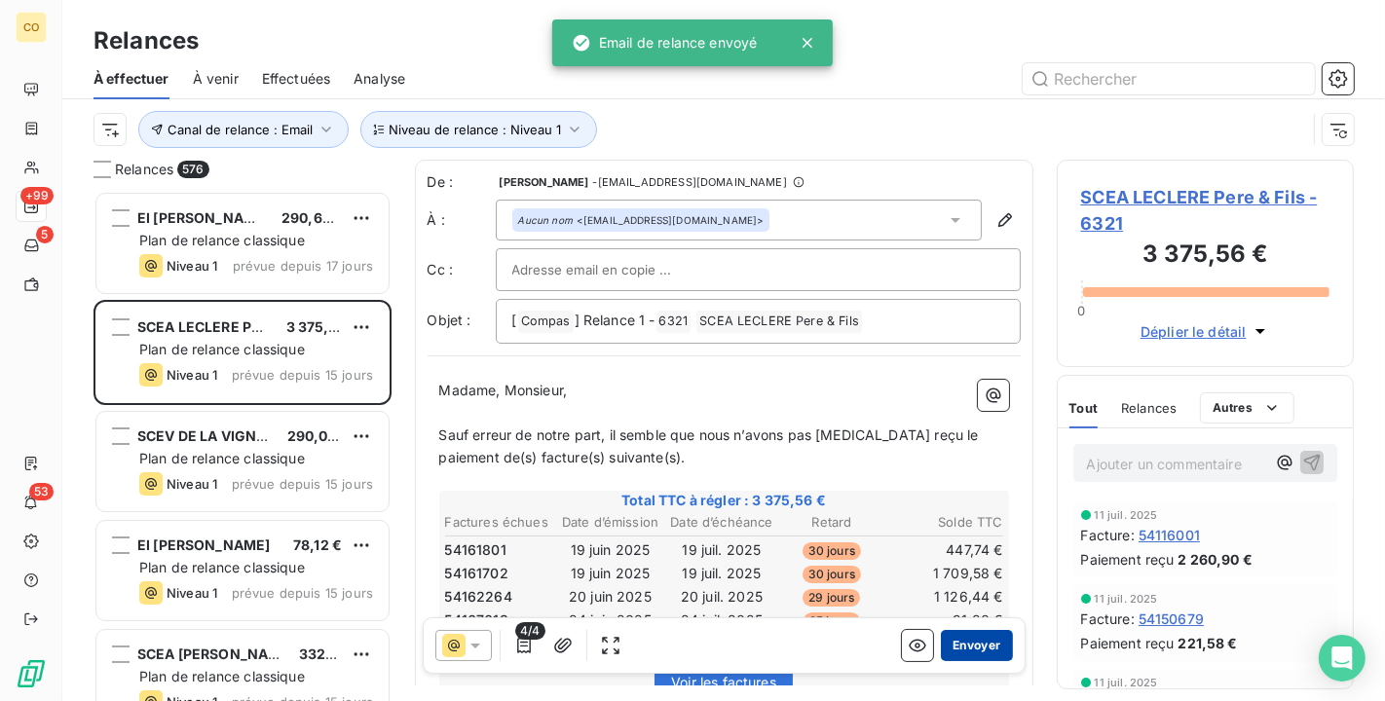
click at [971, 648] on button "Envoyer" at bounding box center [976, 645] width 71 height 31
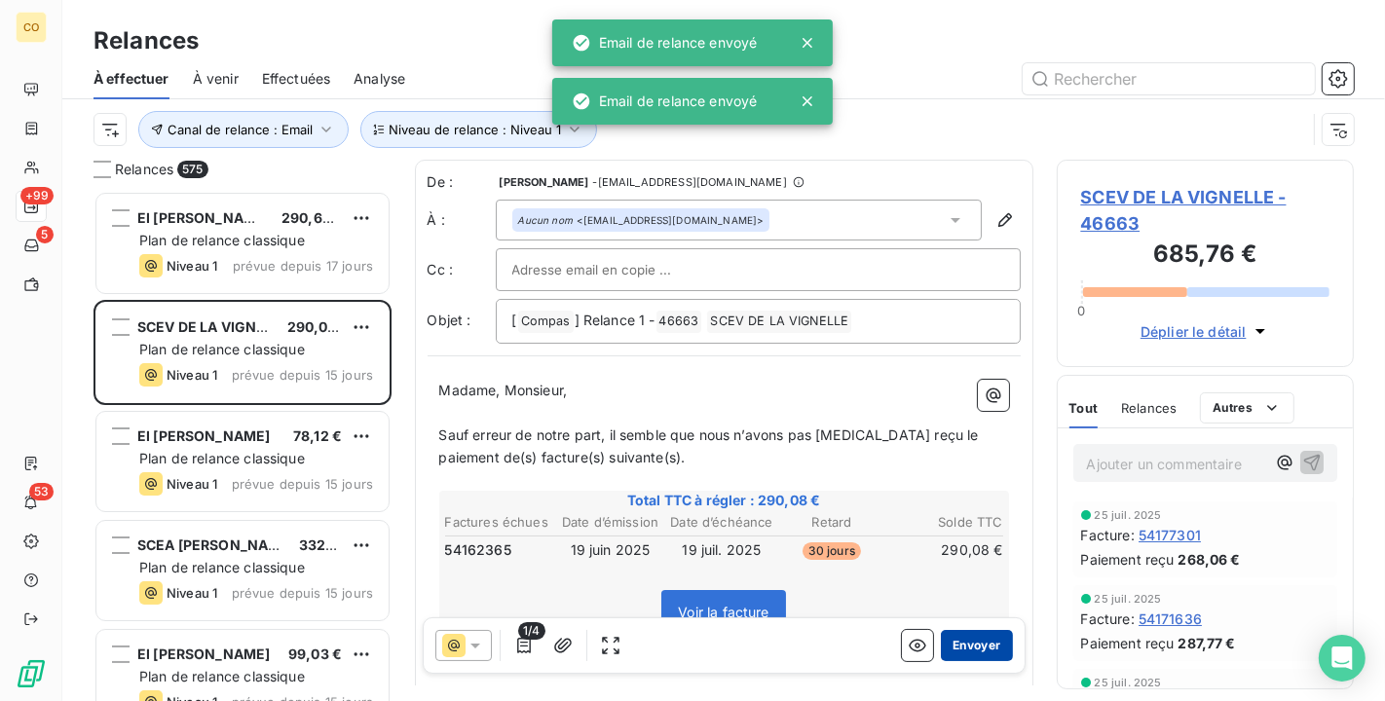
click at [948, 646] on button "Envoyer" at bounding box center [976, 645] width 71 height 31
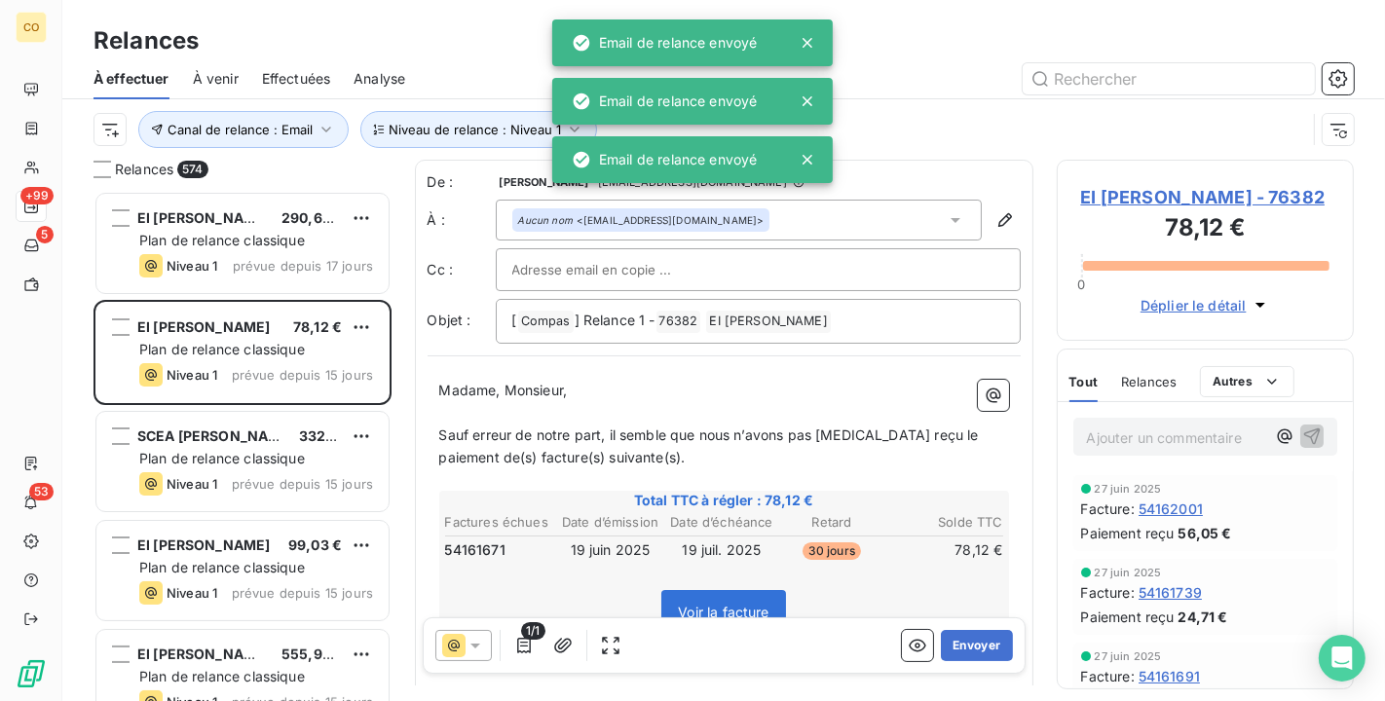
scroll to position [2, 0]
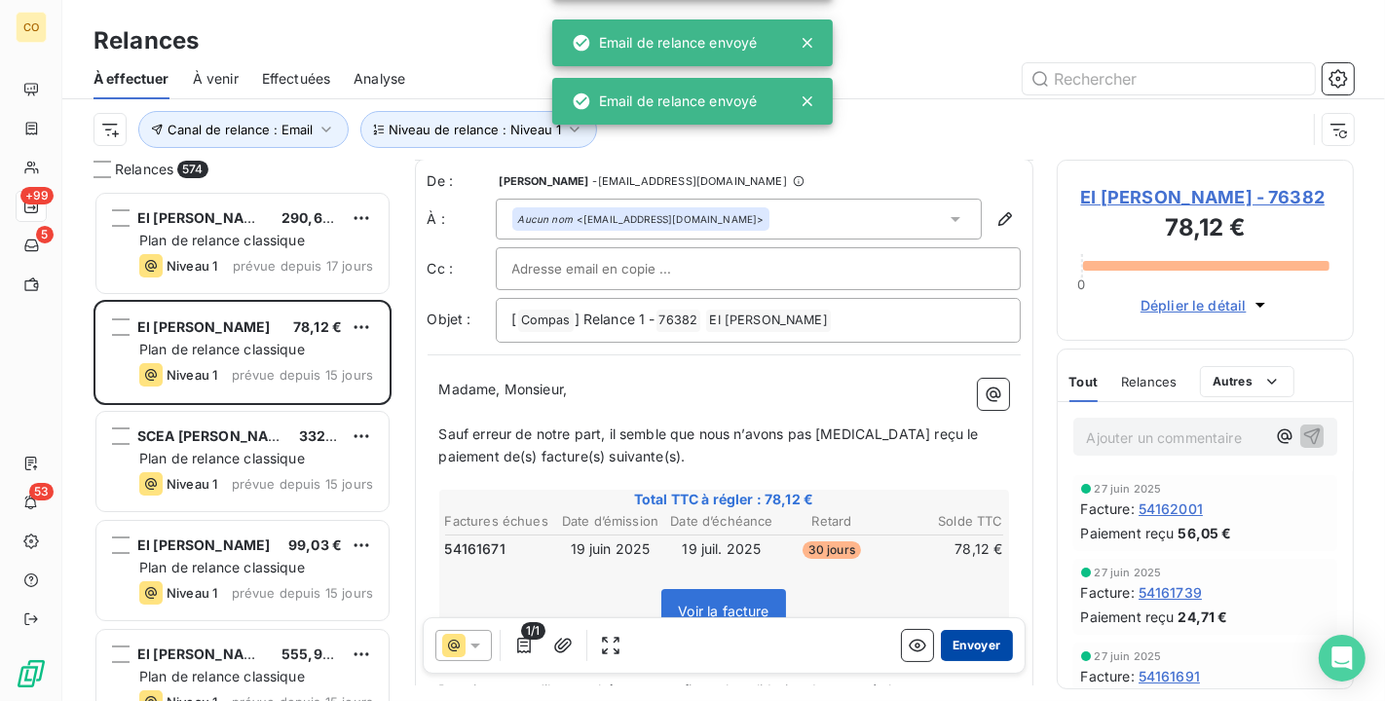
click at [968, 644] on button "Envoyer" at bounding box center [976, 645] width 71 height 31
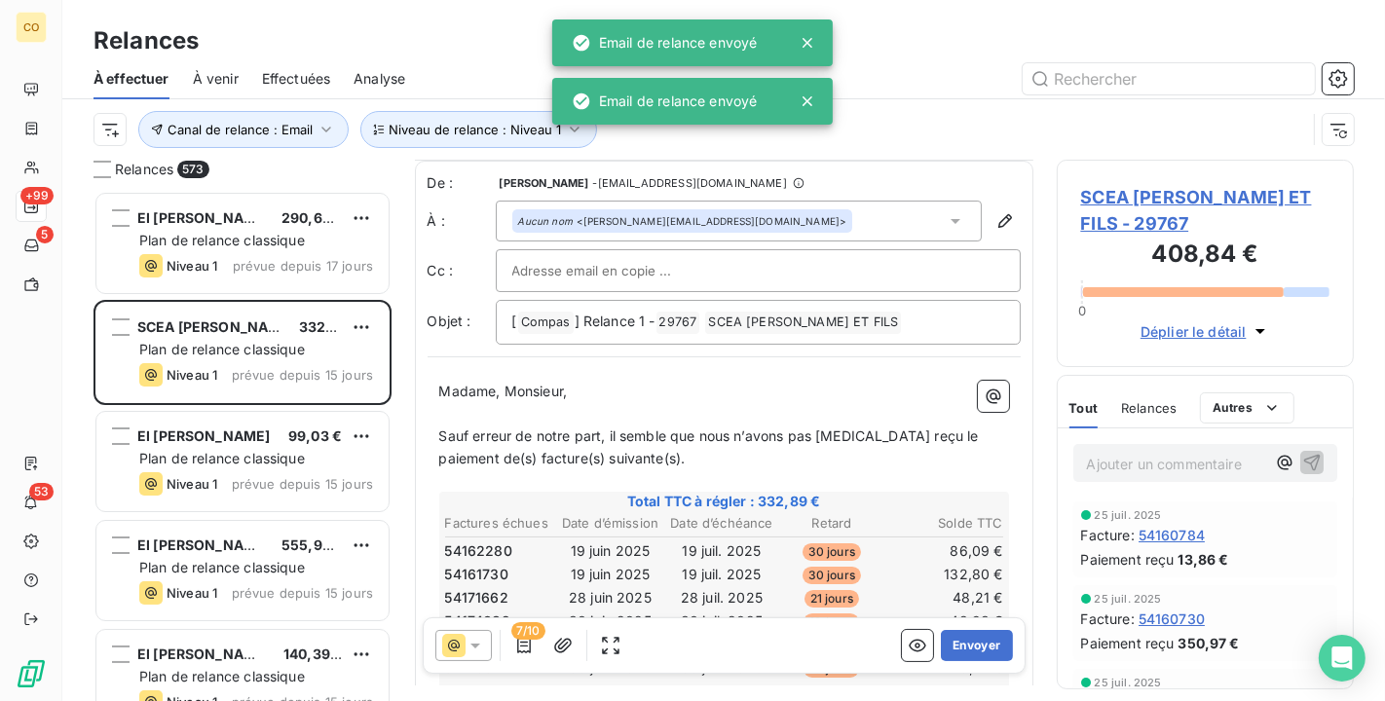
scroll to position [108, 0]
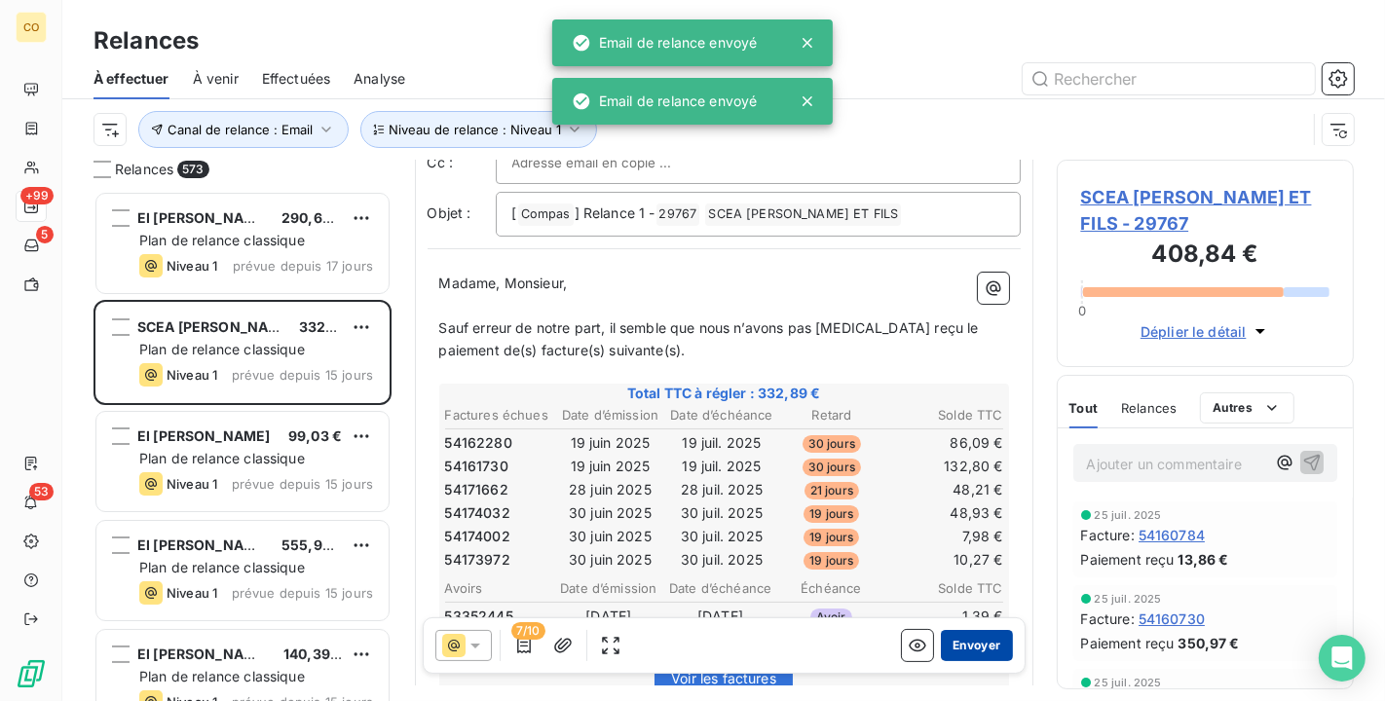
click at [982, 648] on button "Envoyer" at bounding box center [976, 645] width 71 height 31
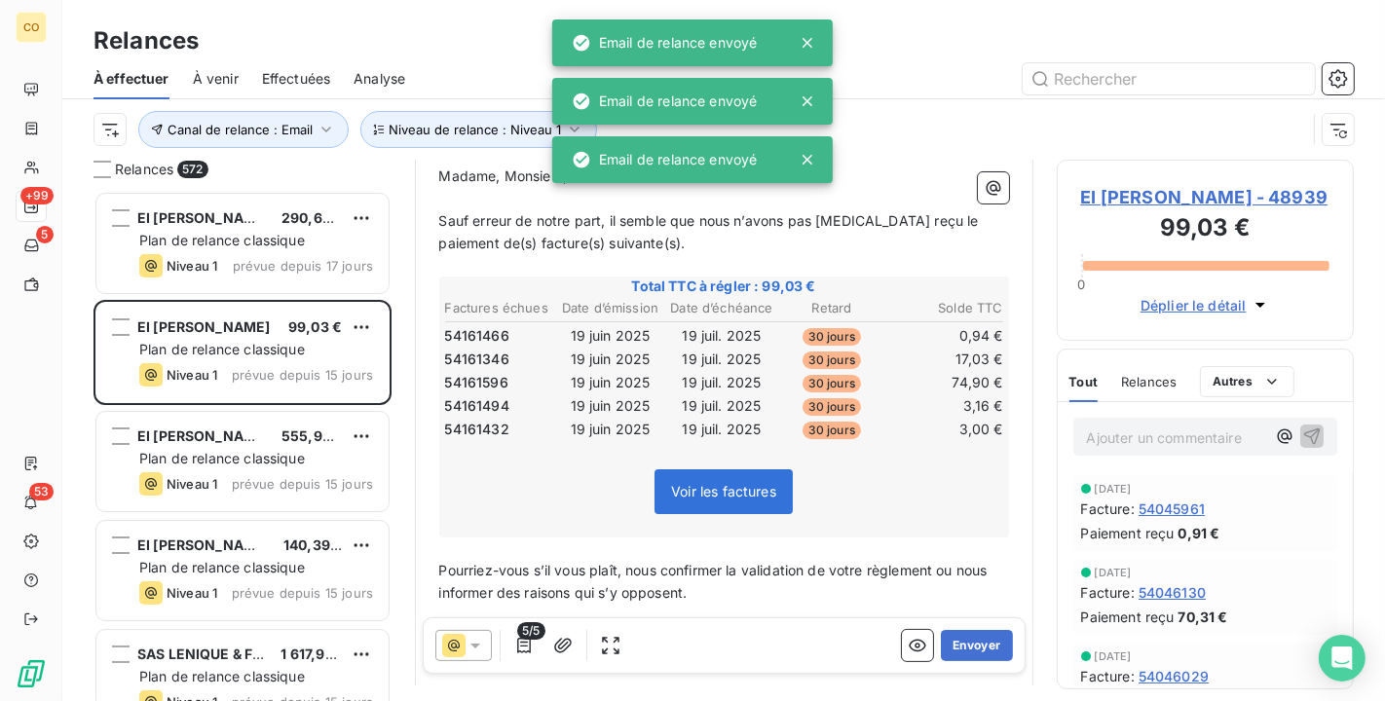
scroll to position [219, 0]
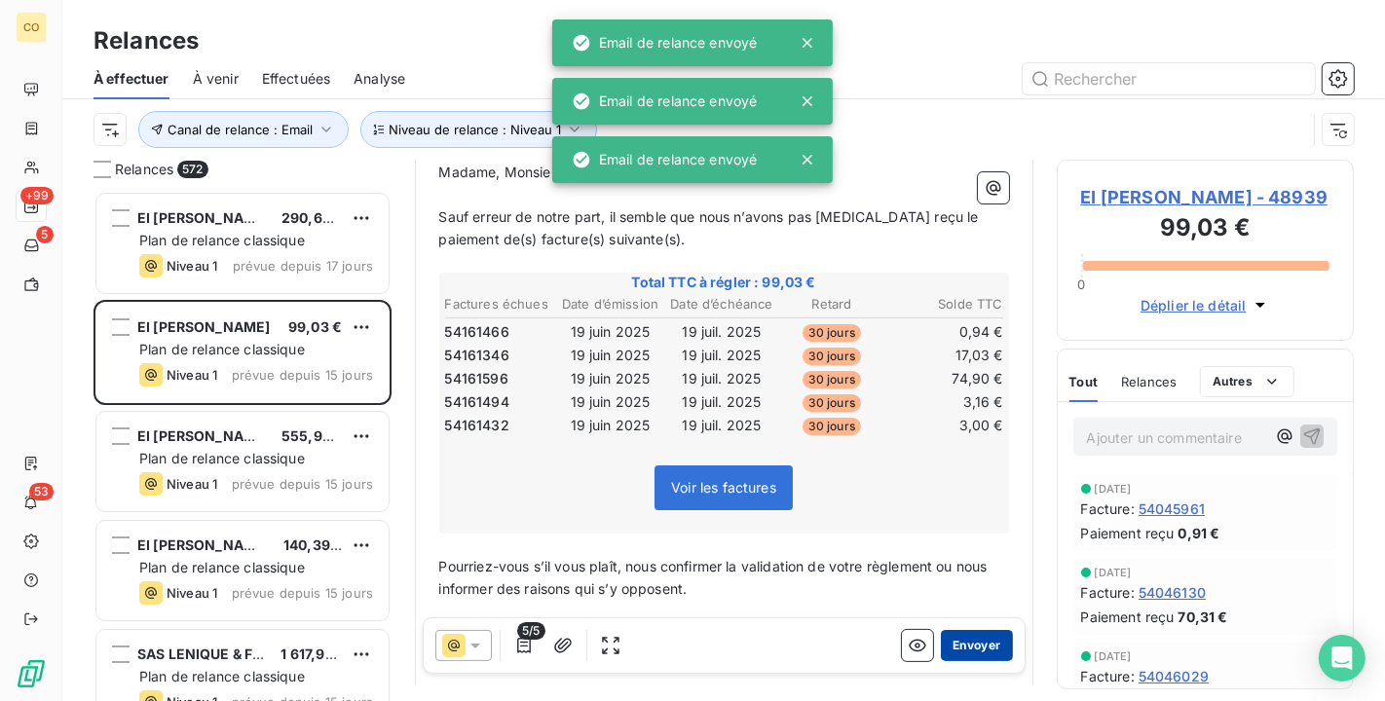
click at [982, 644] on button "Envoyer" at bounding box center [976, 645] width 71 height 31
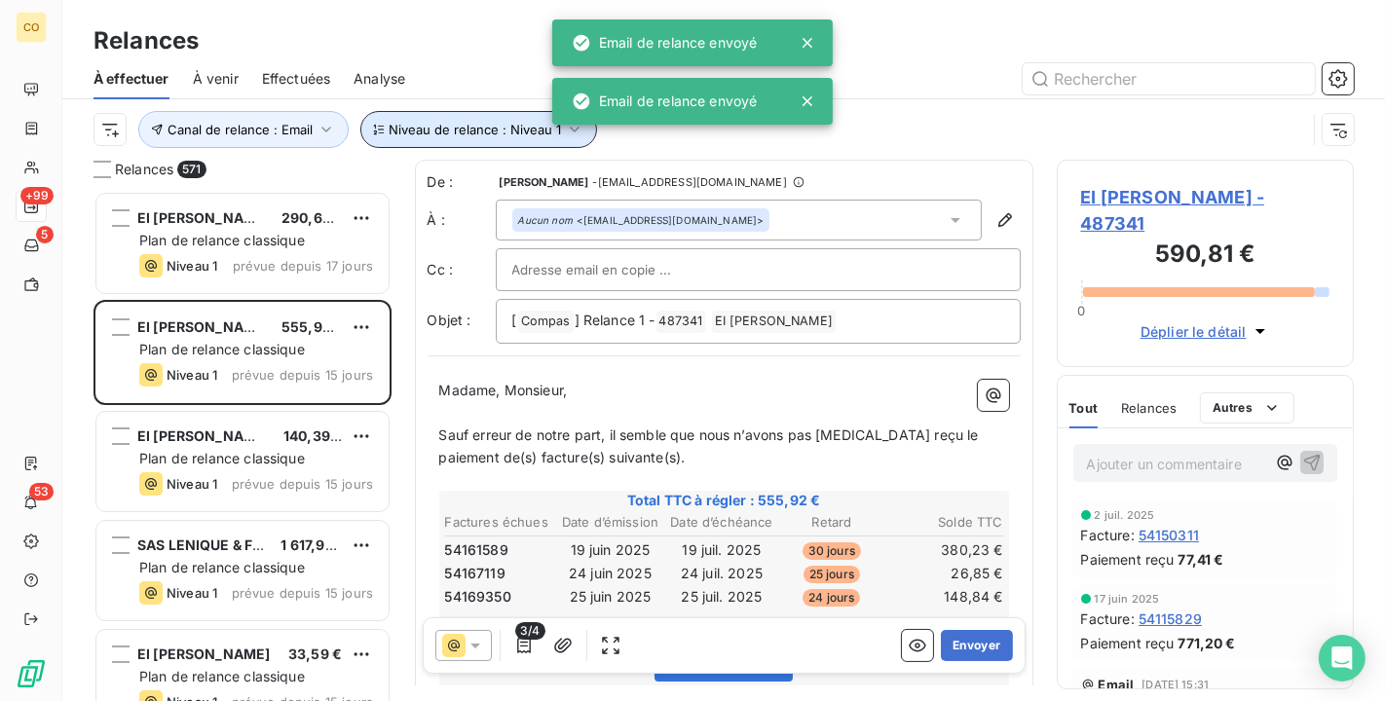
click at [537, 127] on span "Niveau de relance : Niveau 1" at bounding box center [475, 130] width 172 height 16
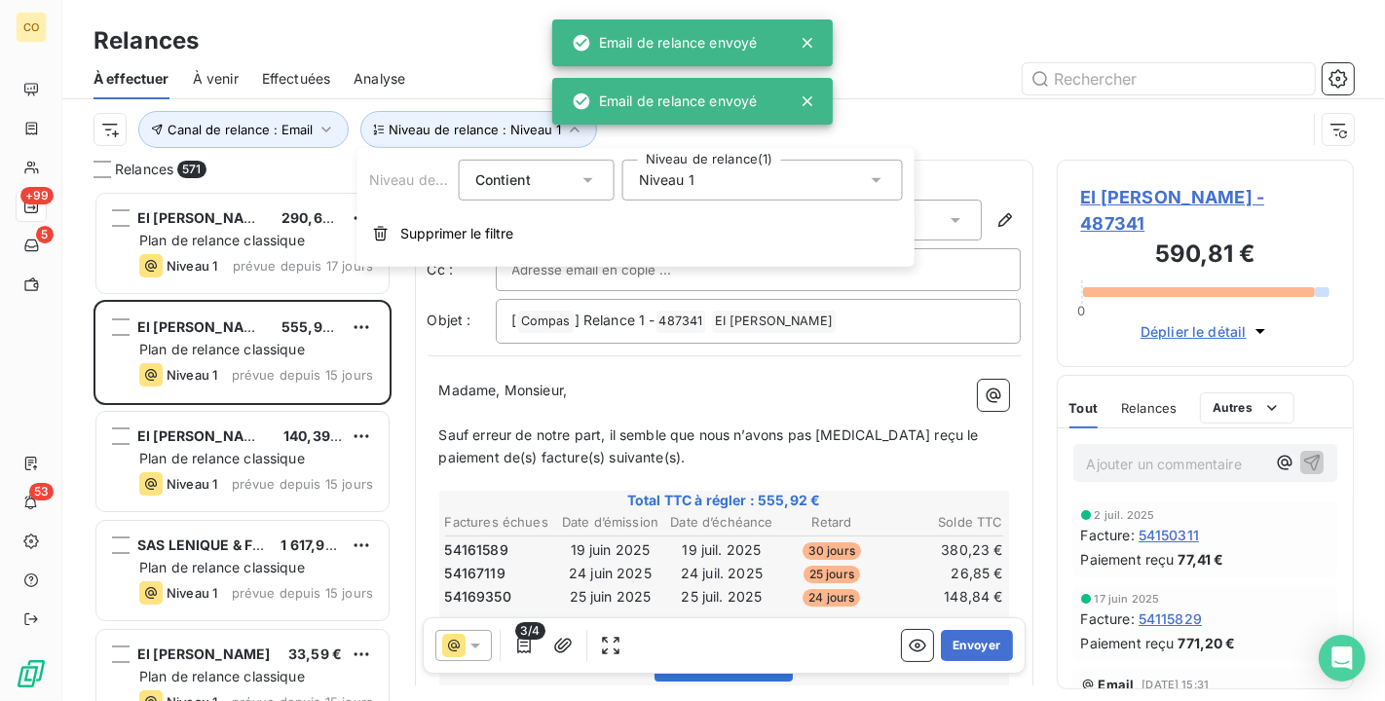
click at [678, 186] on span "Niveau 1" at bounding box center [667, 179] width 56 height 19
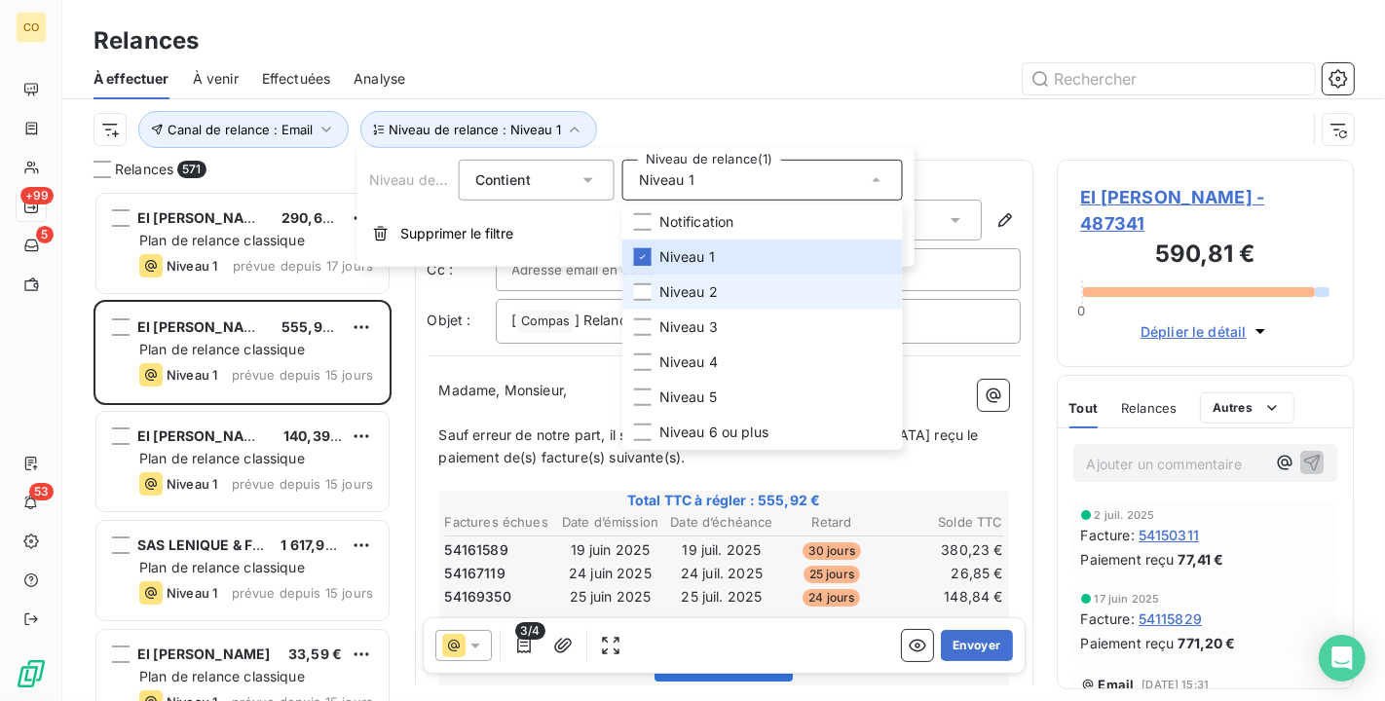
click at [693, 298] on span "Niveau 2" at bounding box center [688, 291] width 58 height 19
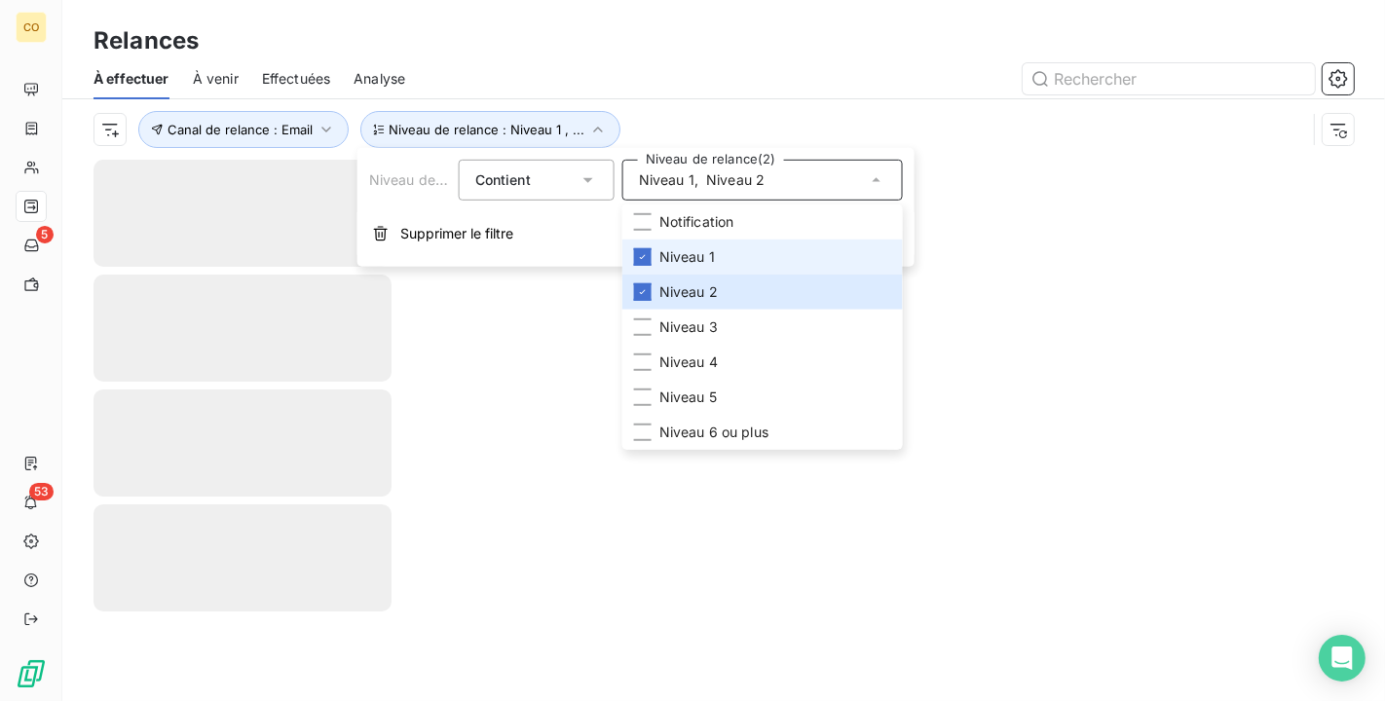
click at [688, 262] on span "Niveau 1" at bounding box center [687, 256] width 56 height 19
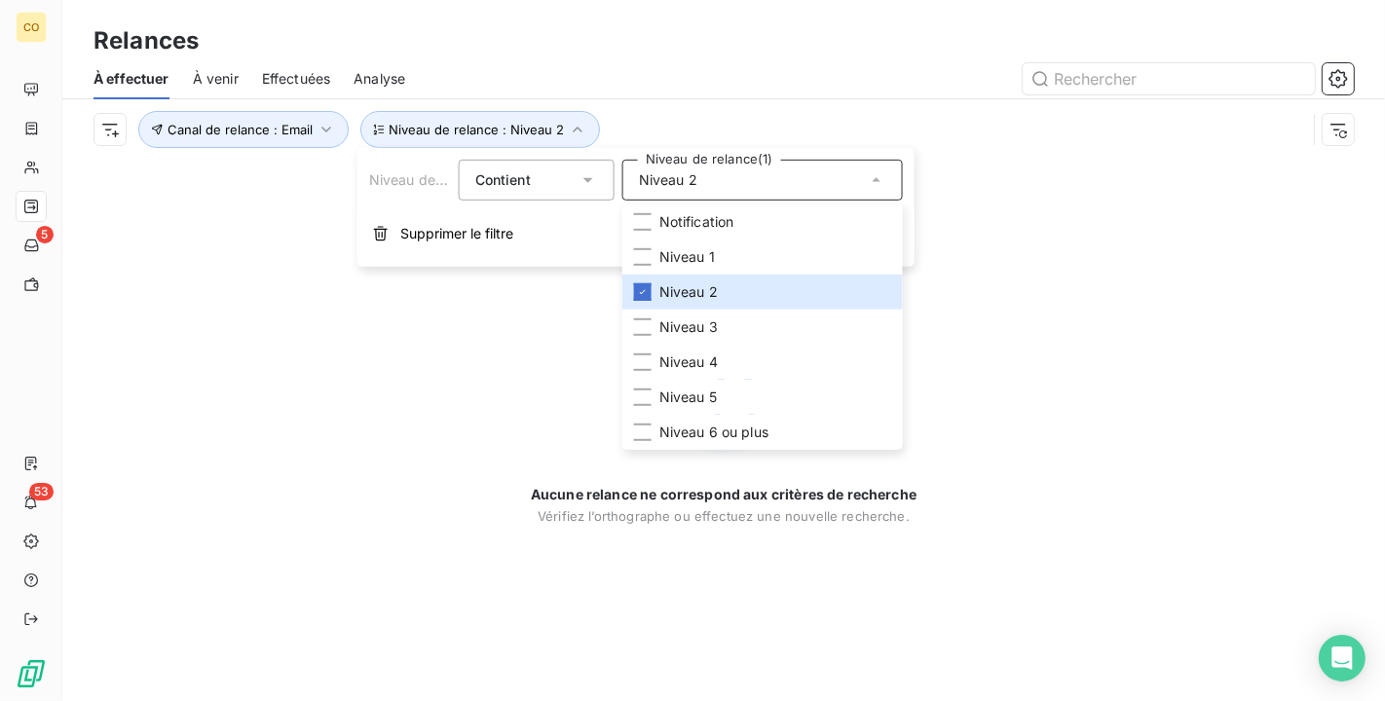
click at [471, 56] on div "Relances" at bounding box center [723, 40] width 1323 height 35
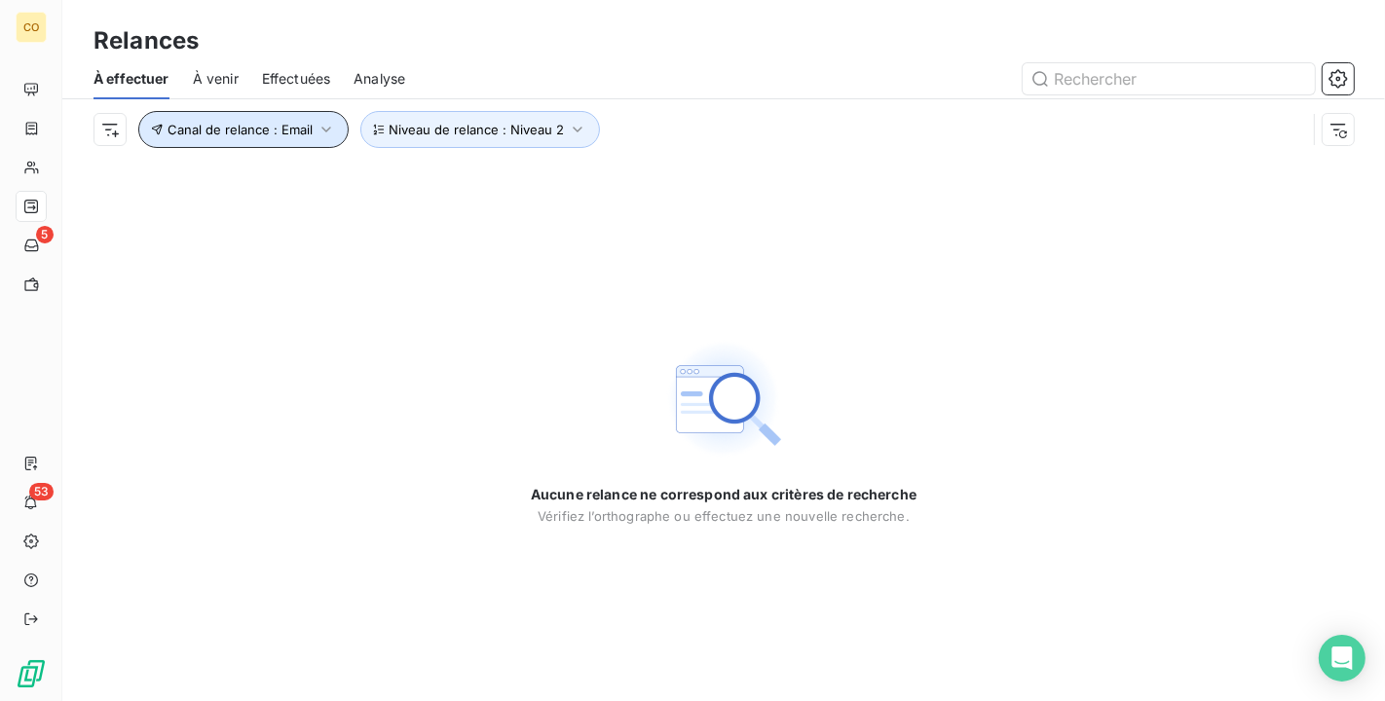
click at [323, 133] on icon "button" at bounding box center [326, 129] width 19 height 19
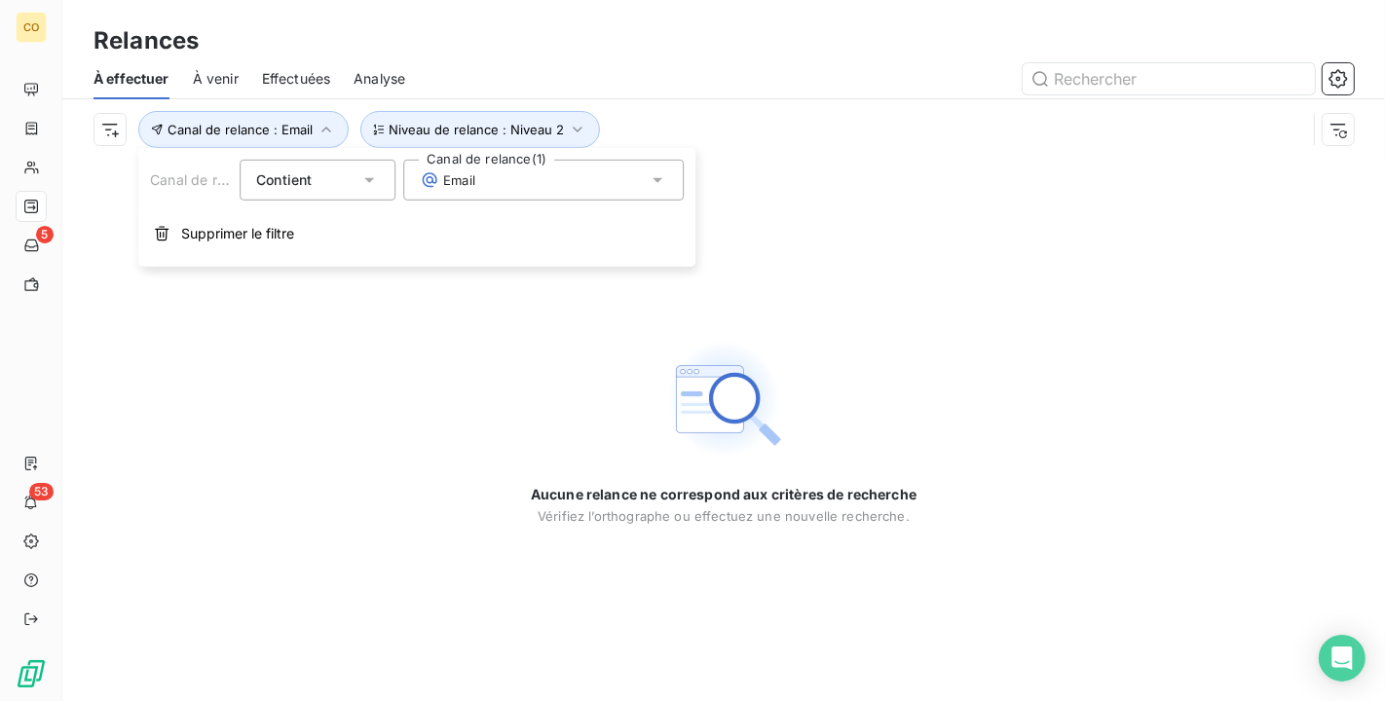
click at [480, 189] on div "Email" at bounding box center [543, 180] width 281 height 41
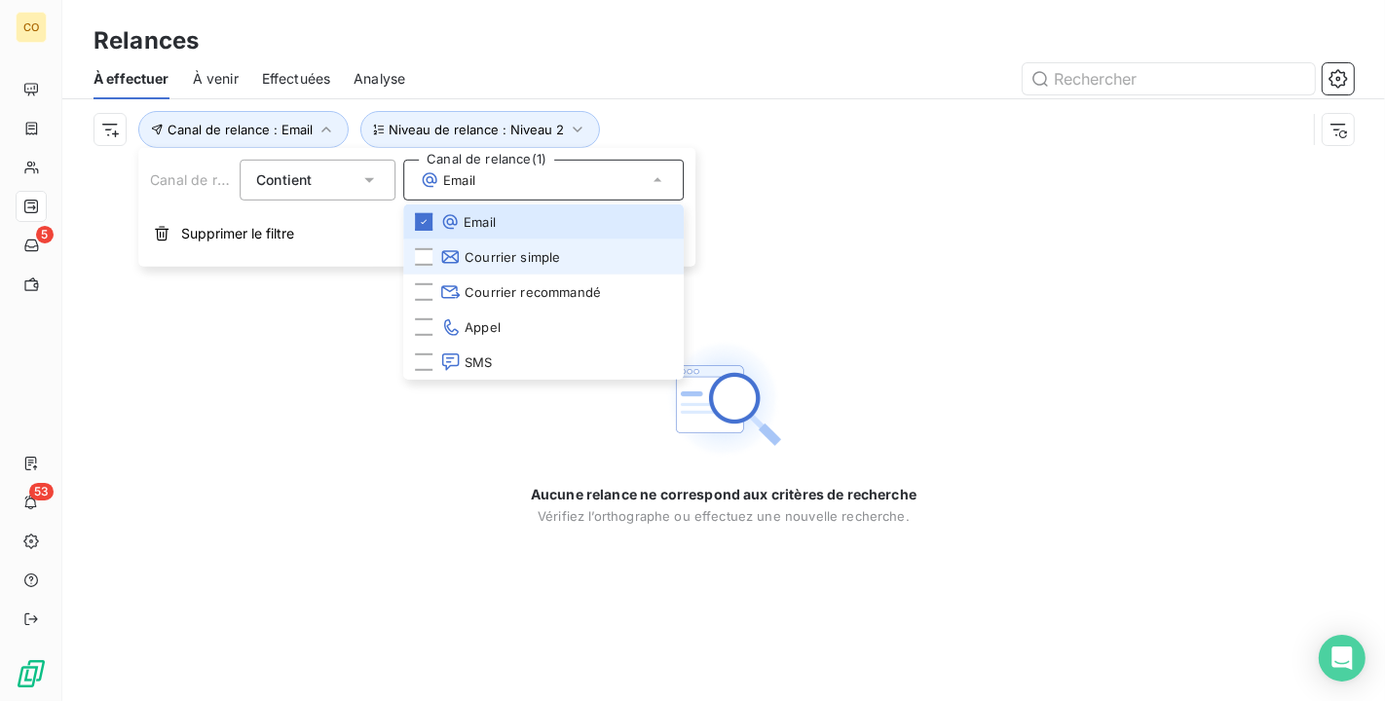
click at [500, 257] on span "Courrier simple" at bounding box center [500, 256] width 120 height 19
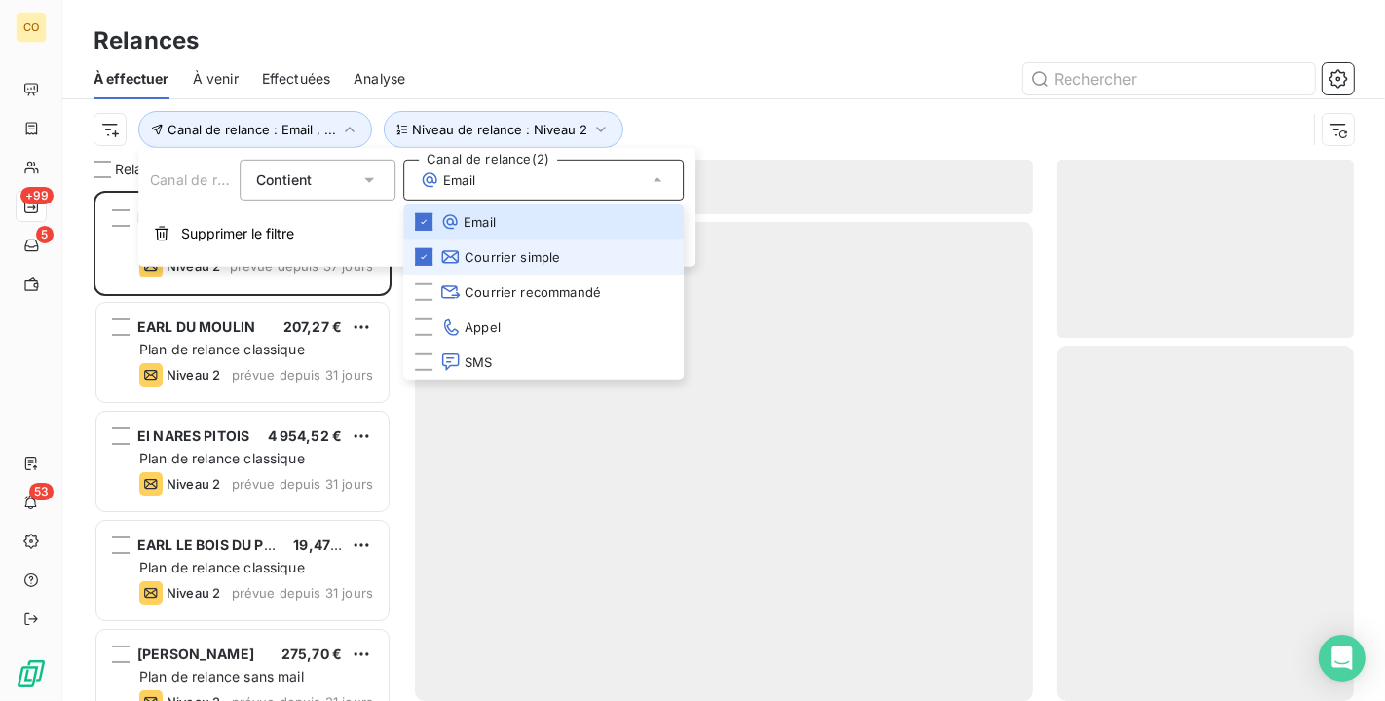
scroll to position [494, 281]
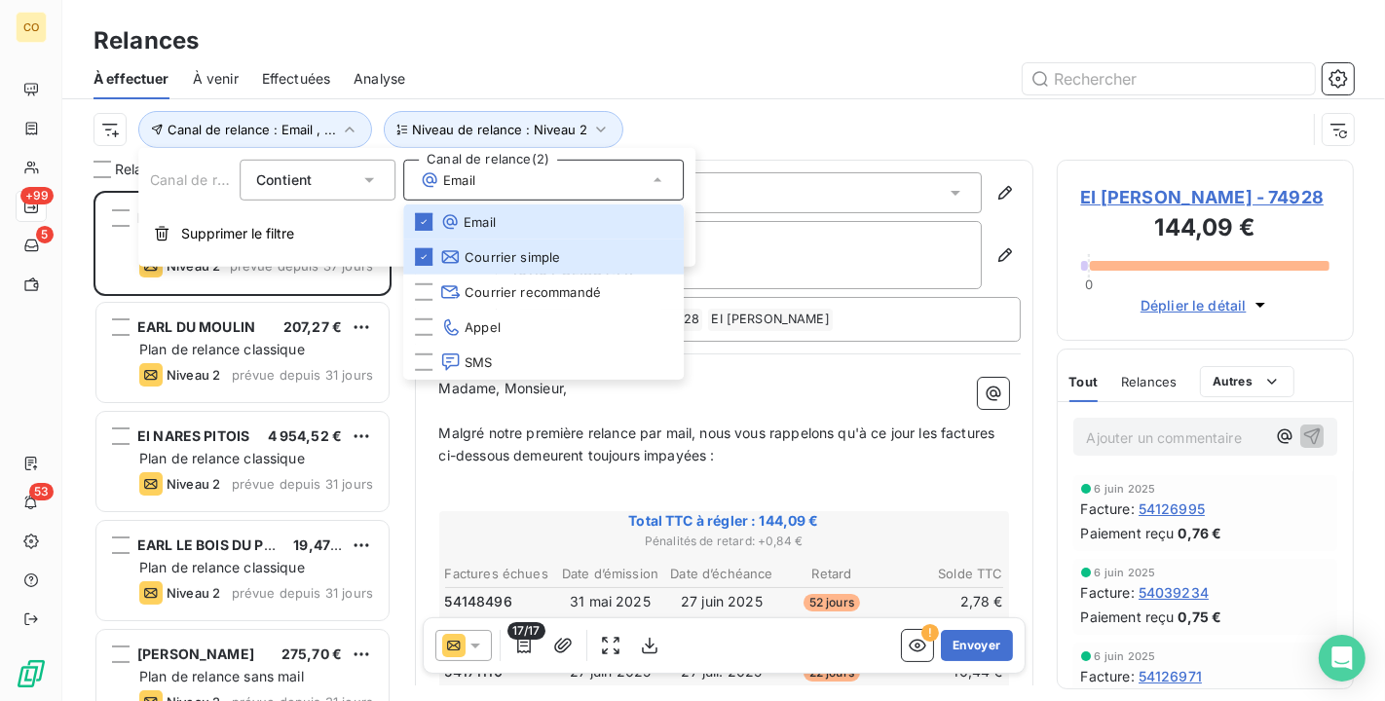
click at [541, 54] on div "Relances" at bounding box center [723, 40] width 1323 height 35
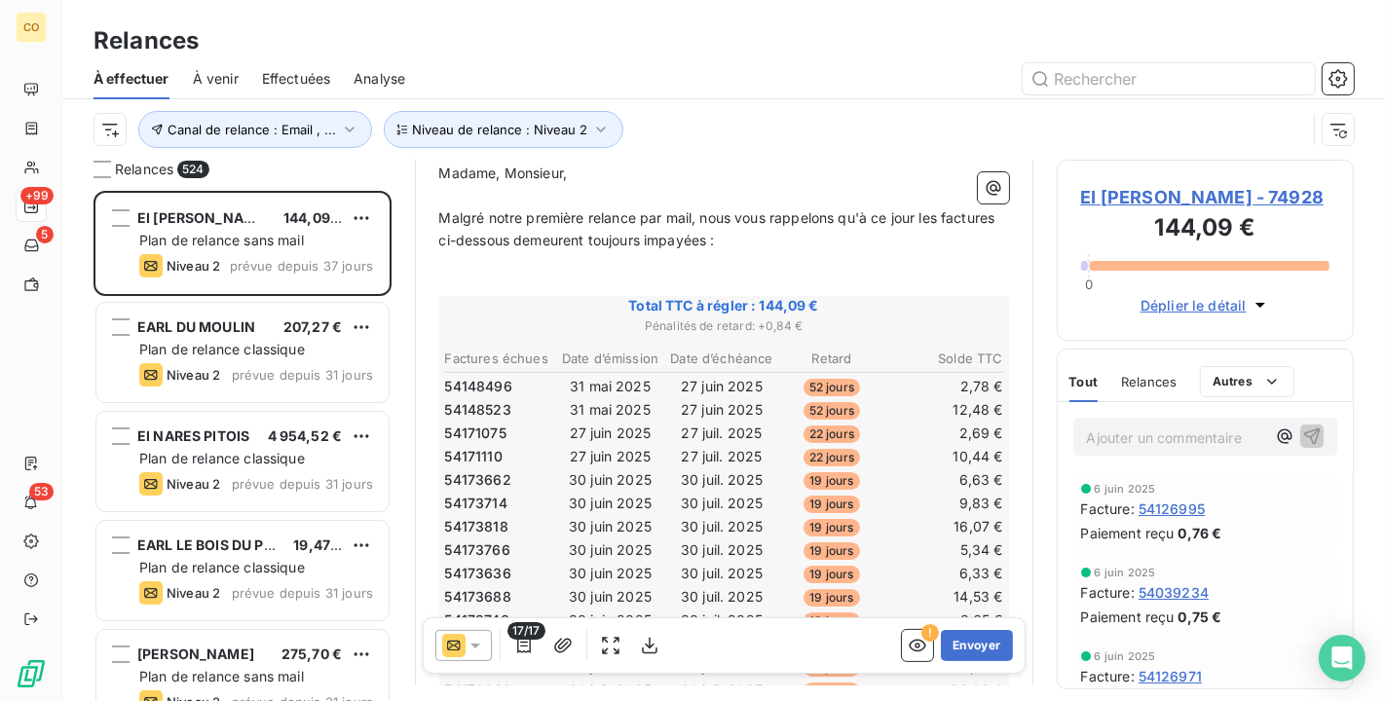
scroll to position [108, 0]
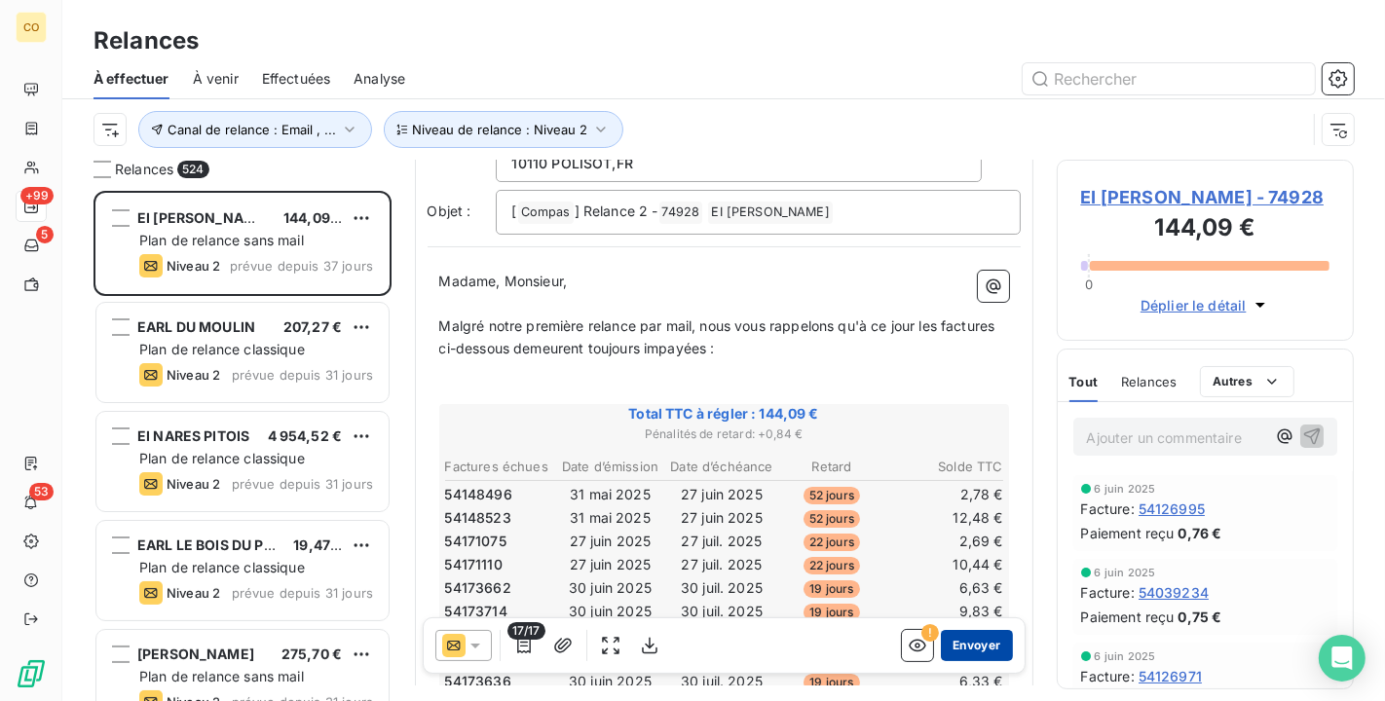
click at [957, 645] on button "Envoyer" at bounding box center [976, 645] width 71 height 31
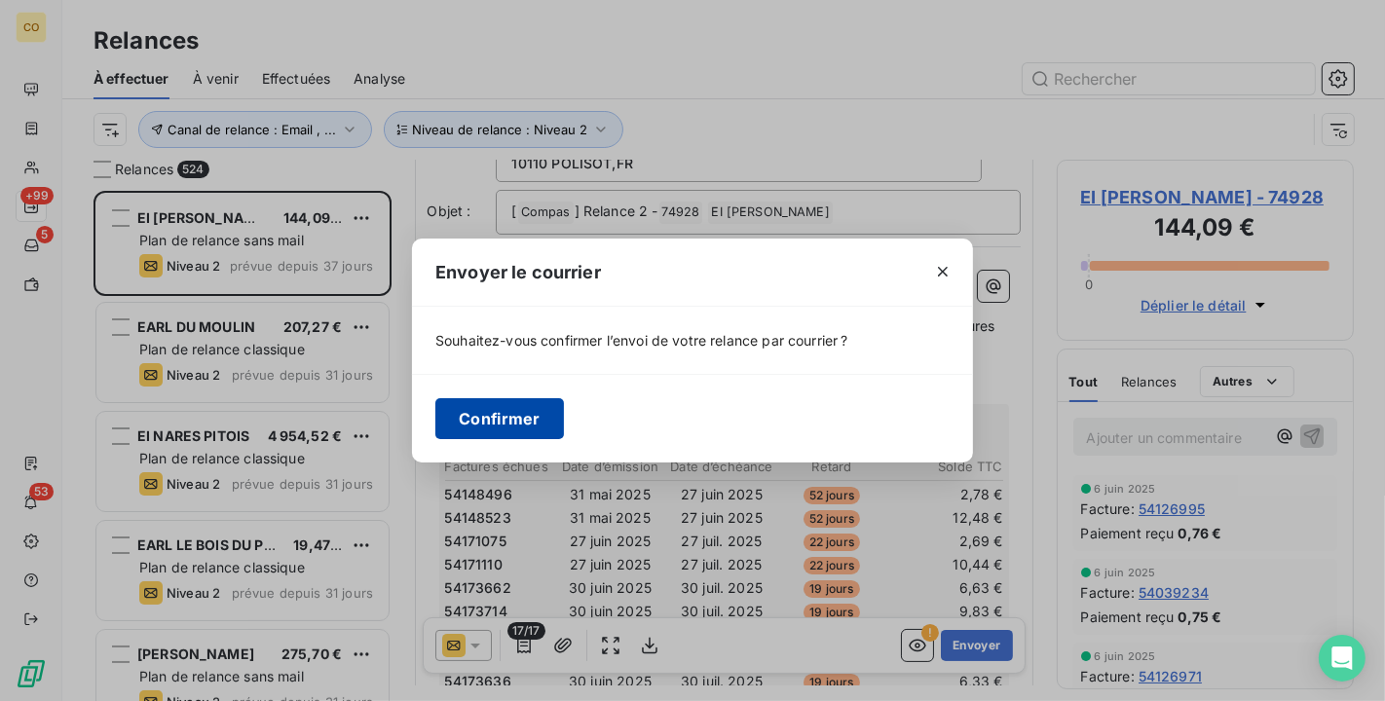
click at [511, 421] on button "Confirmer" at bounding box center [499, 418] width 129 height 41
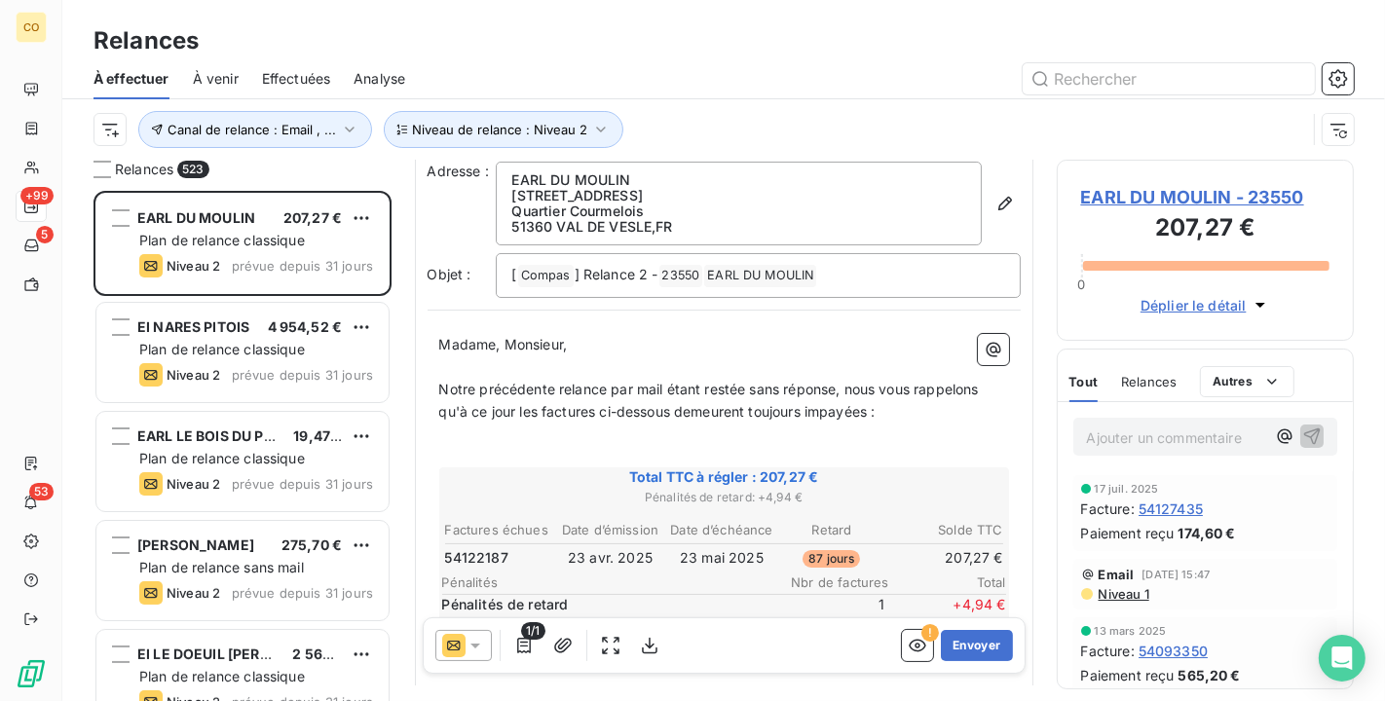
scroll to position [108, 0]
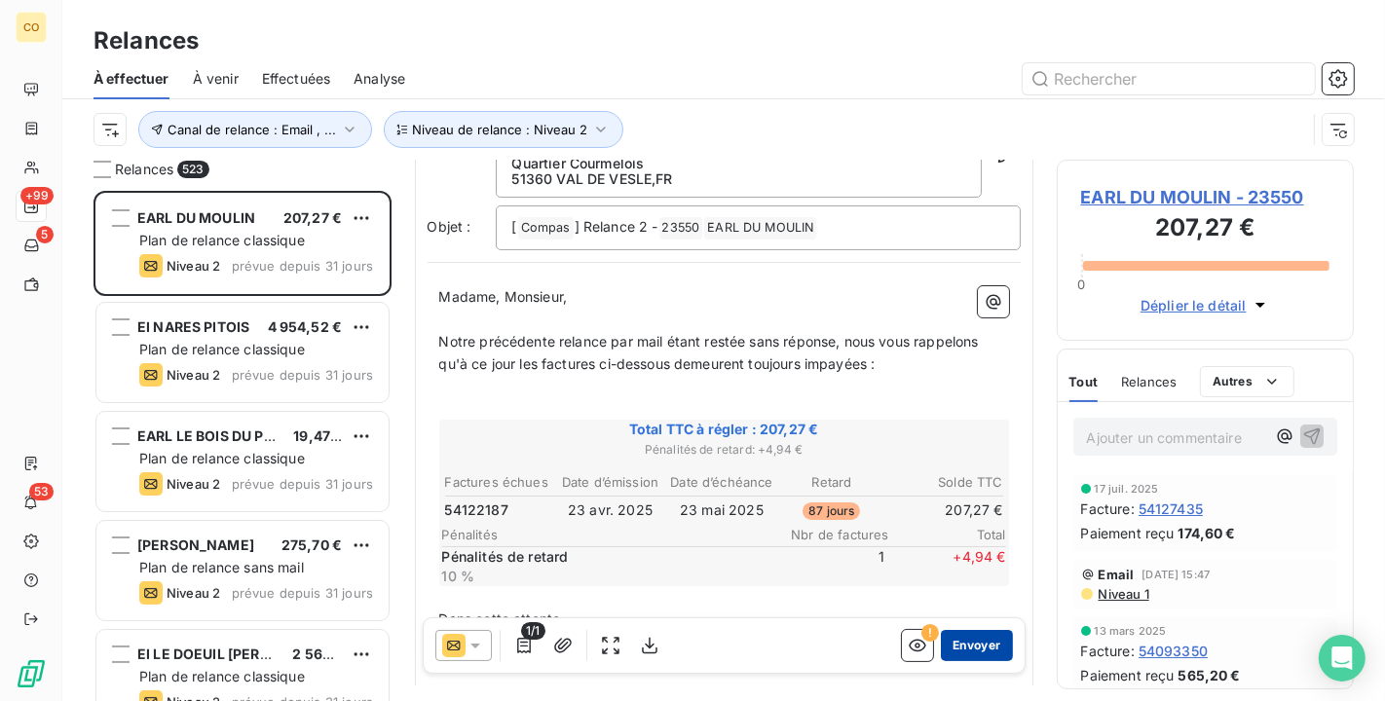
click at [976, 636] on button "Envoyer" at bounding box center [976, 645] width 71 height 31
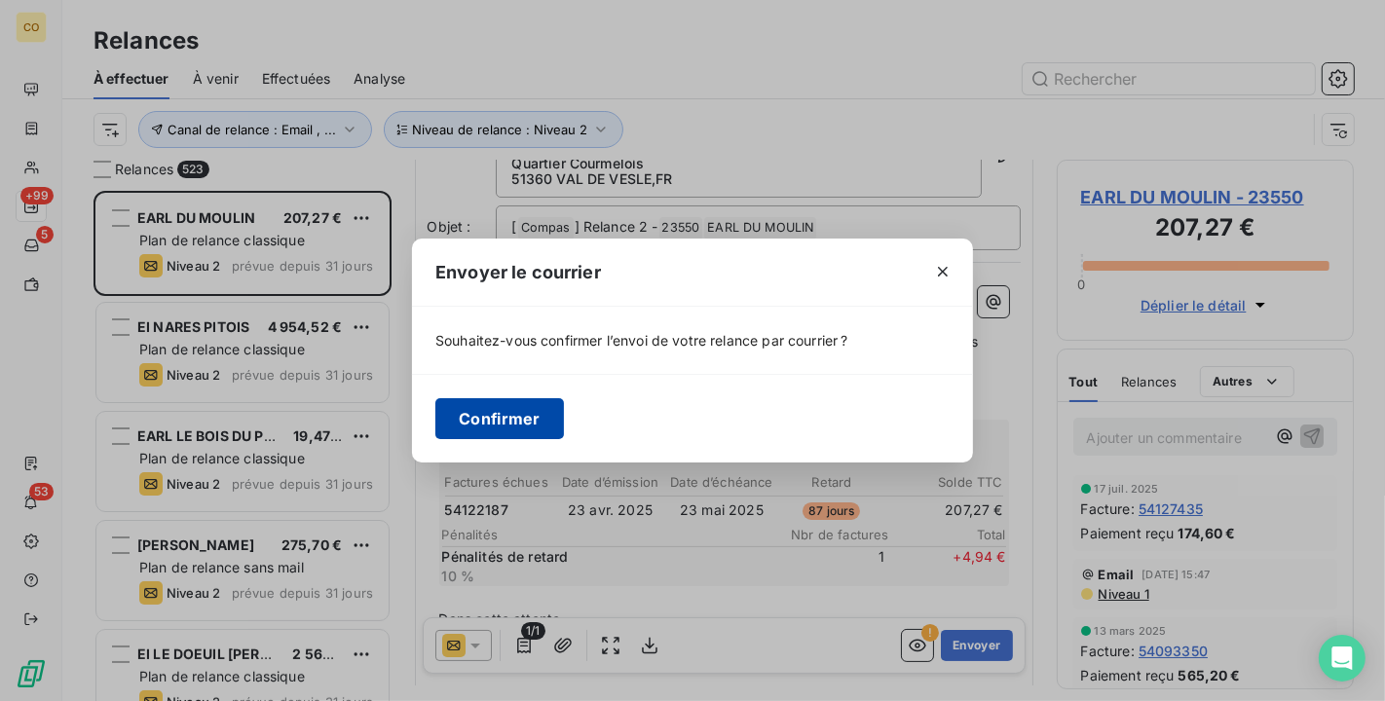
click at [498, 418] on button "Confirmer" at bounding box center [499, 418] width 129 height 41
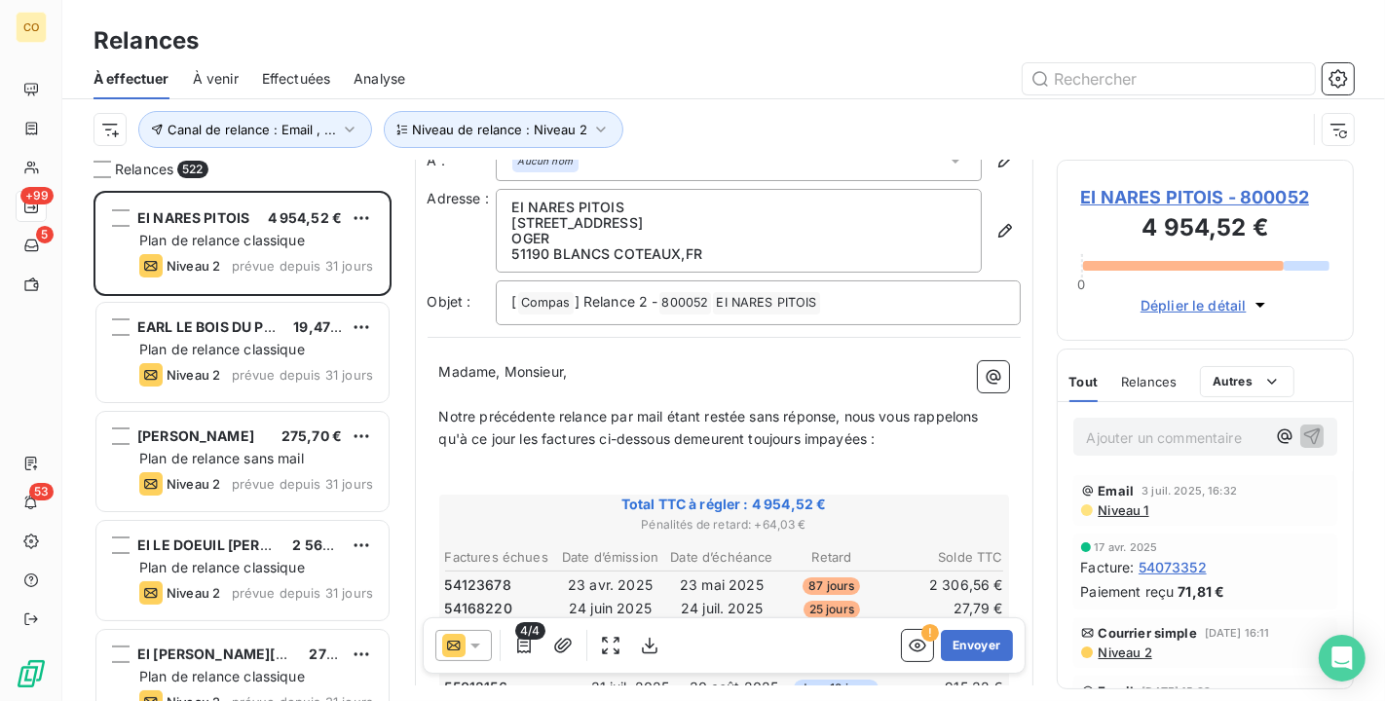
scroll to position [110, 0]
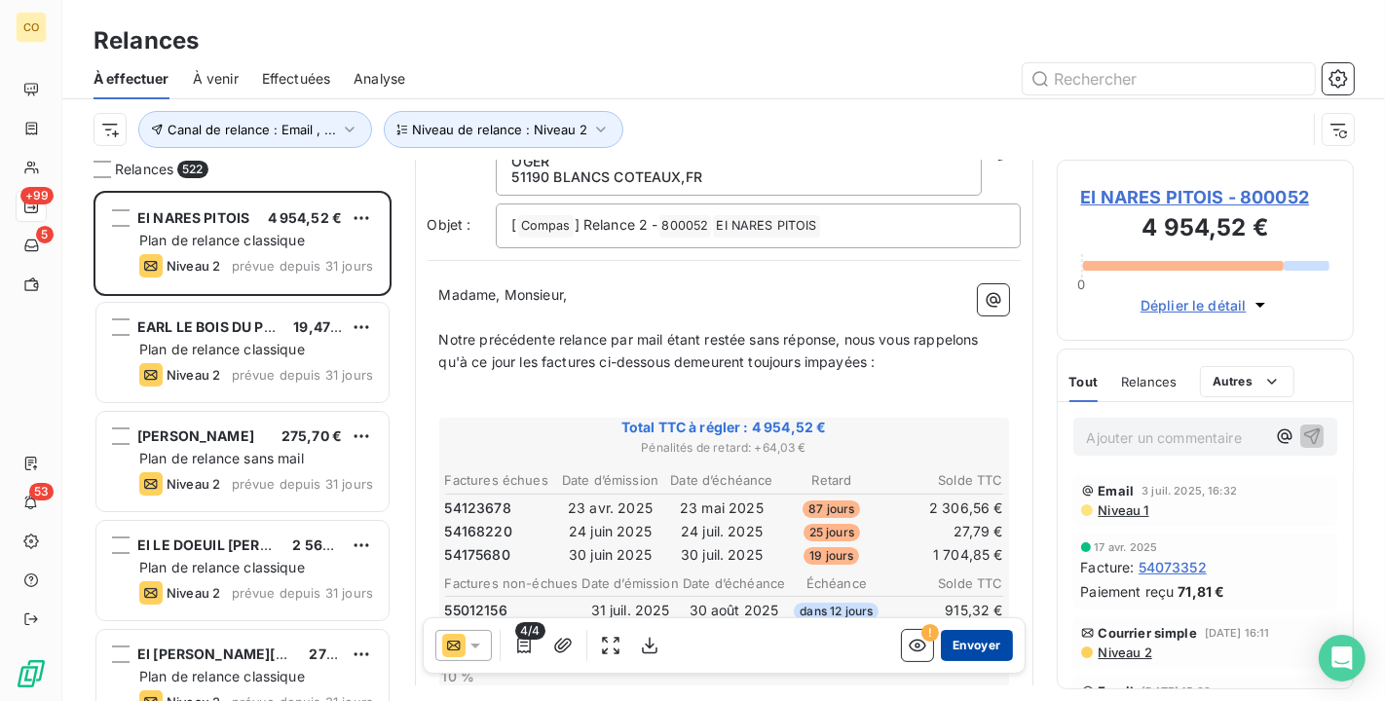
click at [964, 643] on button "Envoyer" at bounding box center [976, 645] width 71 height 31
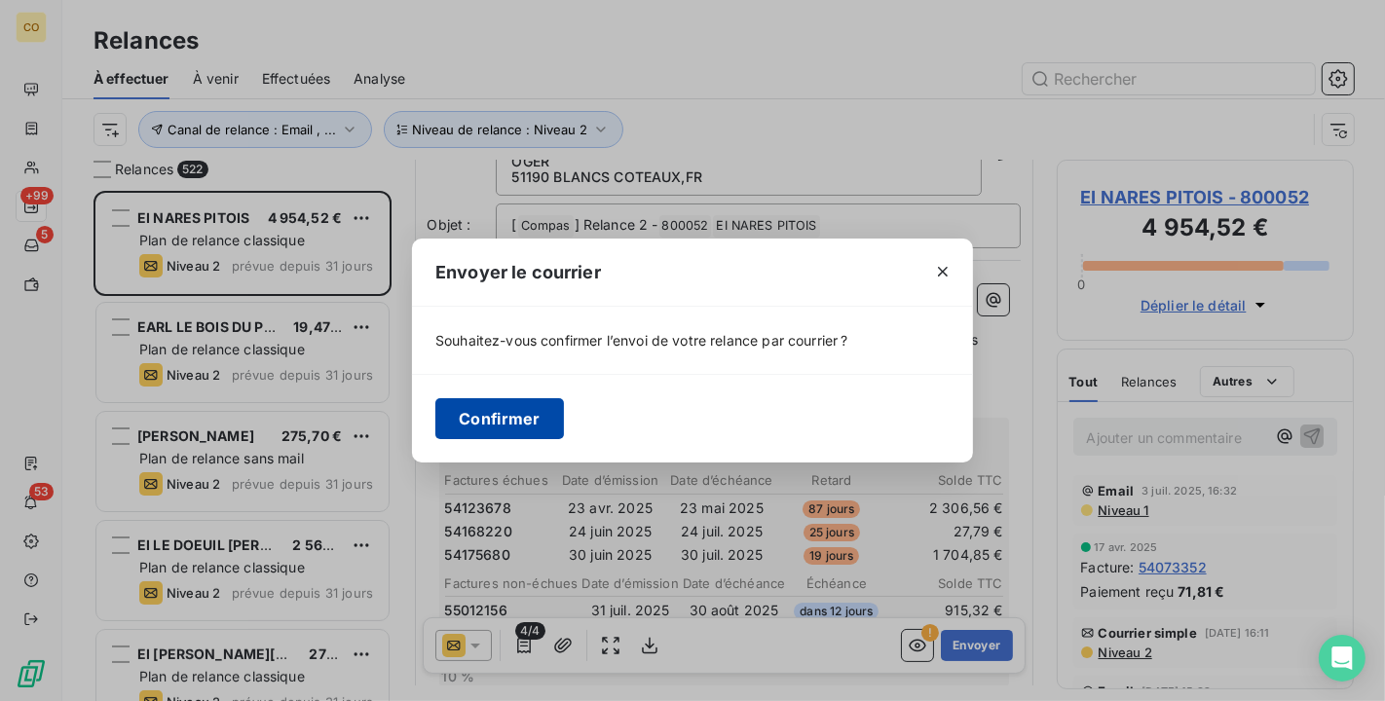
click at [470, 412] on button "Confirmer" at bounding box center [499, 418] width 129 height 41
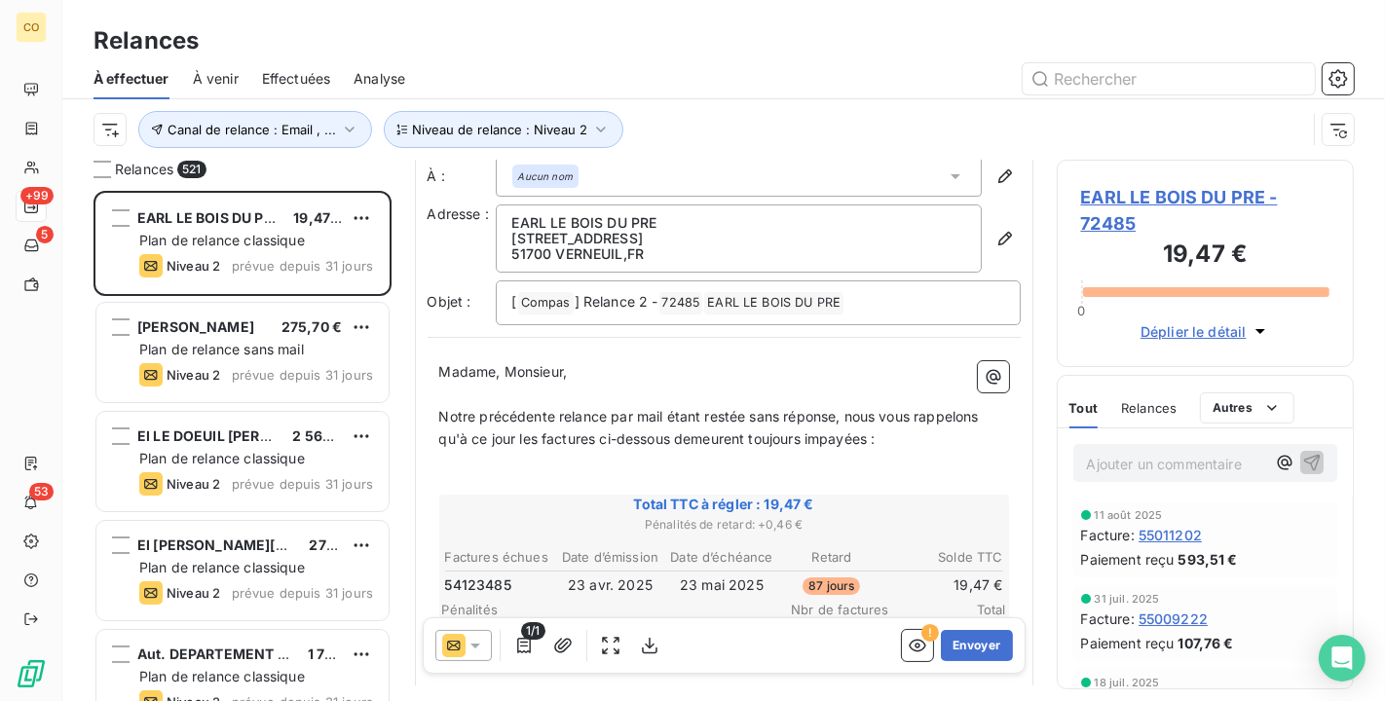
scroll to position [110, 0]
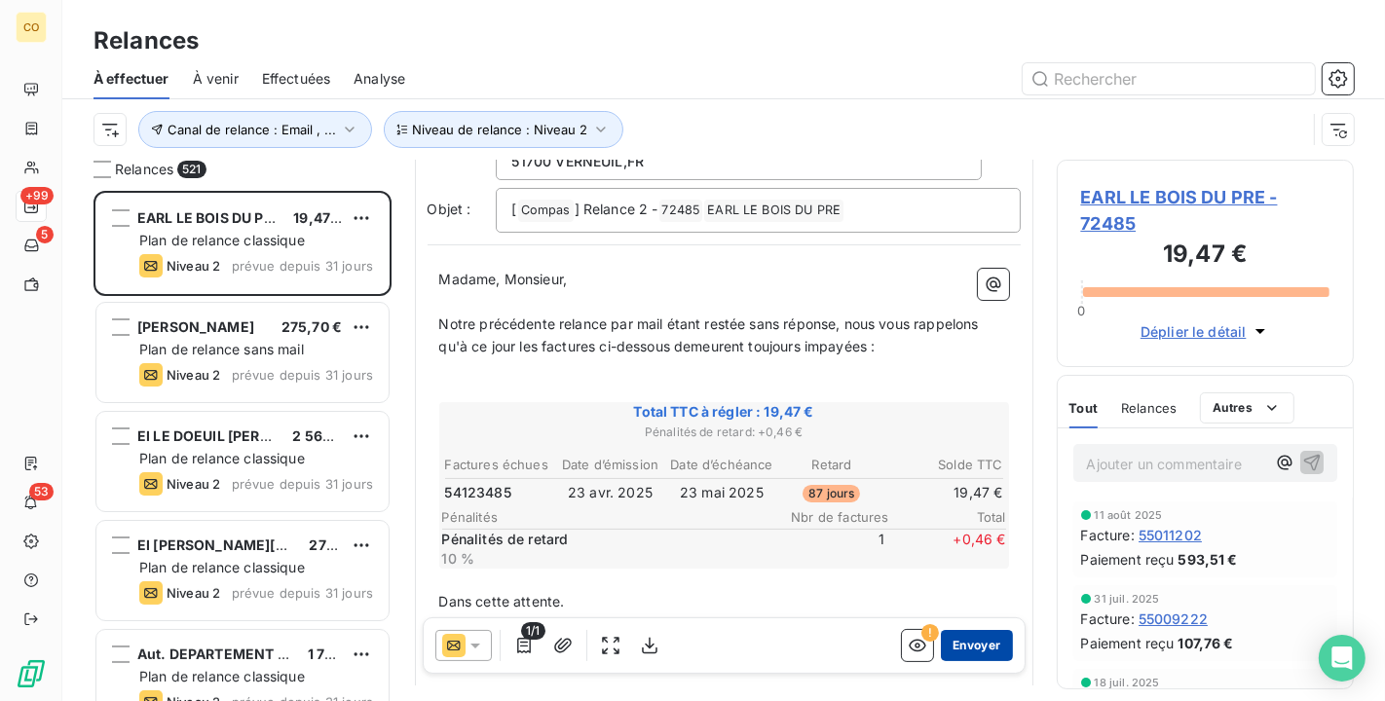
click at [976, 648] on button "Envoyer" at bounding box center [976, 645] width 71 height 31
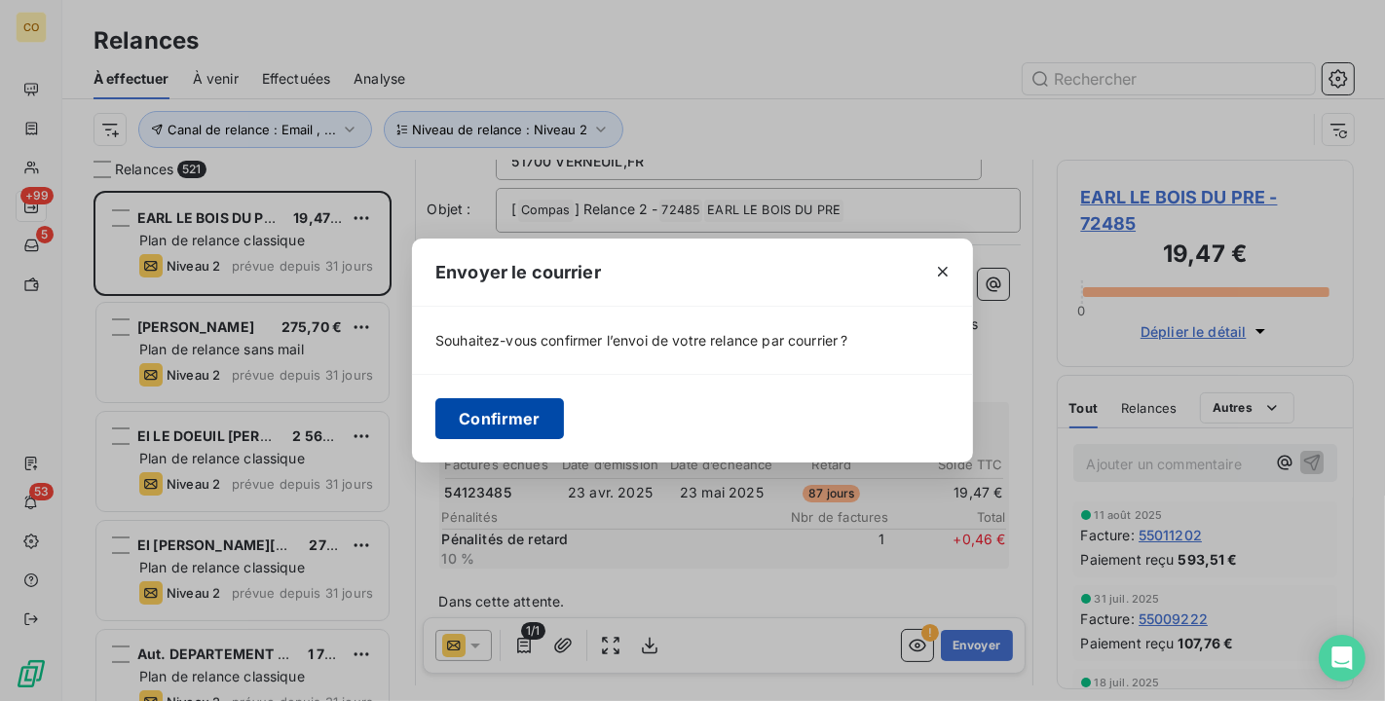
click at [520, 417] on button "Confirmer" at bounding box center [499, 418] width 129 height 41
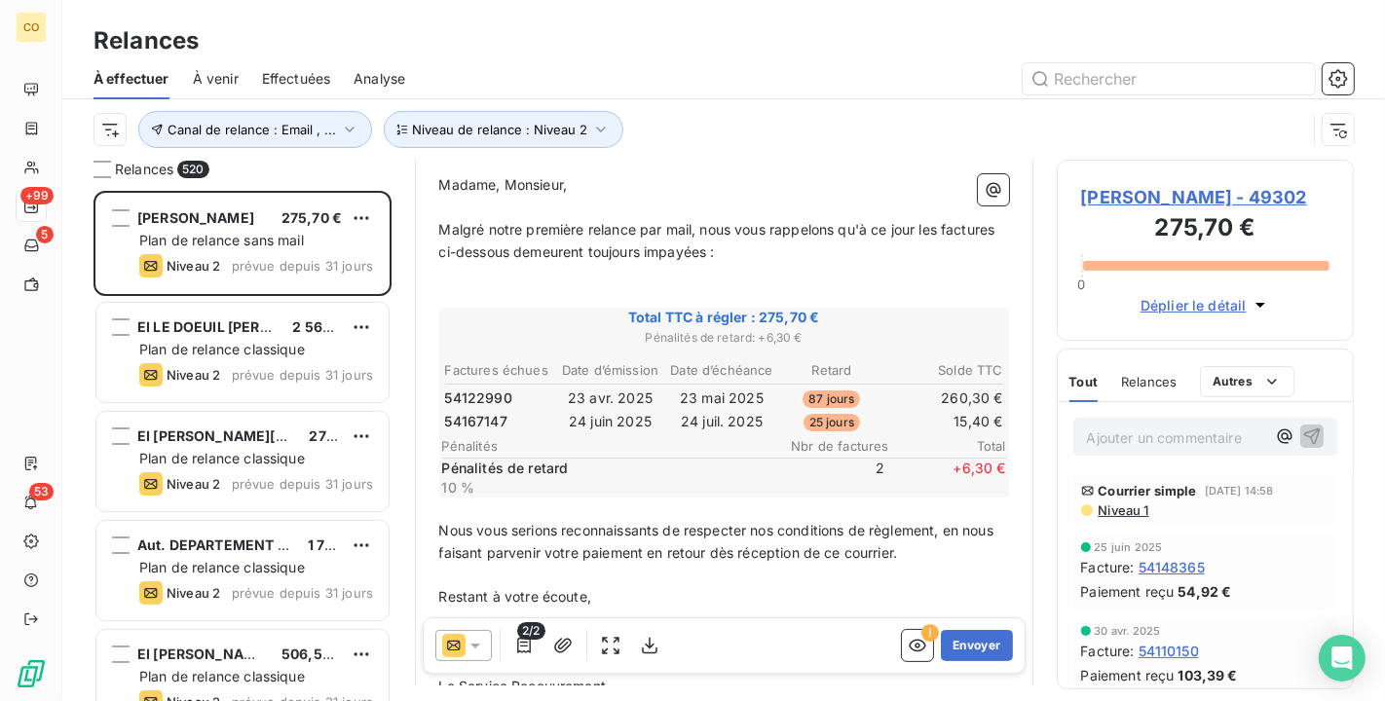
scroll to position [216, 0]
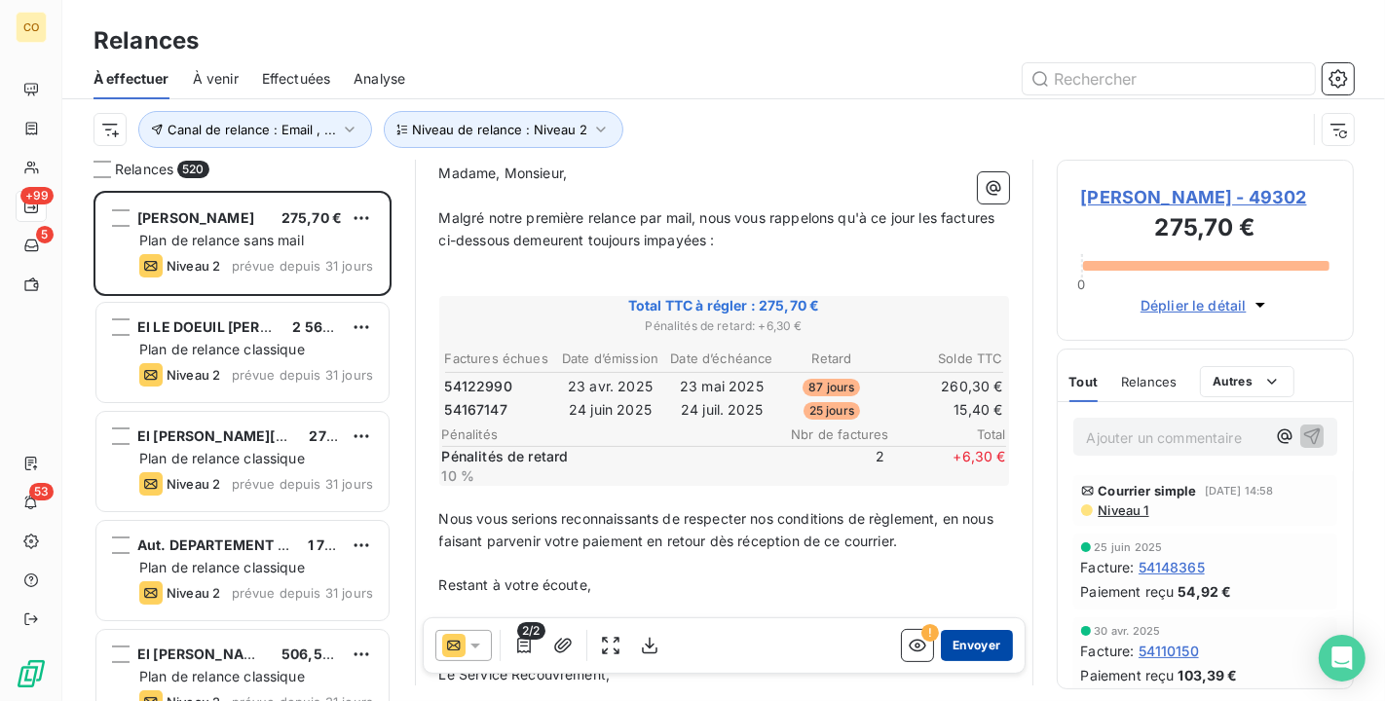
click at [962, 648] on button "Envoyer" at bounding box center [976, 645] width 71 height 31
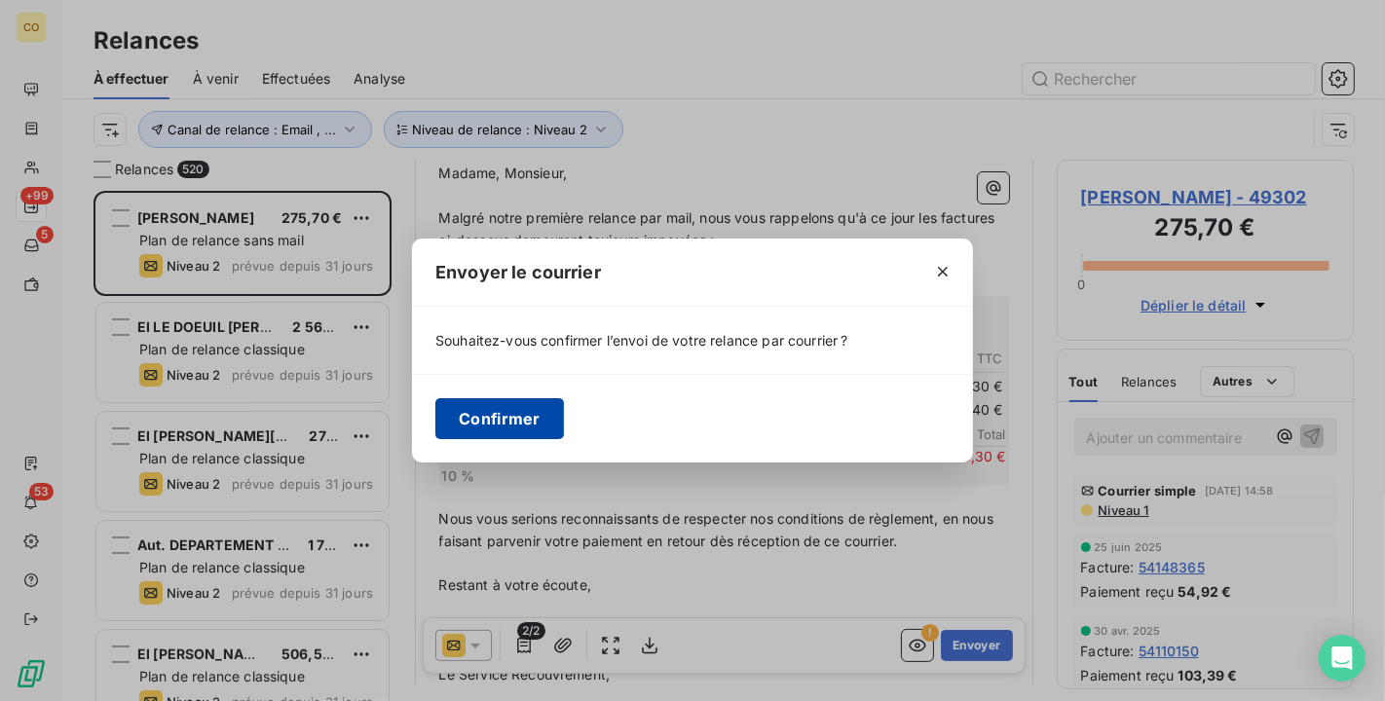
click at [519, 409] on button "Confirmer" at bounding box center [499, 418] width 129 height 41
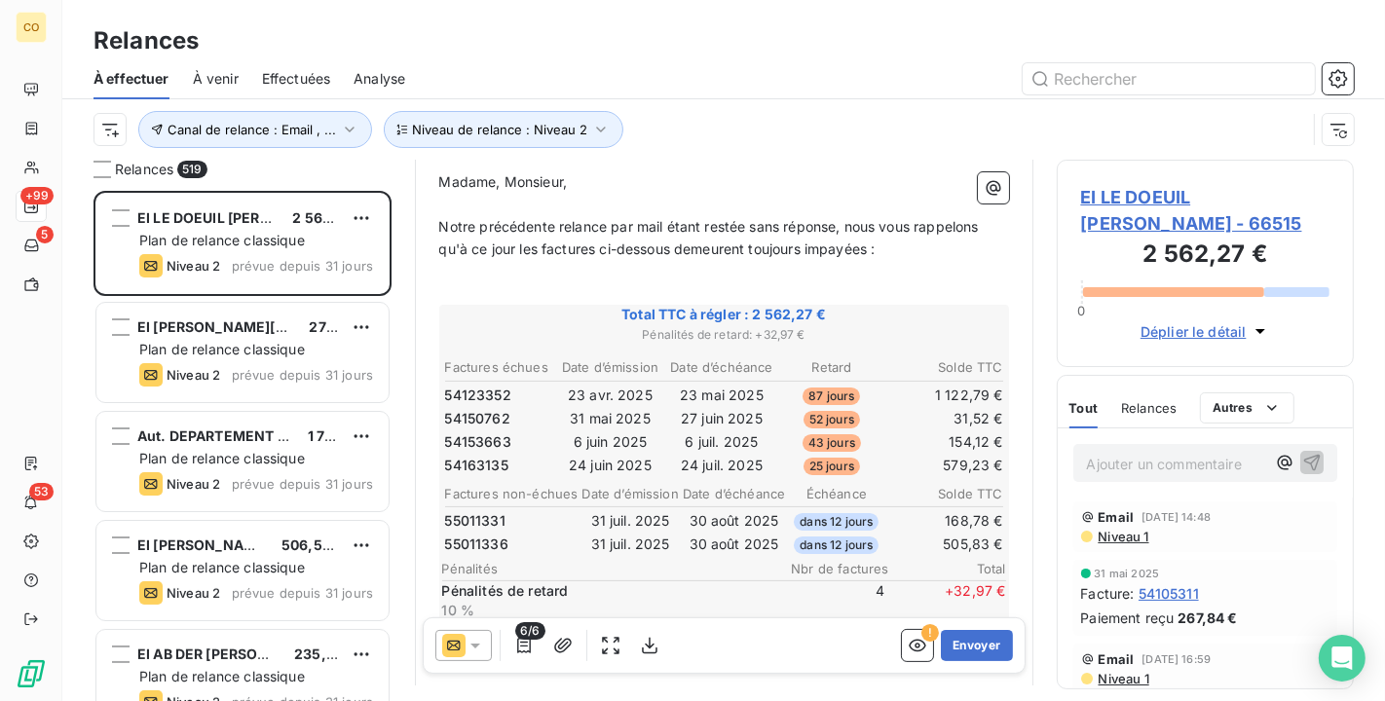
scroll to position [216, 0]
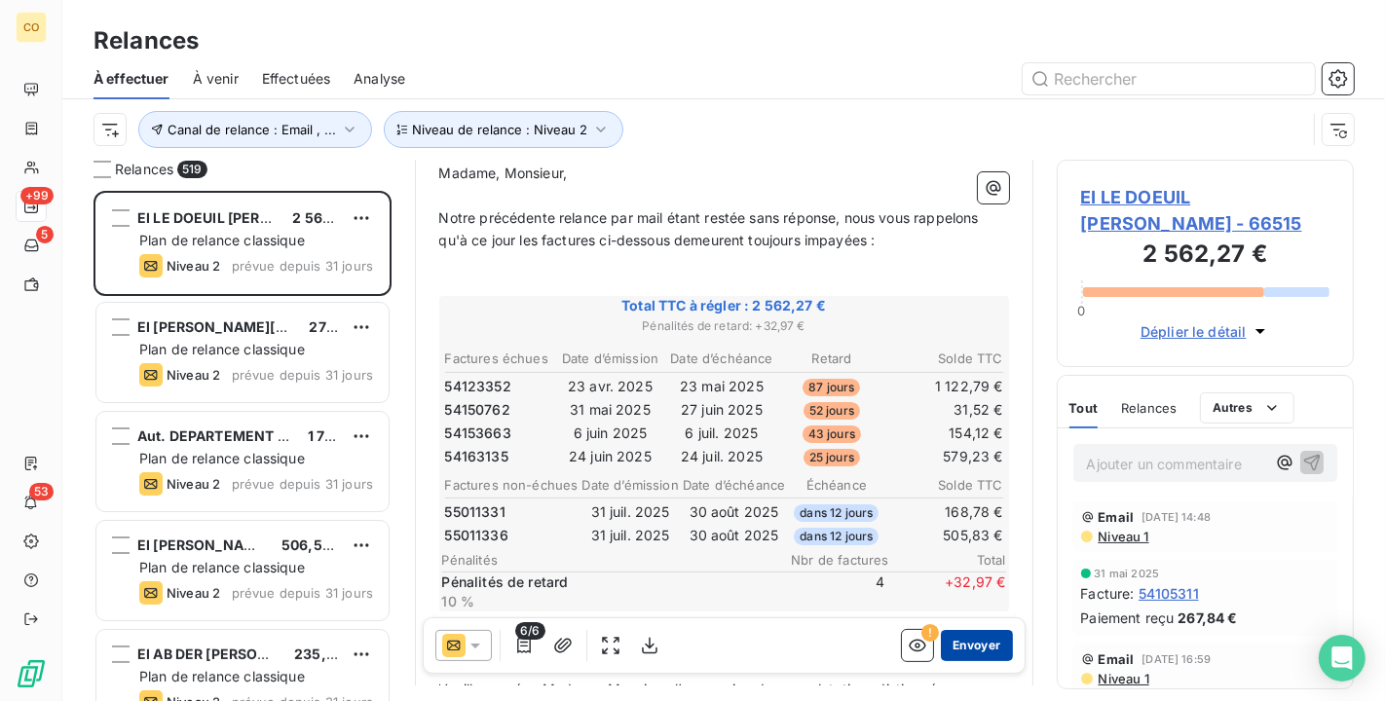
click at [962, 654] on button "Envoyer" at bounding box center [976, 645] width 71 height 31
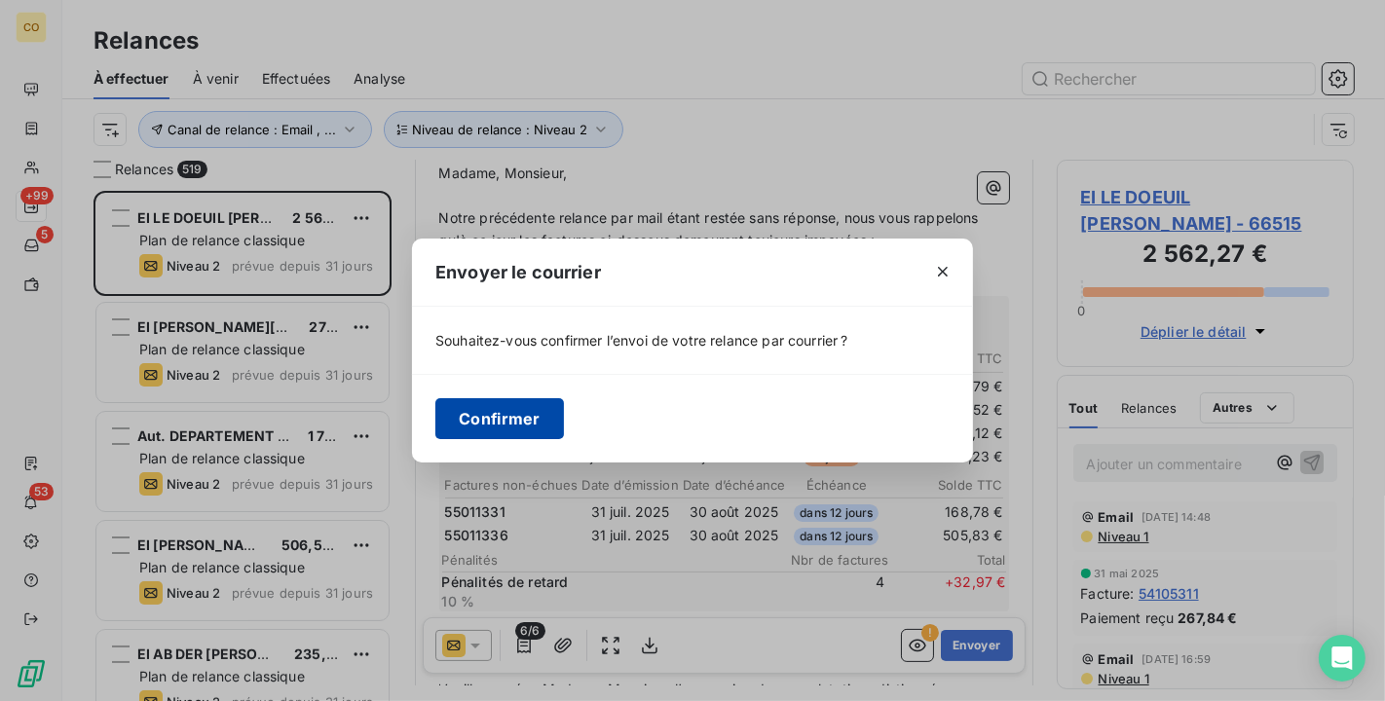
click at [518, 408] on button "Confirmer" at bounding box center [499, 418] width 129 height 41
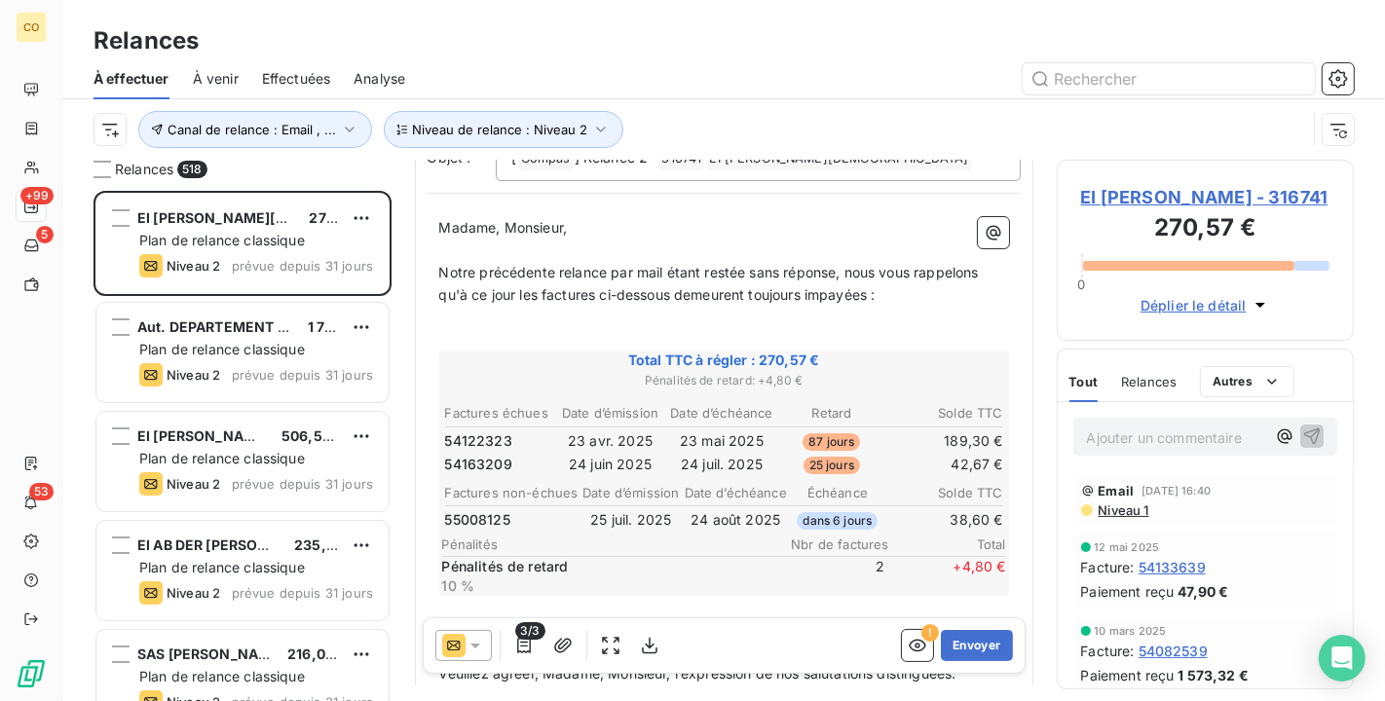
scroll to position [216, 0]
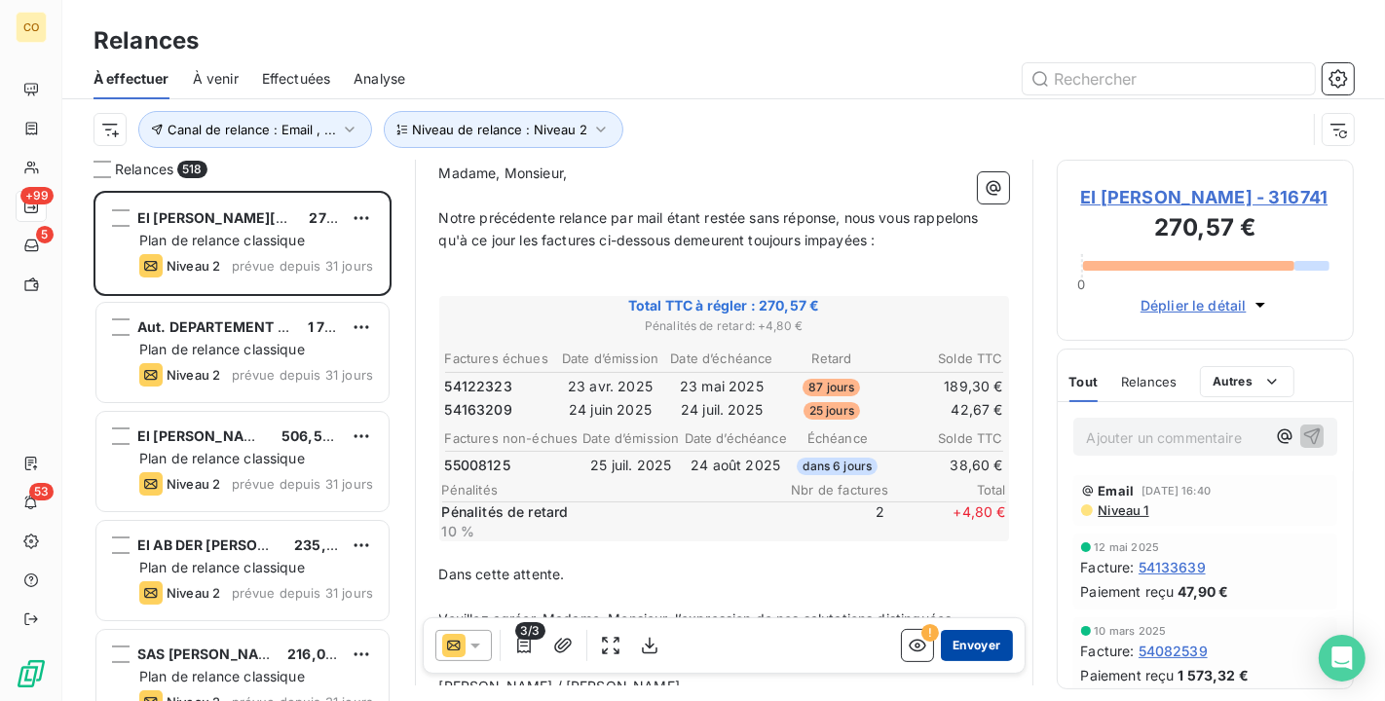
click at [973, 645] on button "Envoyer" at bounding box center [976, 645] width 71 height 31
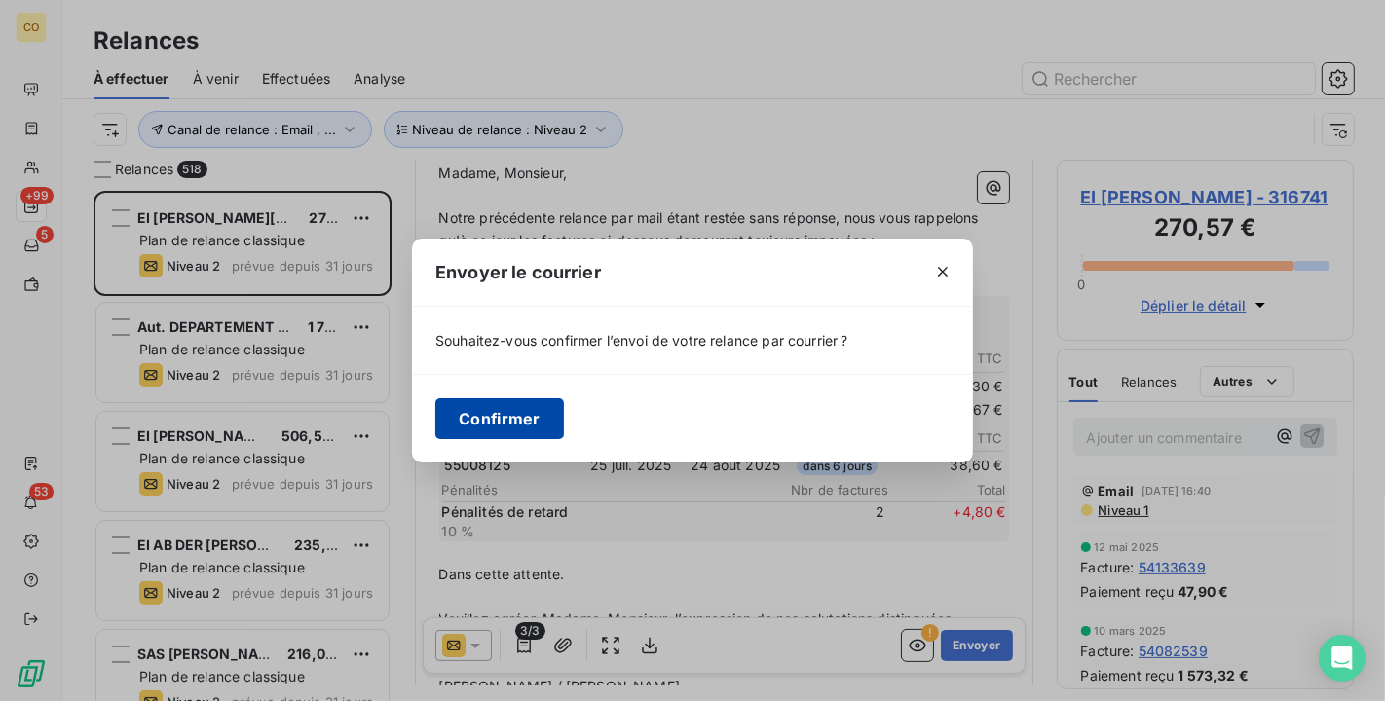
click at [511, 409] on button "Confirmer" at bounding box center [499, 418] width 129 height 41
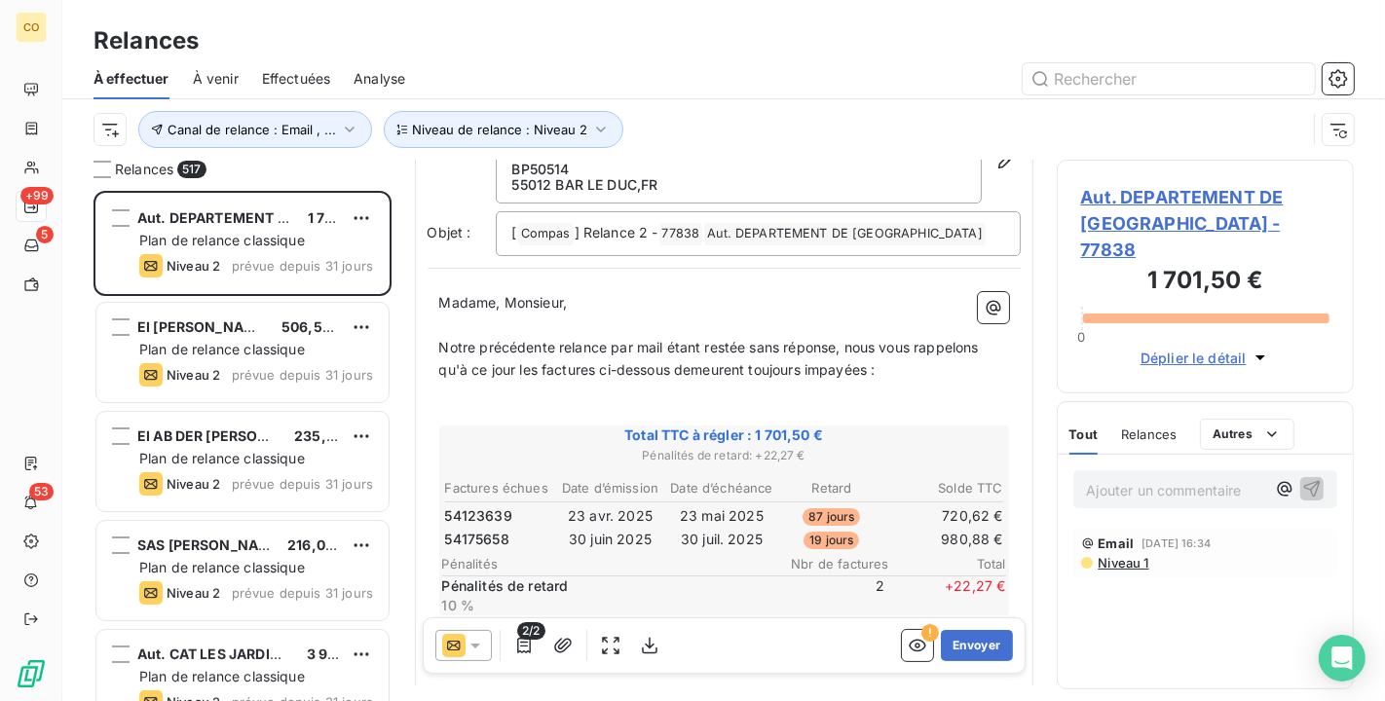
scroll to position [111, 0]
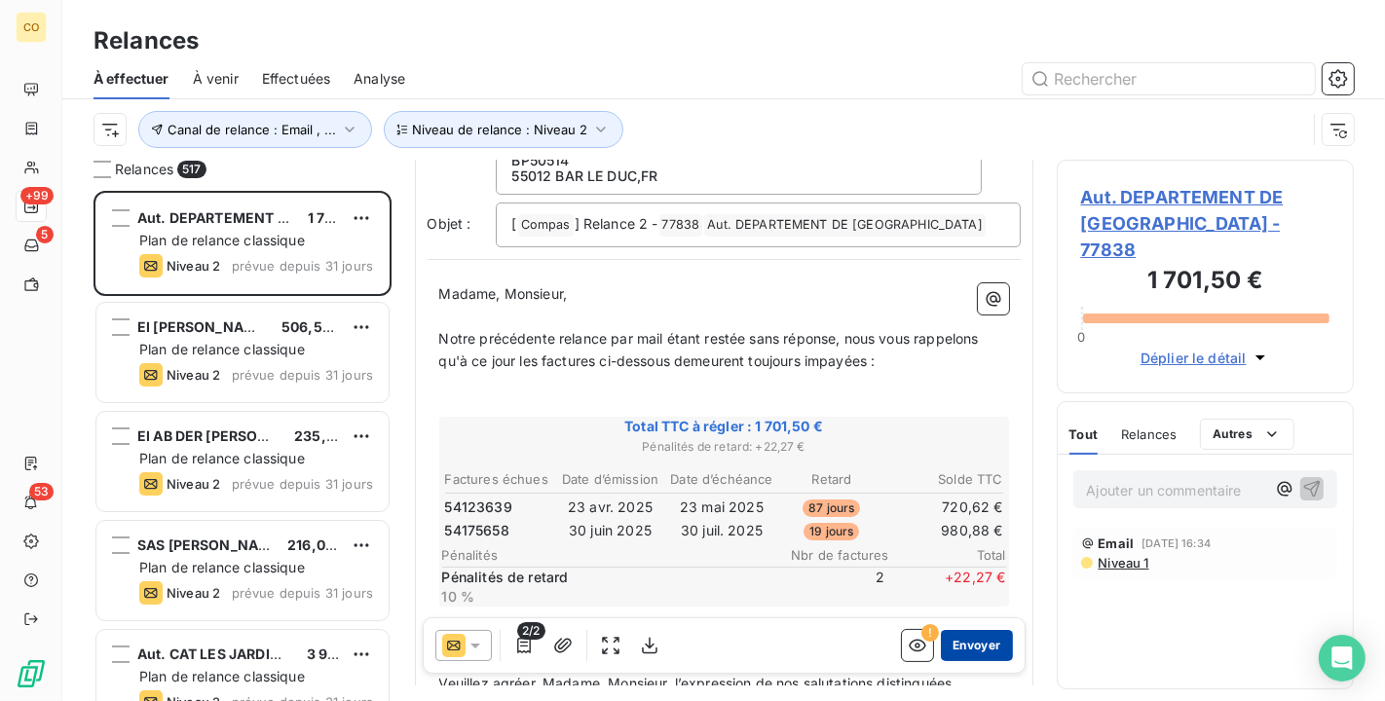
click at [946, 634] on button "Envoyer" at bounding box center [976, 645] width 71 height 31
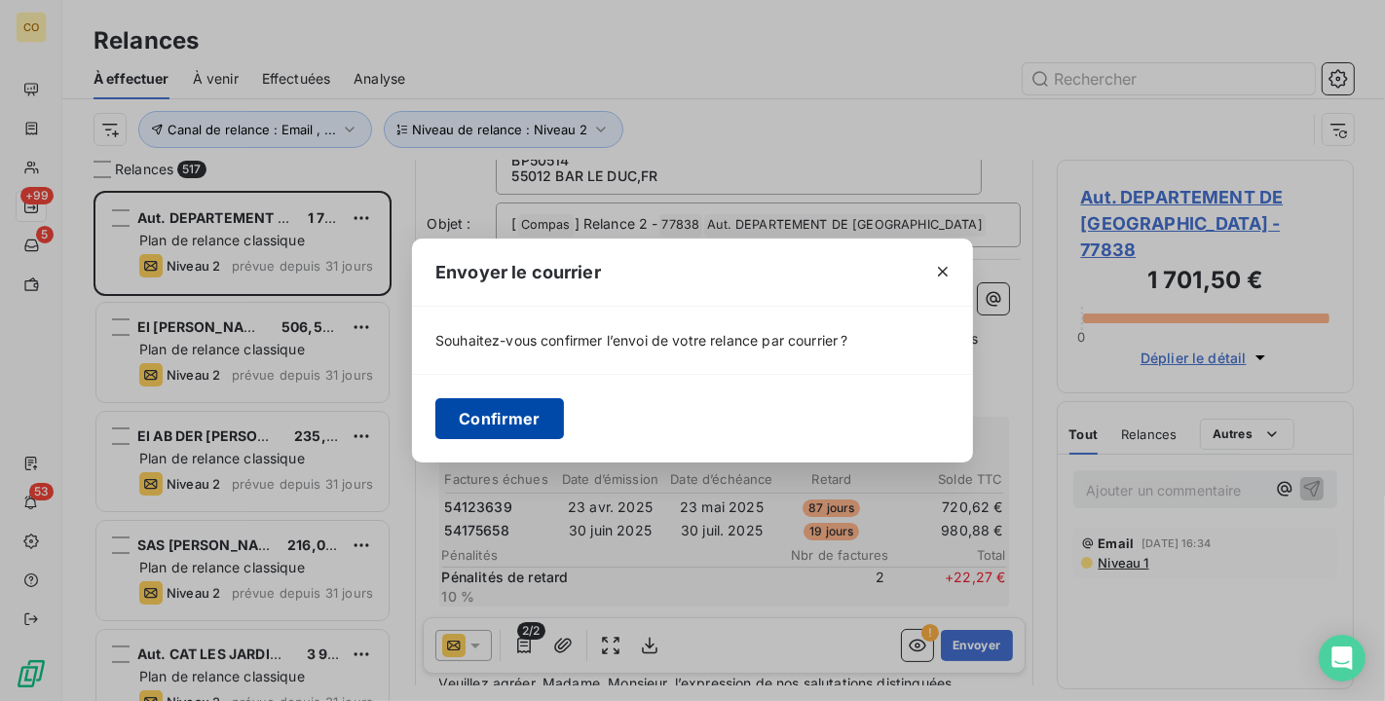
click at [463, 429] on button "Confirmer" at bounding box center [499, 418] width 129 height 41
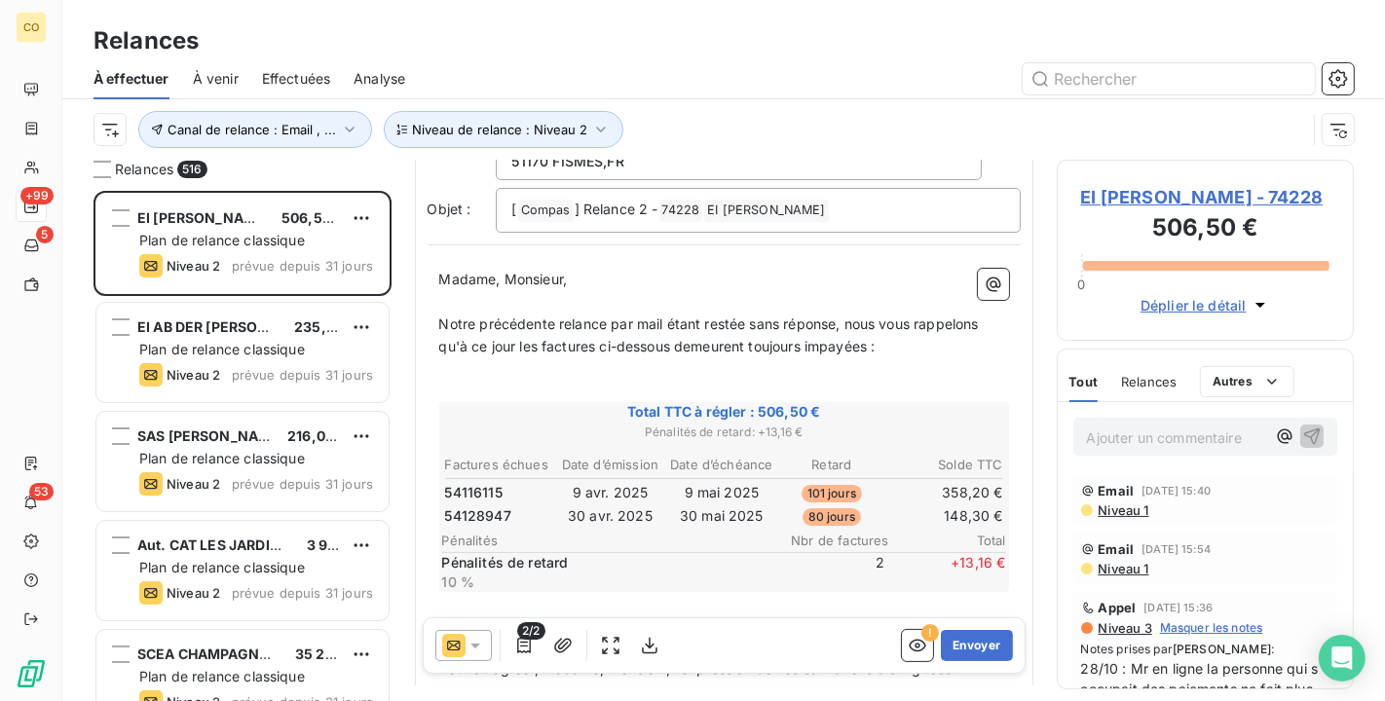
scroll to position [111, 0]
click at [972, 654] on button "Envoyer" at bounding box center [976, 645] width 71 height 31
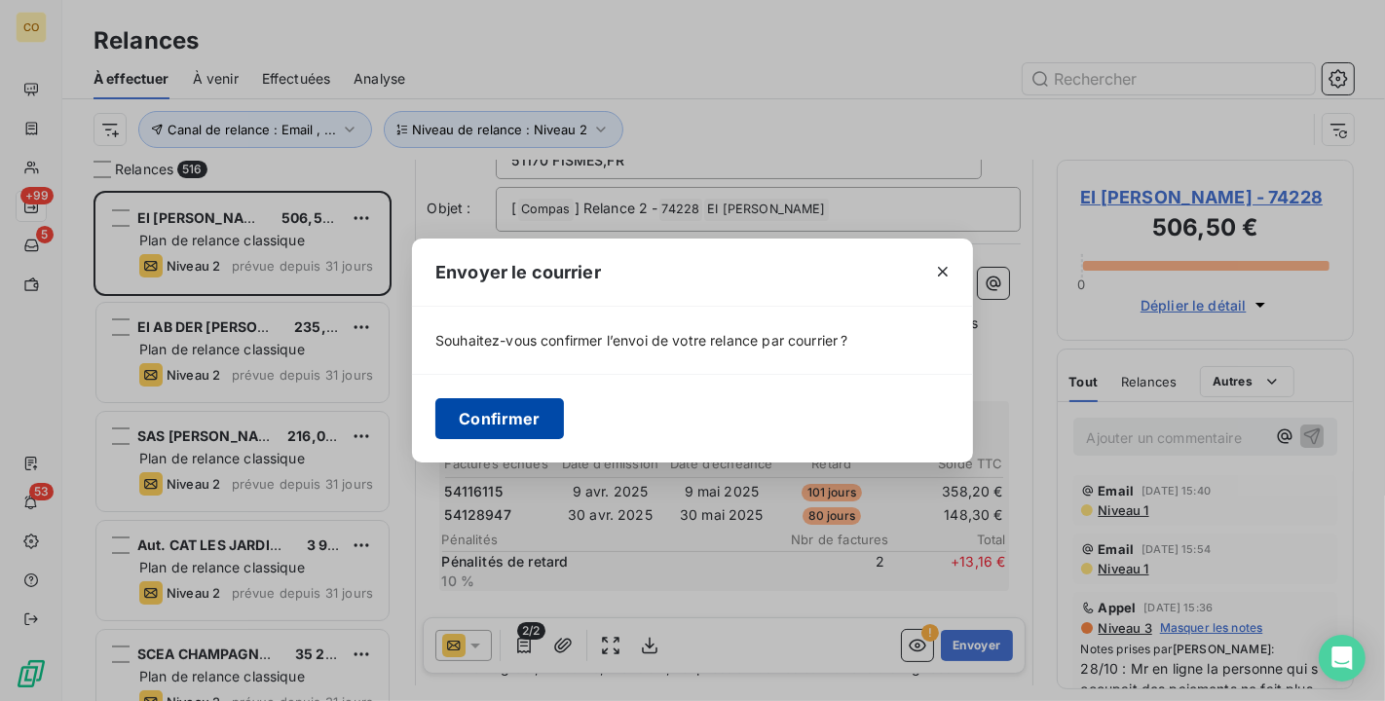
click at [522, 423] on button "Confirmer" at bounding box center [499, 418] width 129 height 41
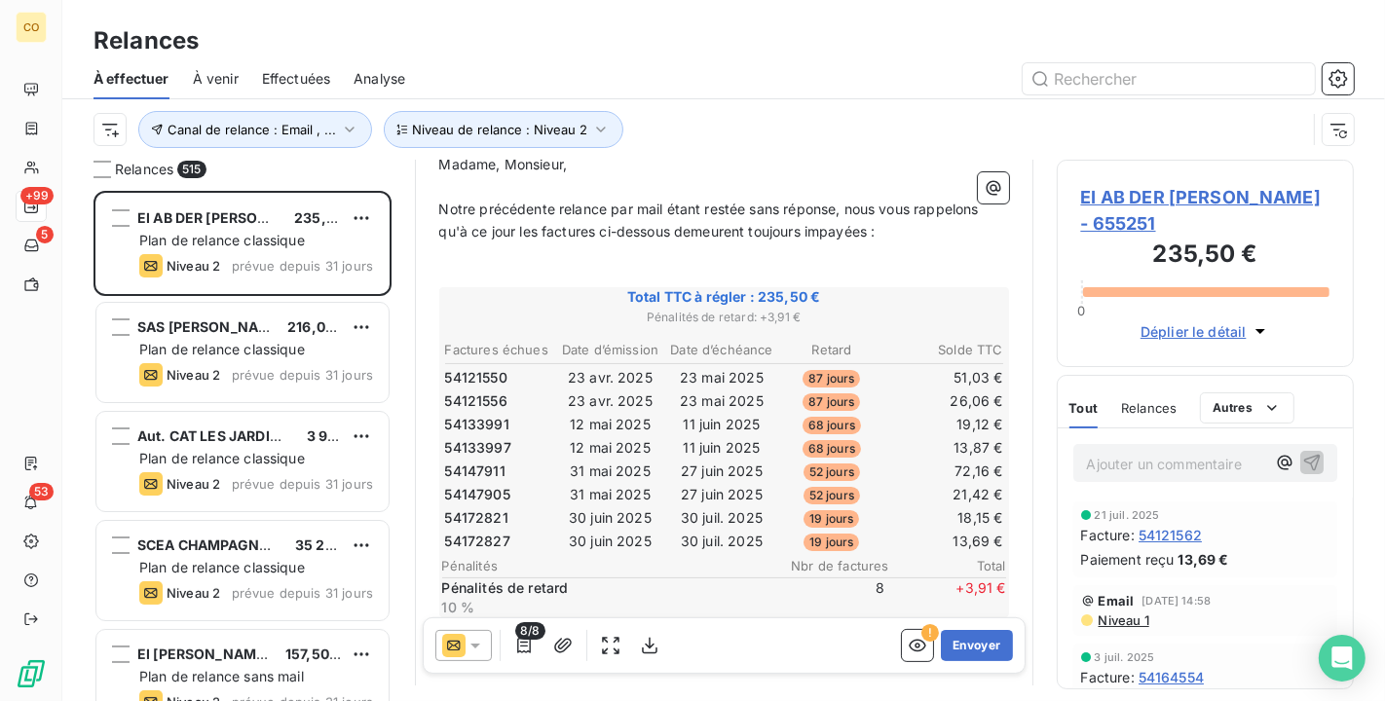
scroll to position [326, 0]
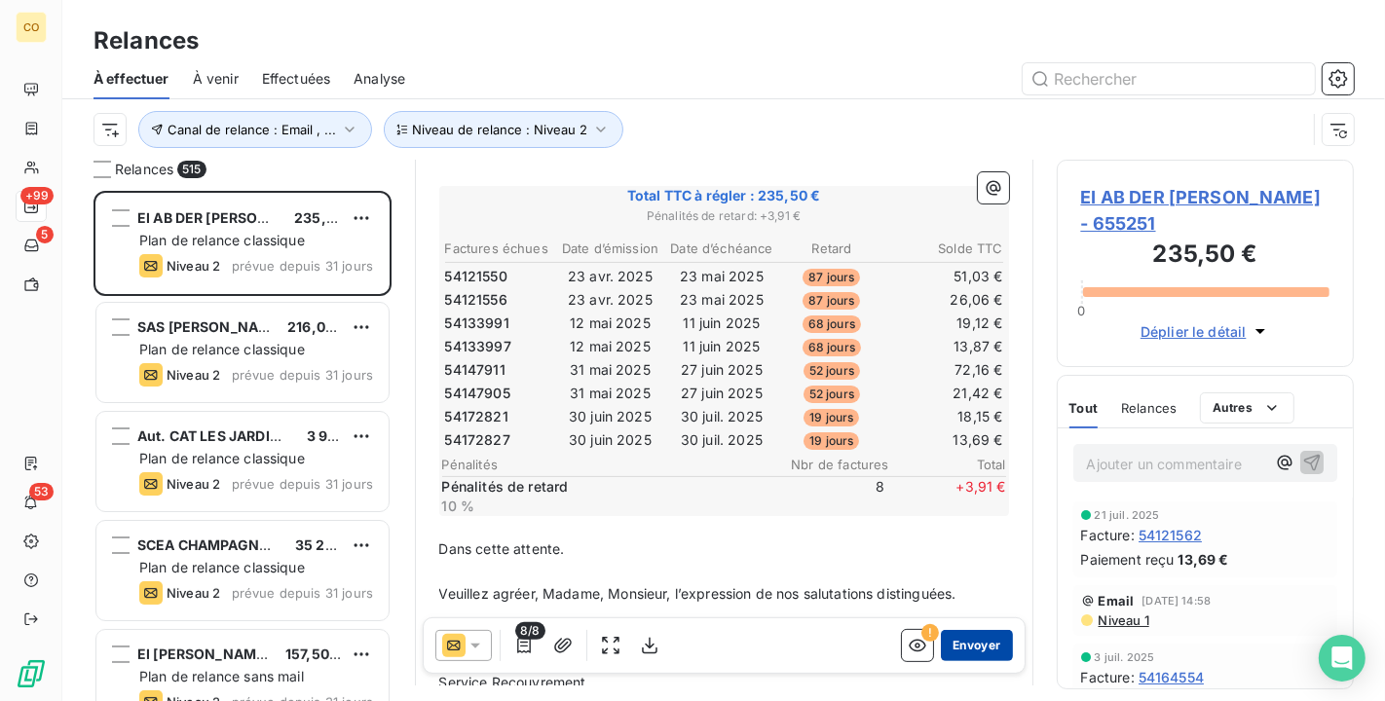
click at [986, 640] on button "Envoyer" at bounding box center [976, 645] width 71 height 31
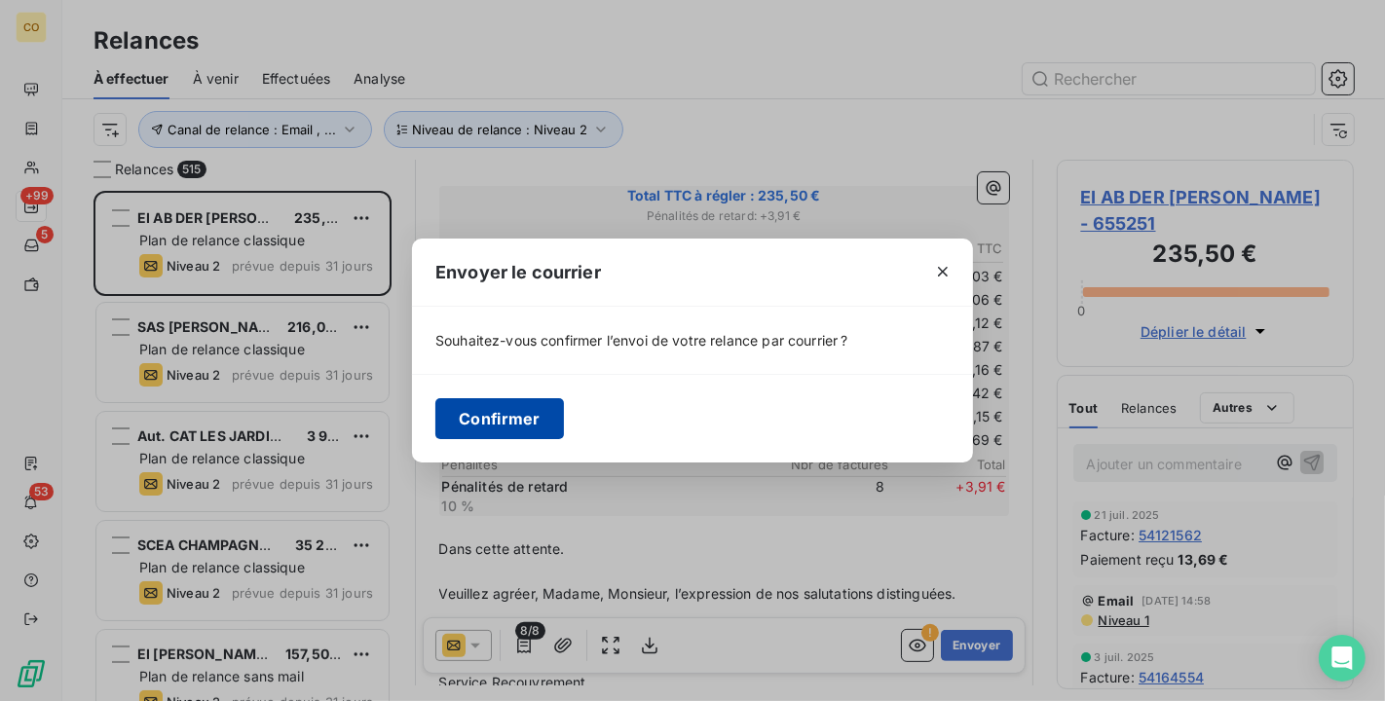
click at [519, 423] on button "Confirmer" at bounding box center [499, 418] width 129 height 41
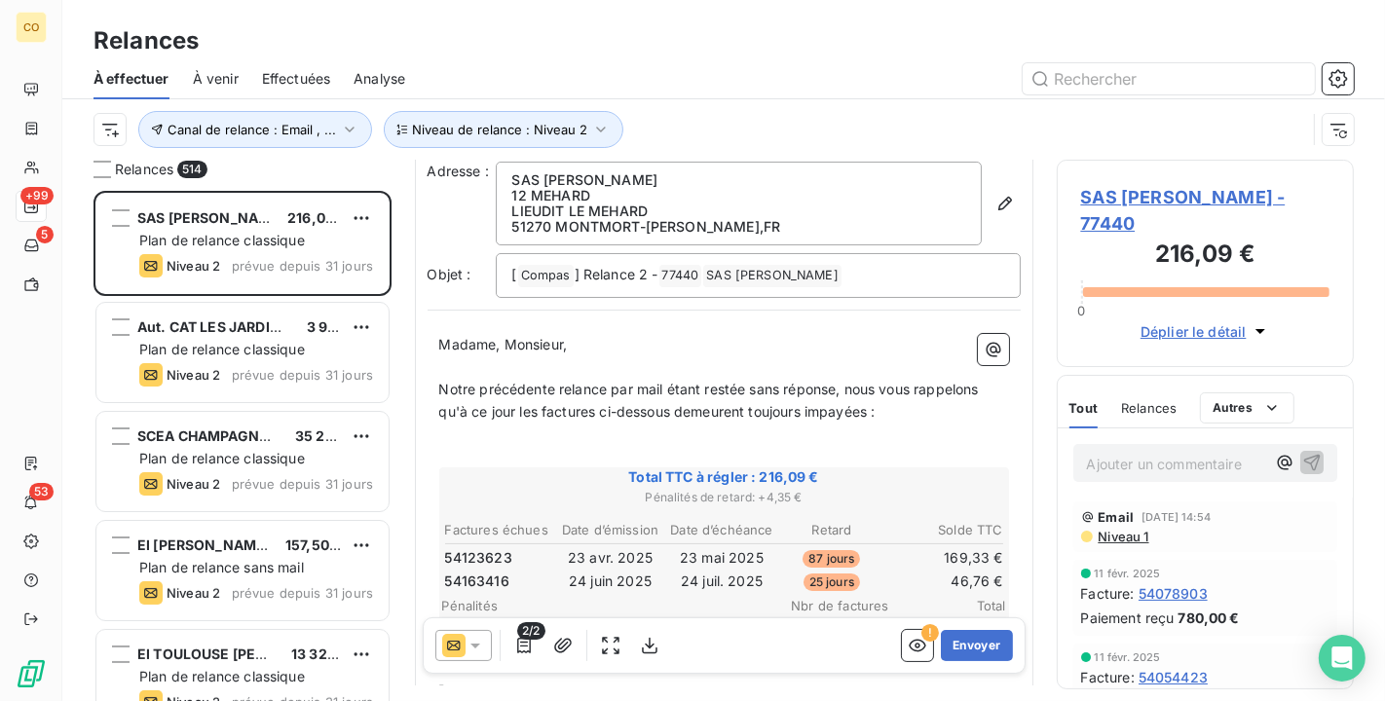
scroll to position [108, 0]
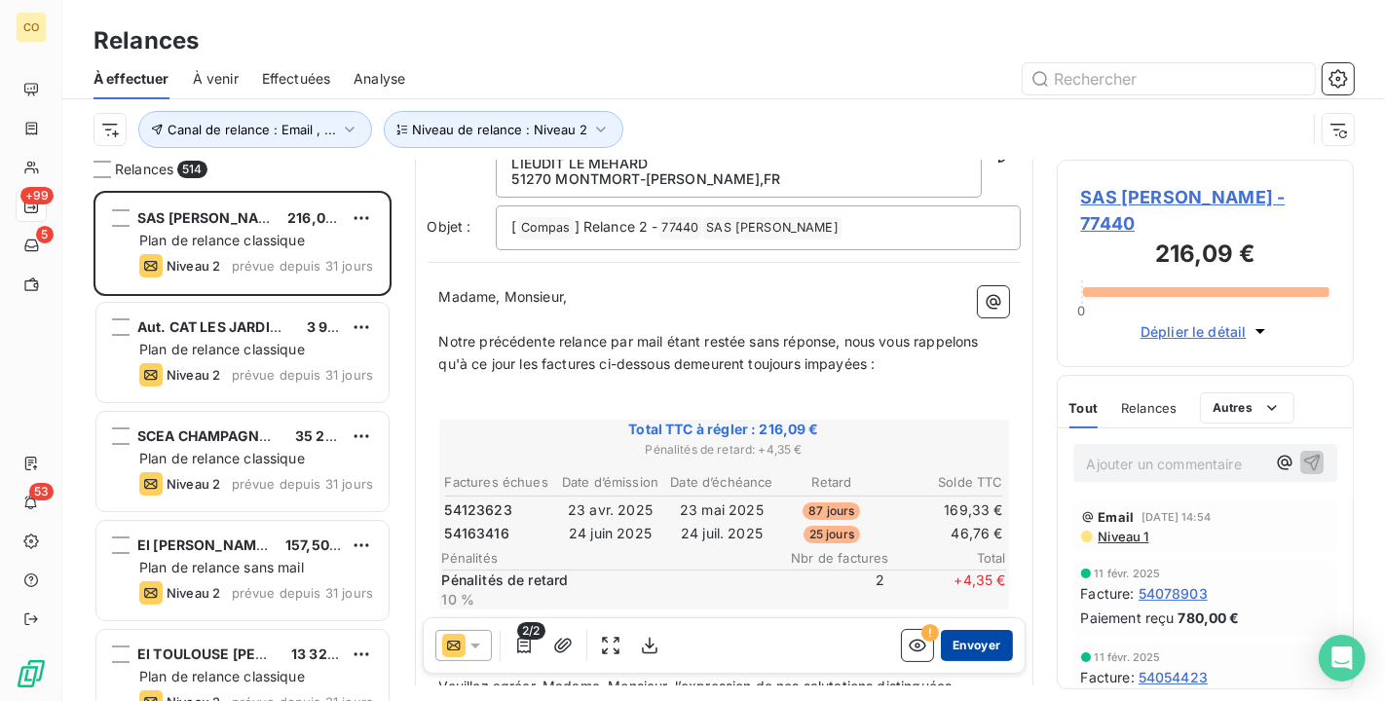
click at [960, 639] on button "Envoyer" at bounding box center [976, 645] width 71 height 31
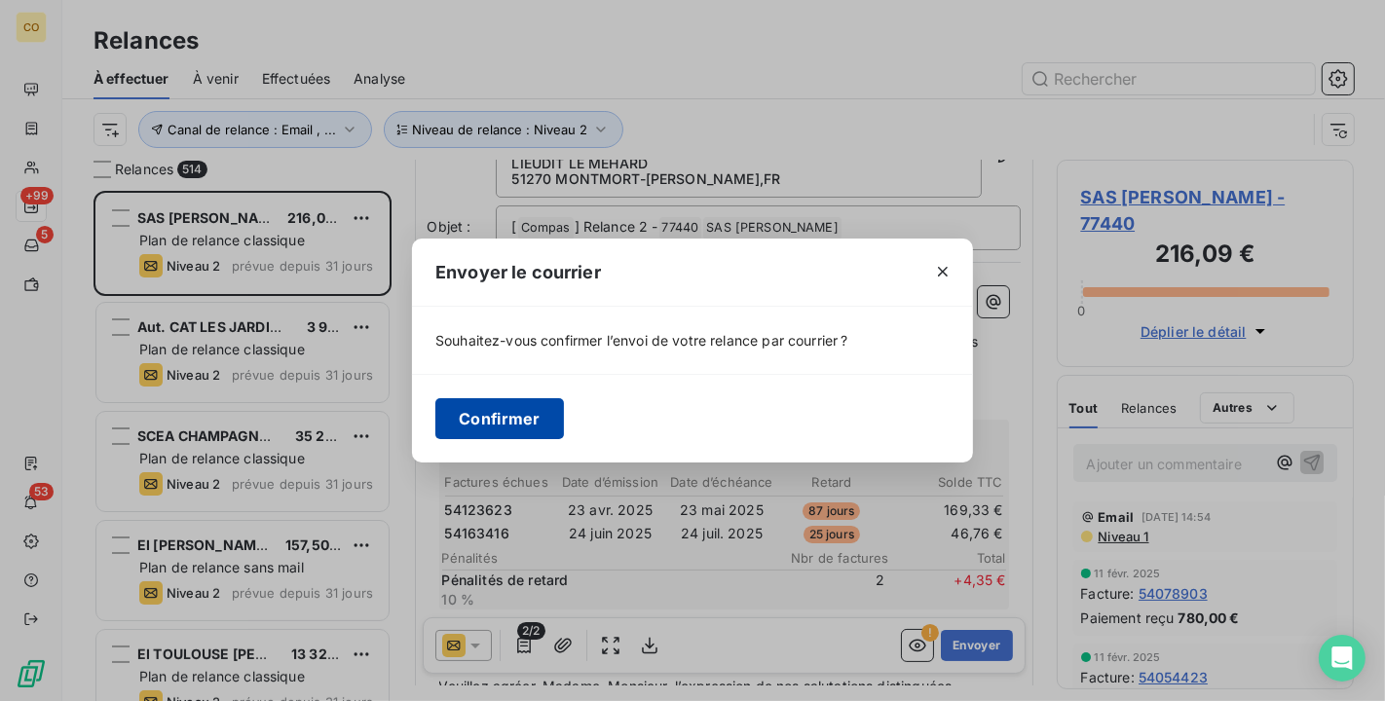
click at [514, 409] on button "Confirmer" at bounding box center [499, 418] width 129 height 41
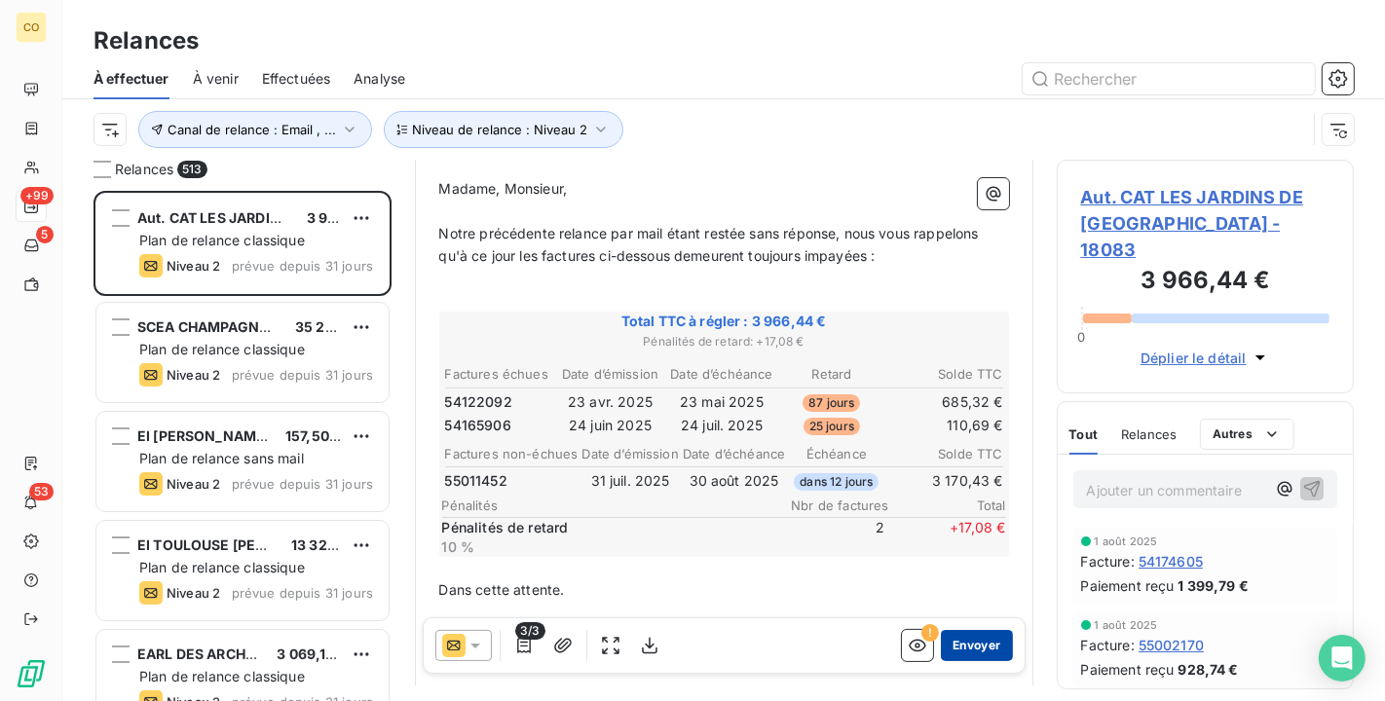
click at [977, 640] on button "Envoyer" at bounding box center [976, 645] width 71 height 31
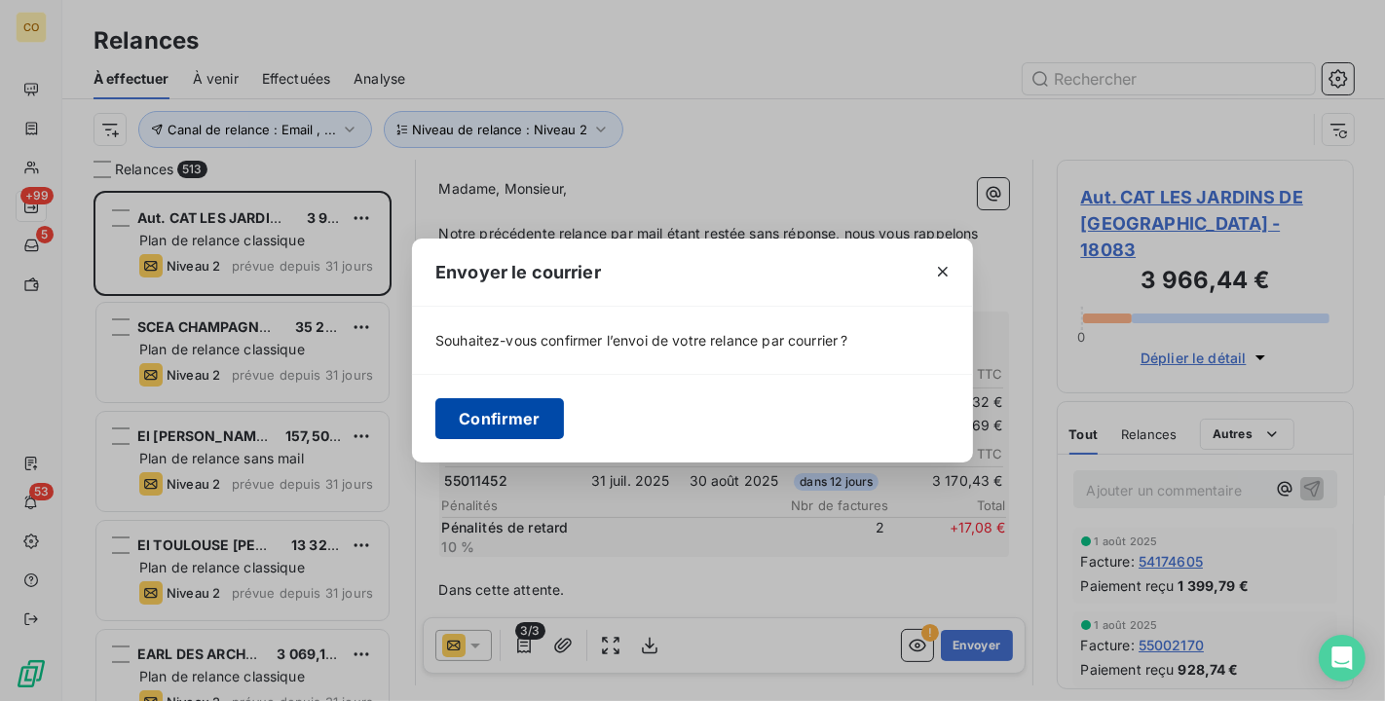
click at [497, 419] on button "Confirmer" at bounding box center [499, 418] width 129 height 41
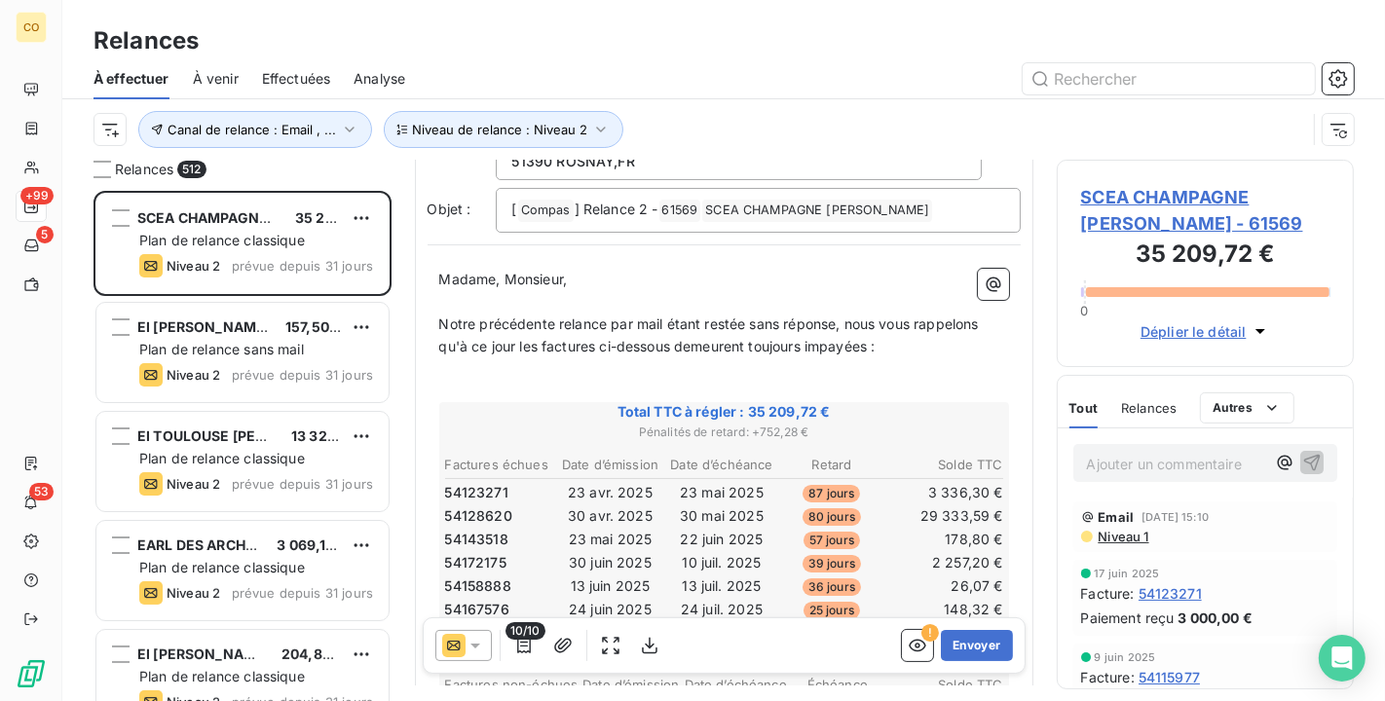
scroll to position [218, 0]
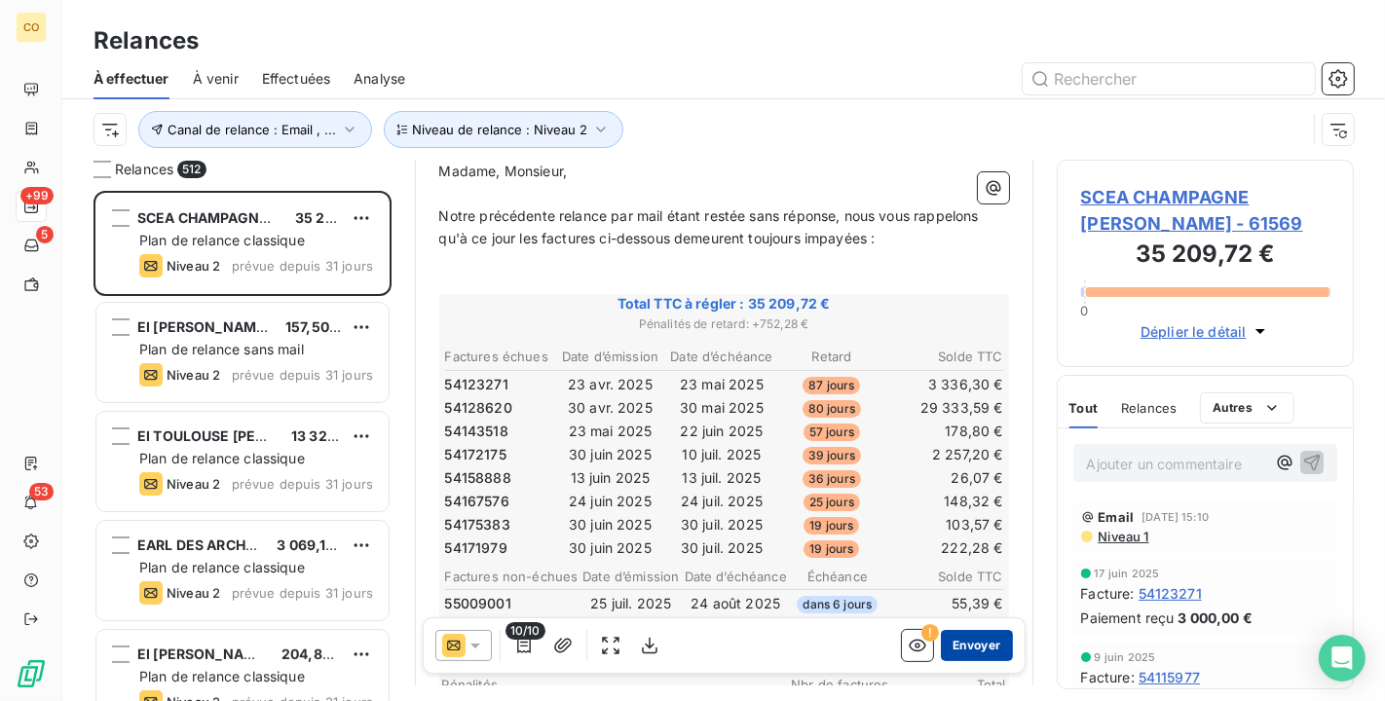
click at [974, 638] on button "Envoyer" at bounding box center [976, 645] width 71 height 31
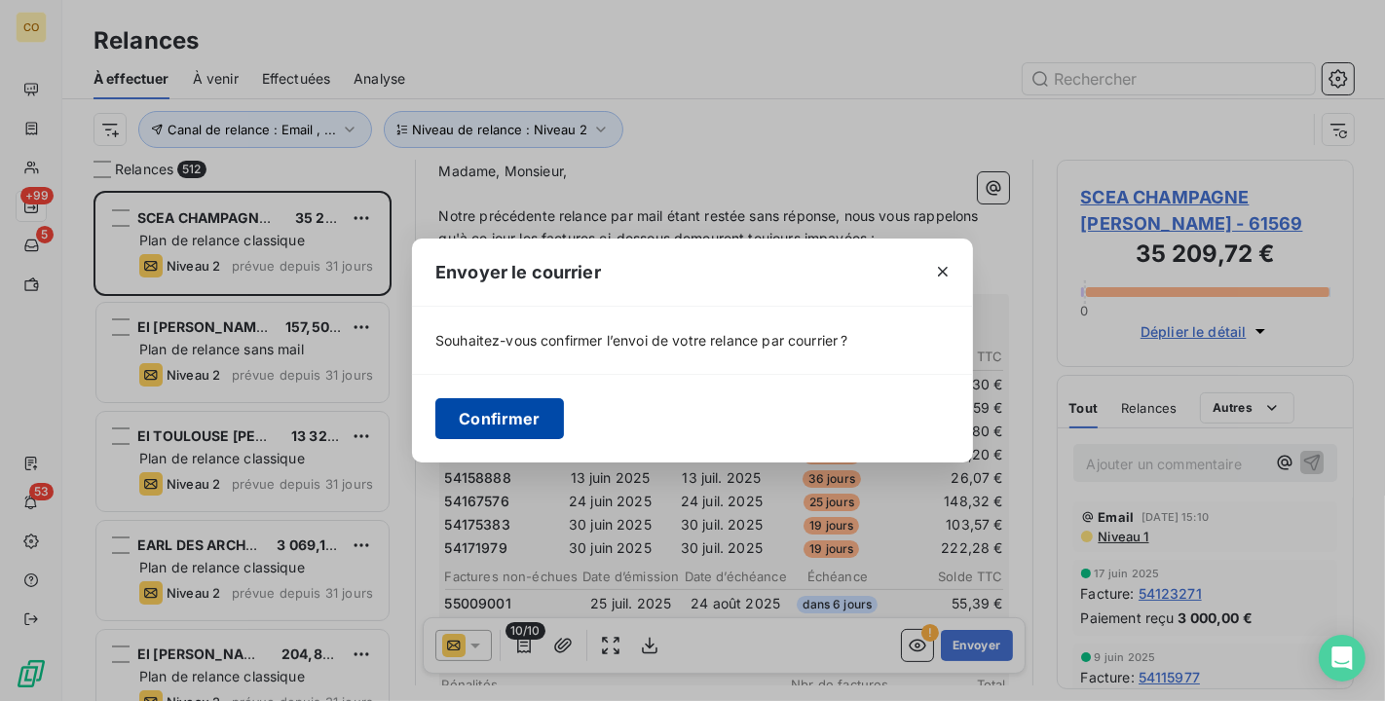
click at [542, 428] on button "Confirmer" at bounding box center [499, 418] width 129 height 41
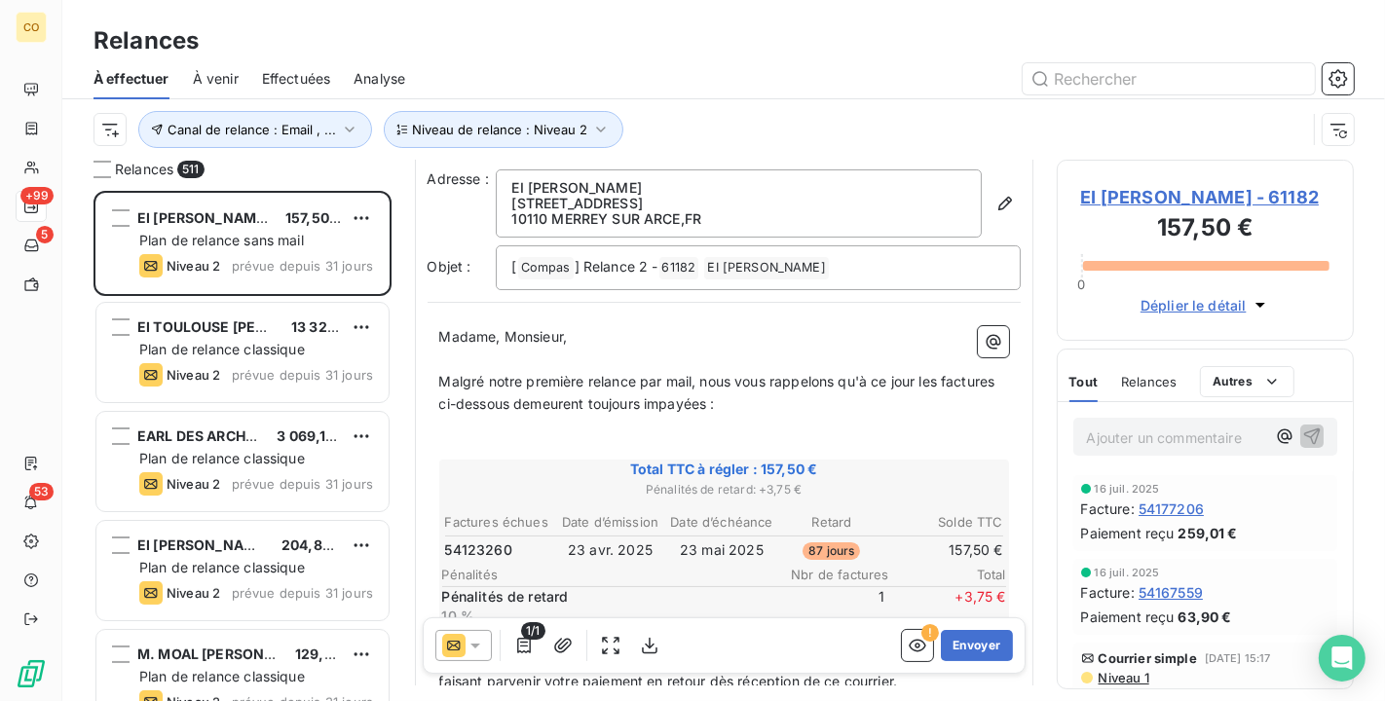
scroll to position [110, 0]
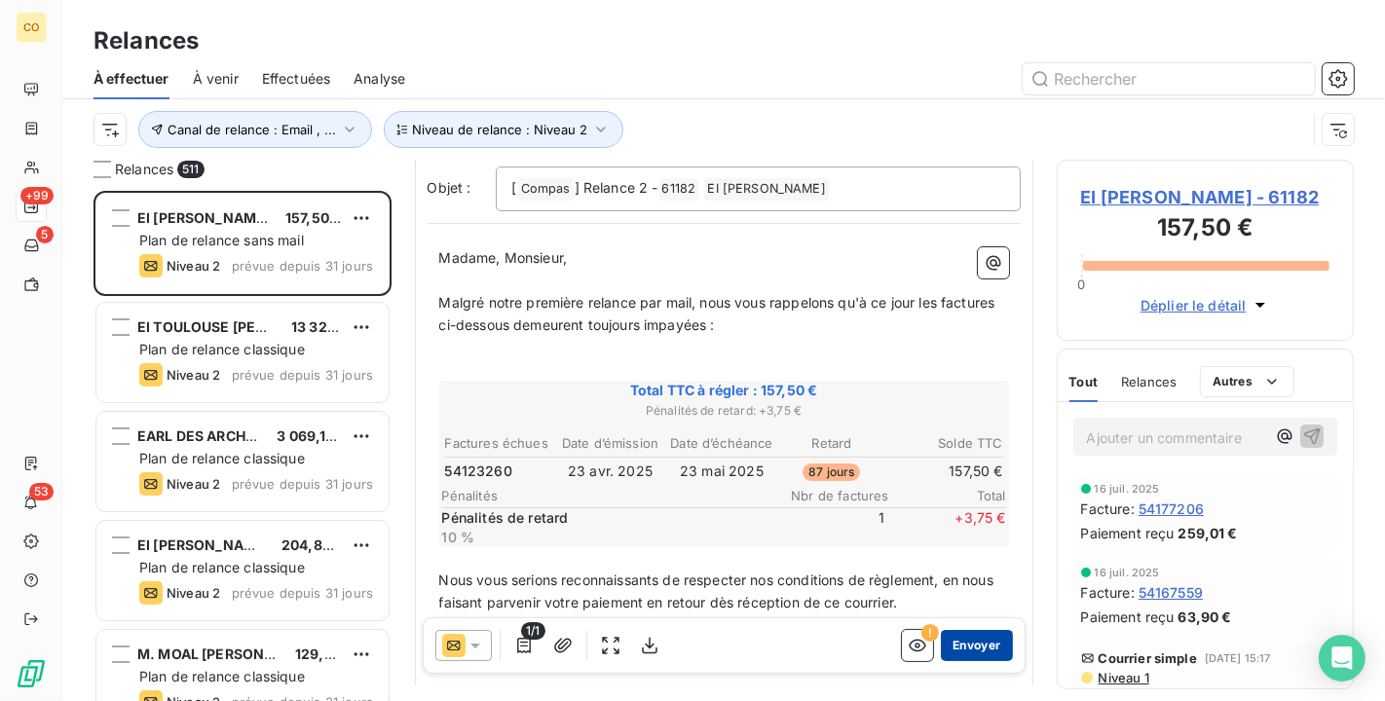
click at [969, 658] on button "Envoyer" at bounding box center [976, 645] width 71 height 31
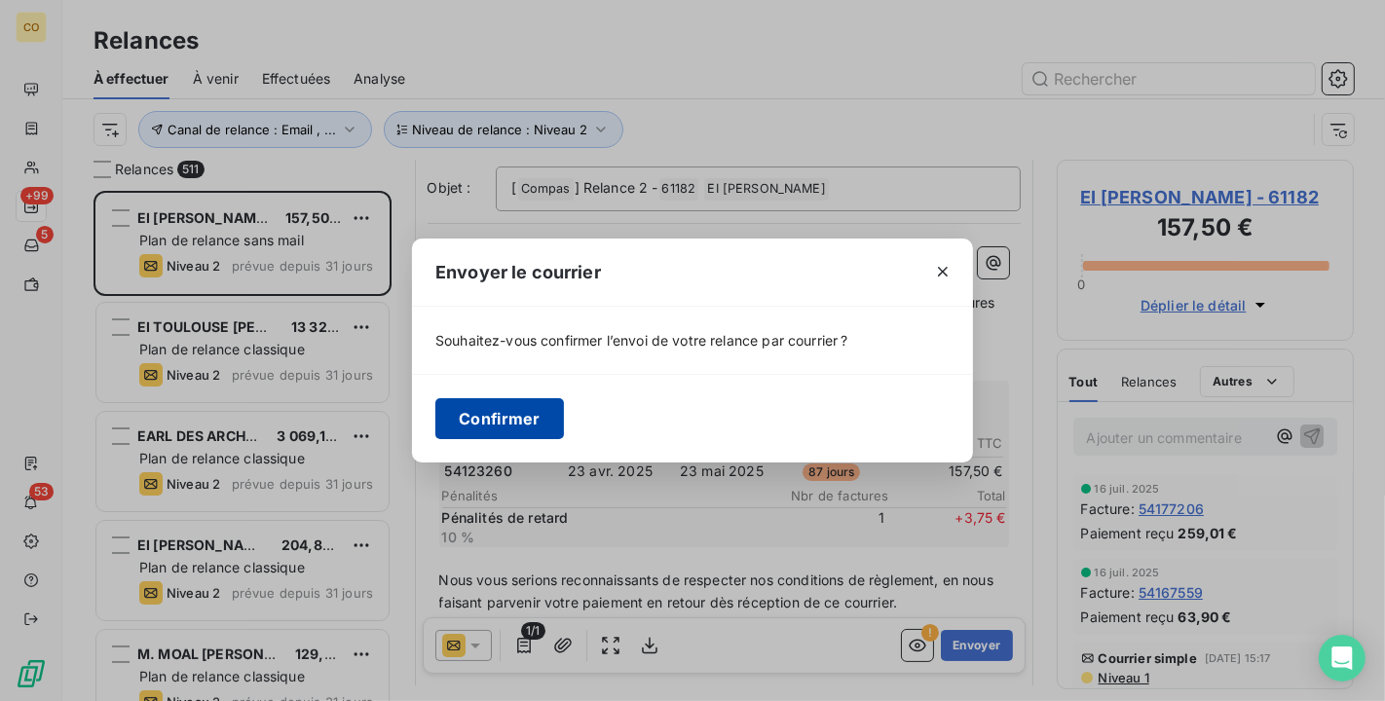
click at [489, 416] on button "Confirmer" at bounding box center [499, 418] width 129 height 41
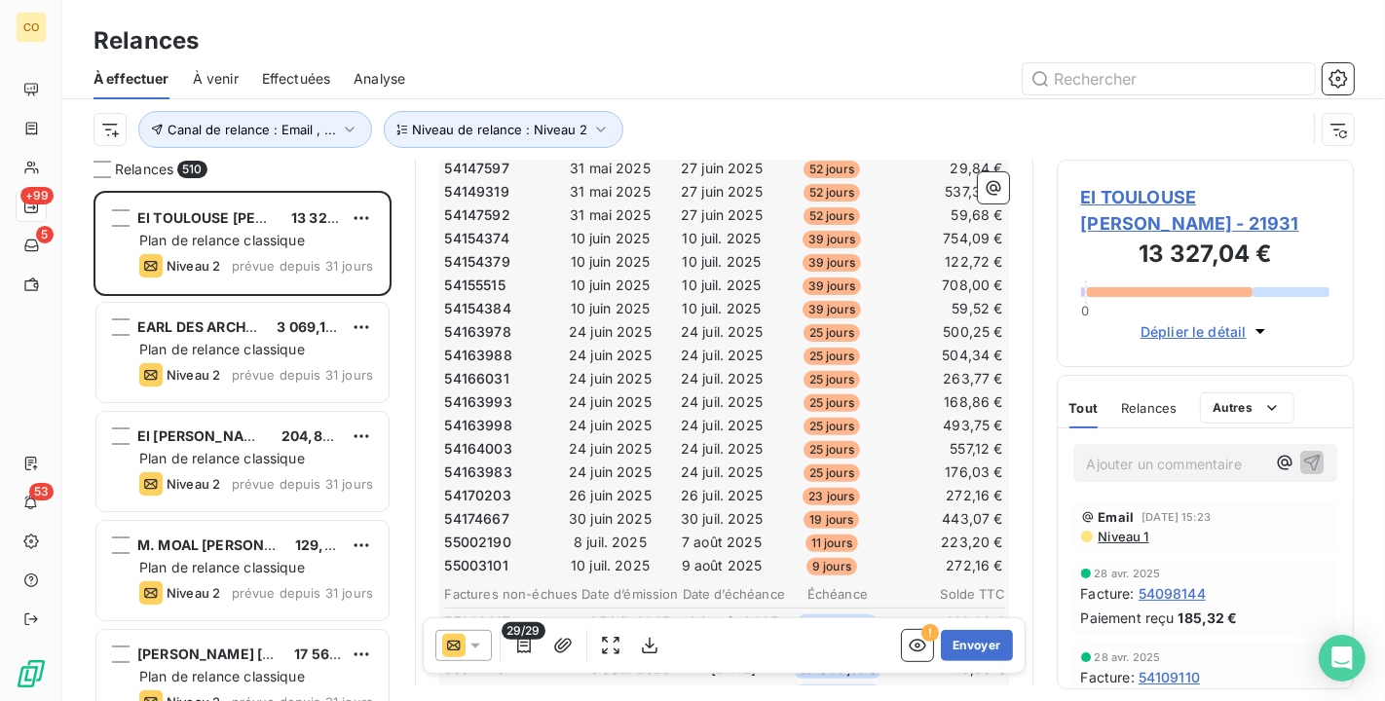
scroll to position [542, 0]
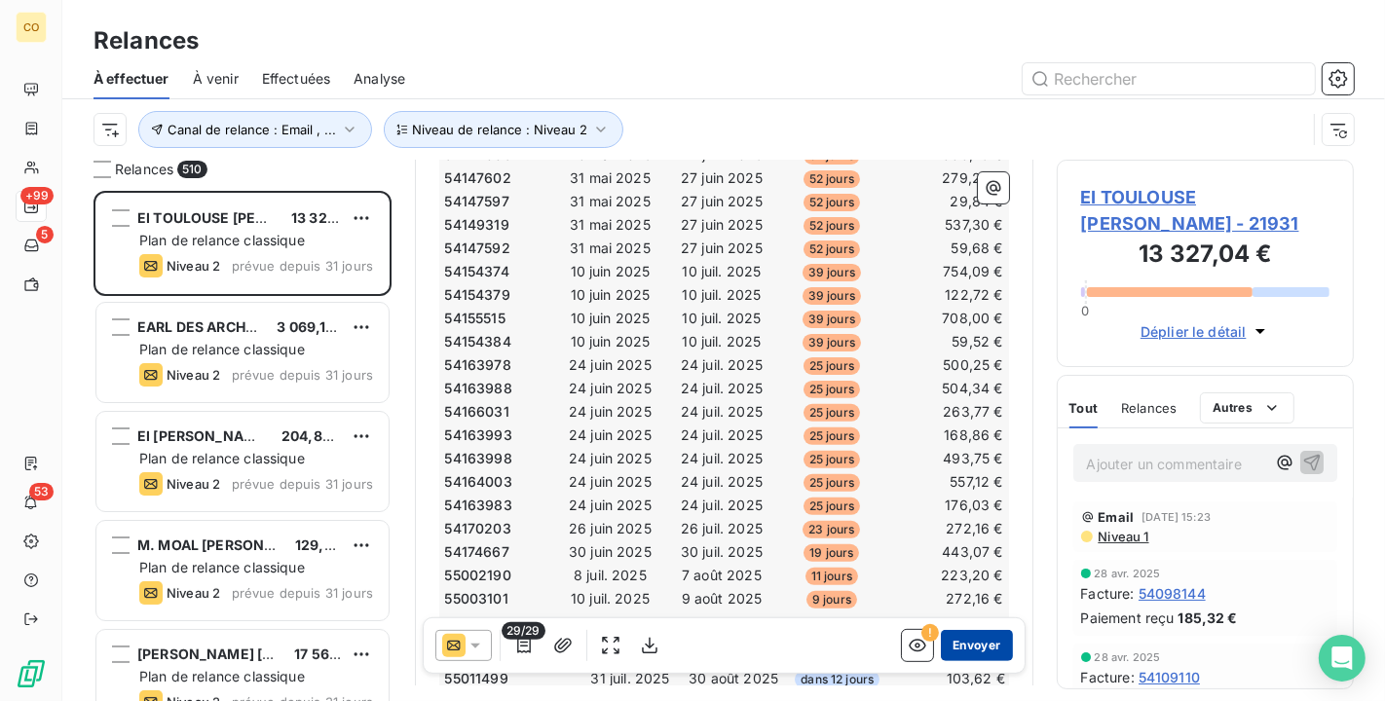
click at [966, 640] on button "Envoyer" at bounding box center [976, 645] width 71 height 31
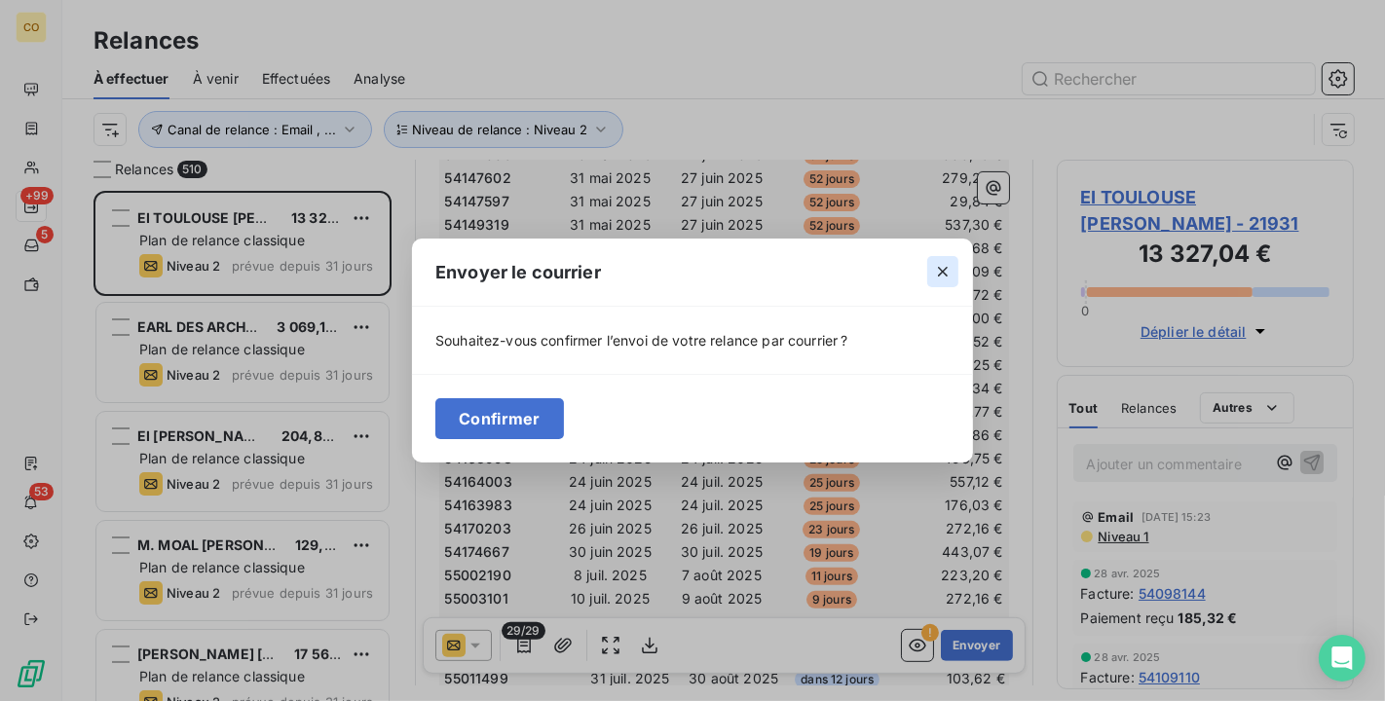
click at [934, 279] on icon "button" at bounding box center [942, 271] width 19 height 19
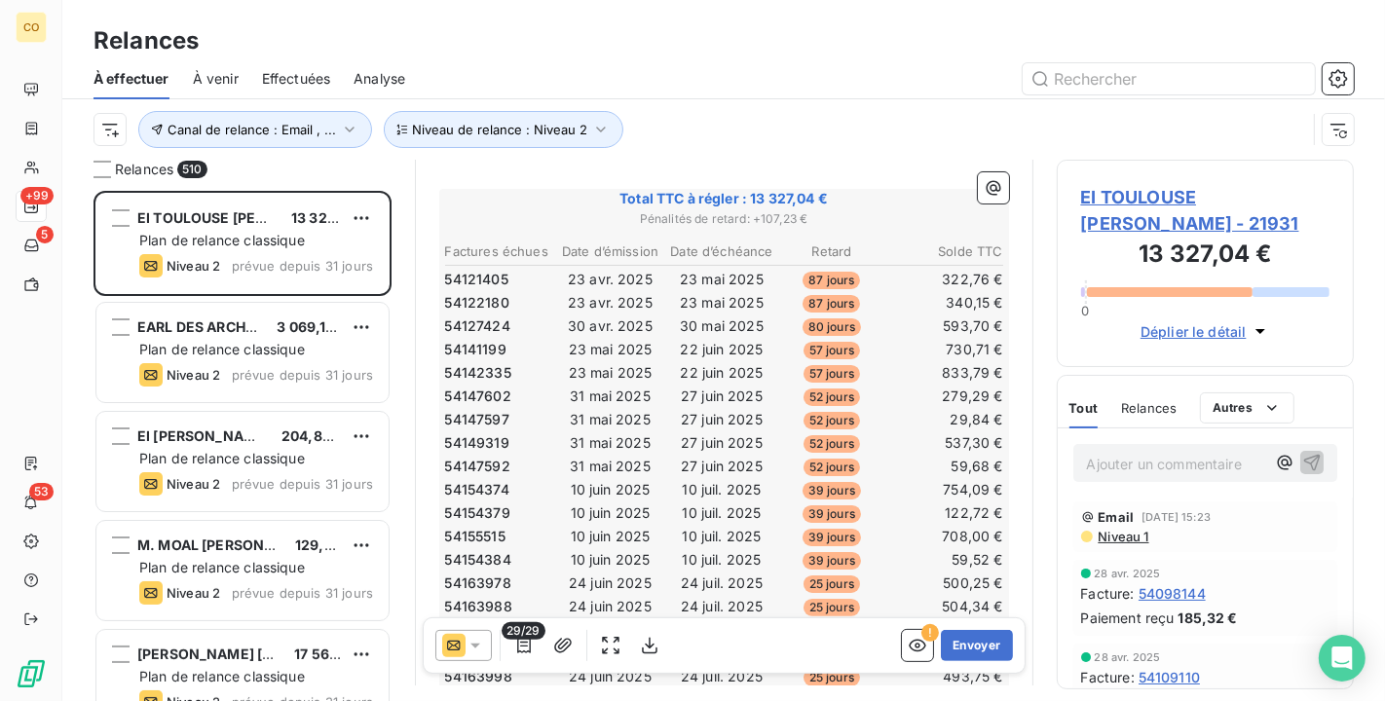
scroll to position [325, 0]
click at [979, 637] on button "Envoyer" at bounding box center [976, 645] width 71 height 31
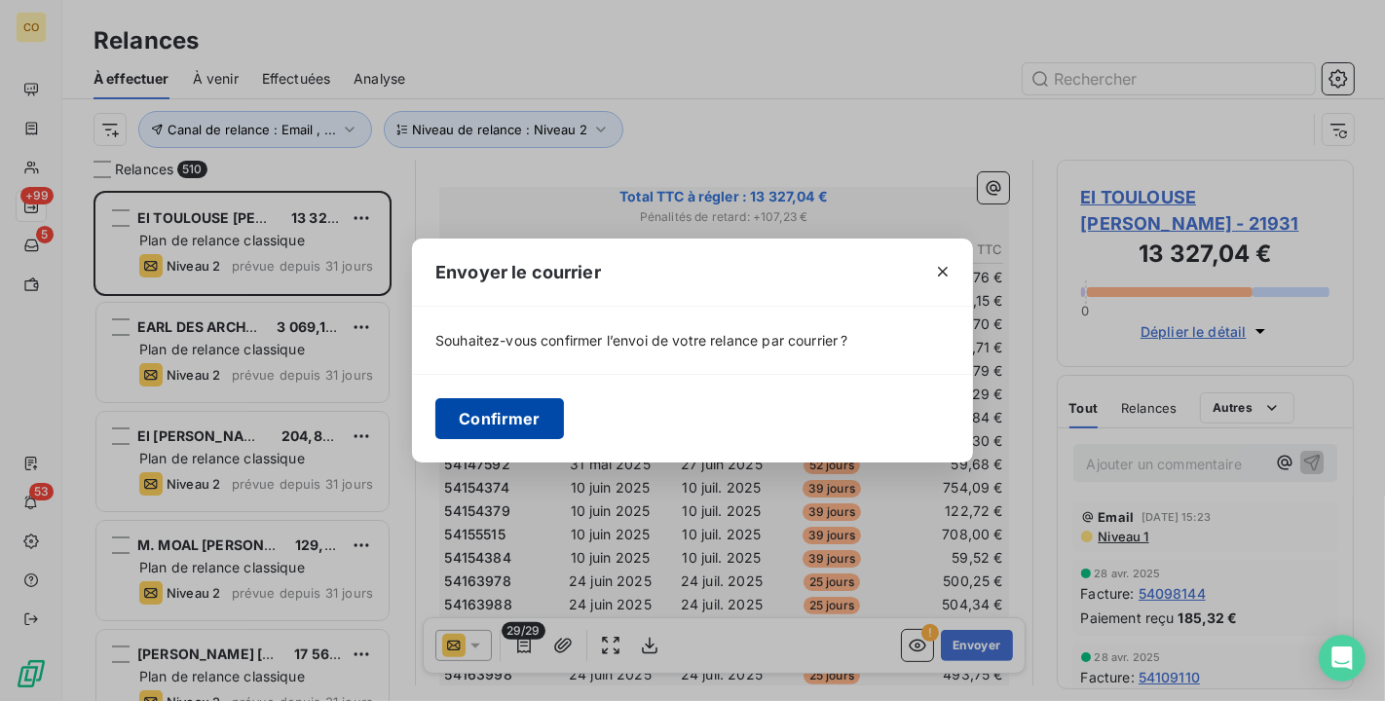
click at [526, 417] on button "Confirmer" at bounding box center [499, 418] width 129 height 41
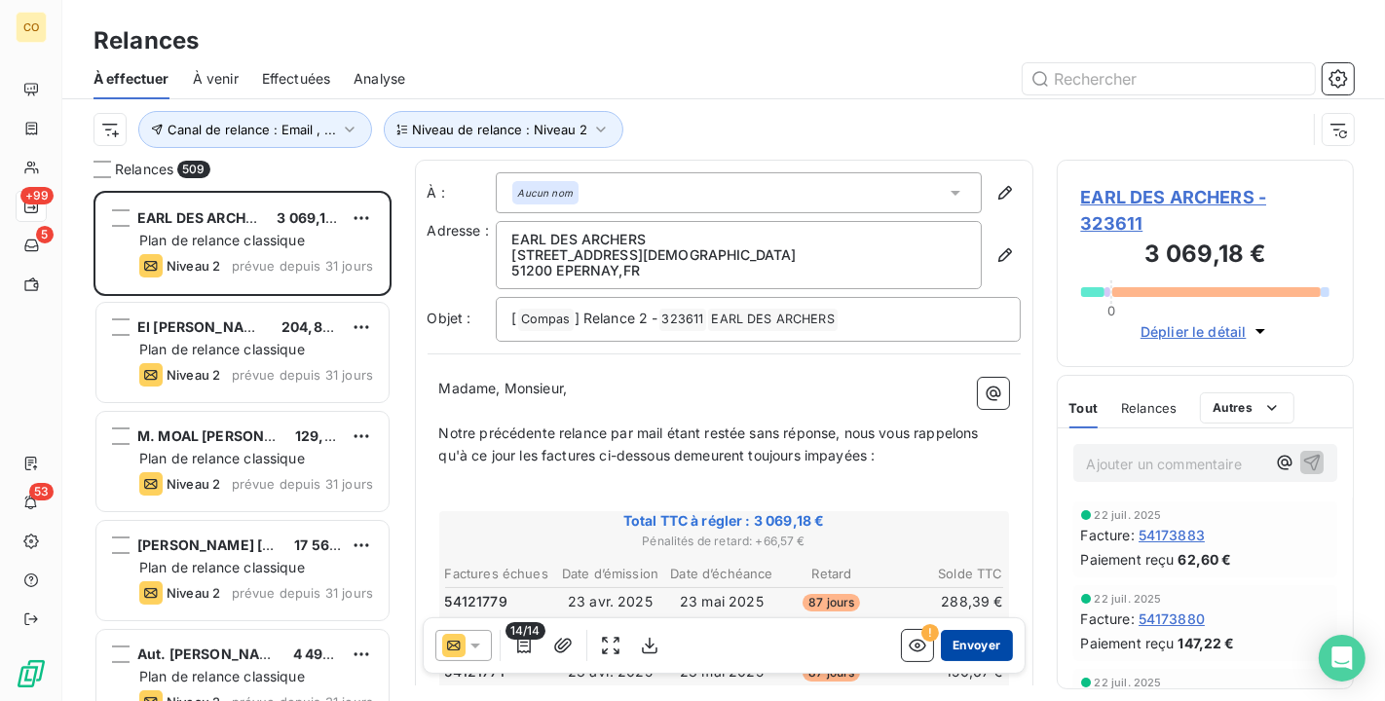
click at [949, 643] on button "Envoyer" at bounding box center [976, 645] width 71 height 31
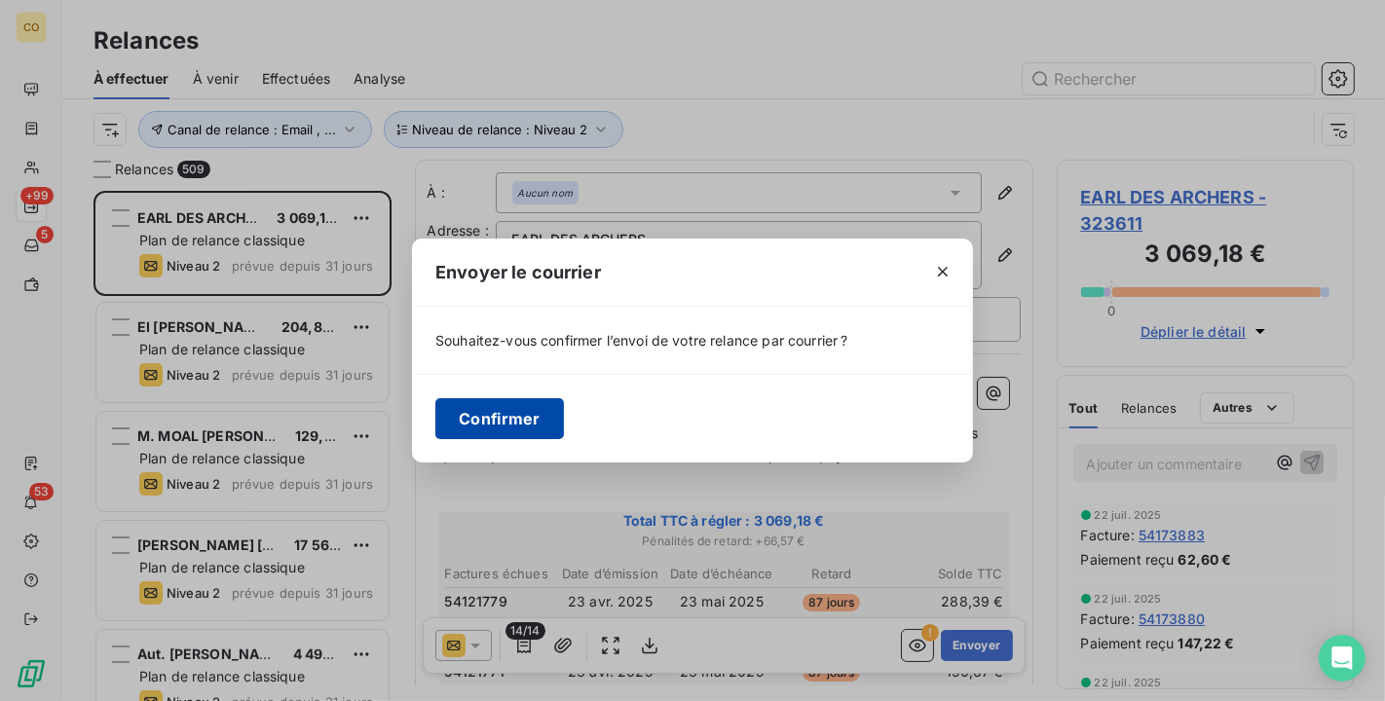
click at [481, 407] on button "Confirmer" at bounding box center [499, 418] width 129 height 41
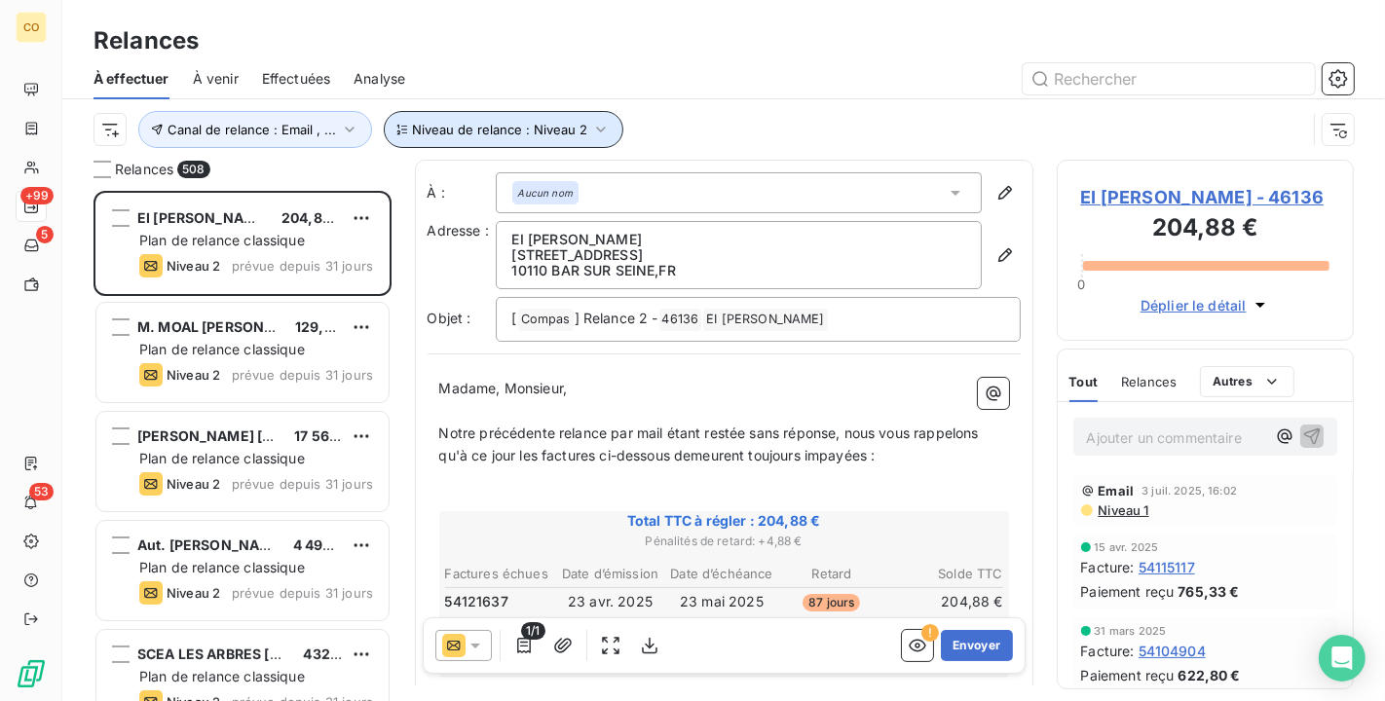
click at [579, 137] on button "Niveau de relance : Niveau 2" at bounding box center [504, 129] width 240 height 37
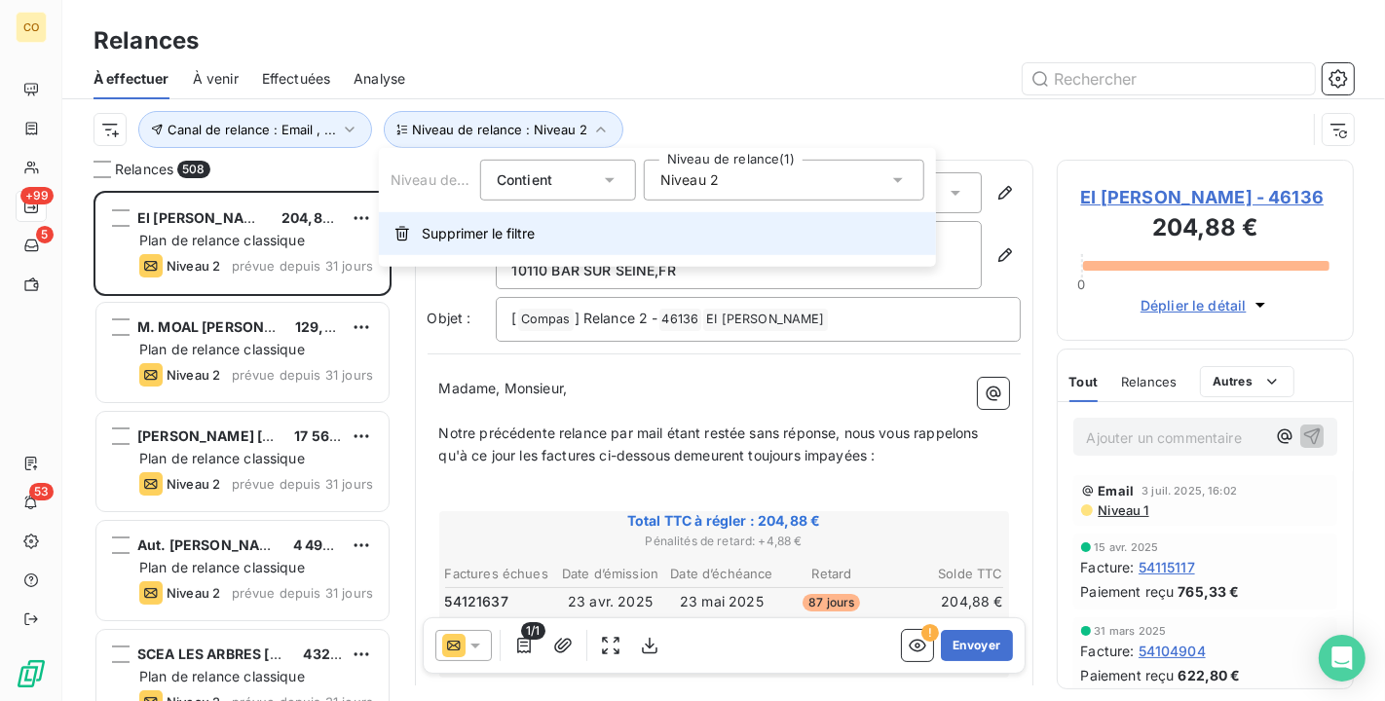
click at [513, 221] on button "Supprimer le filtre" at bounding box center [657, 233] width 557 height 43
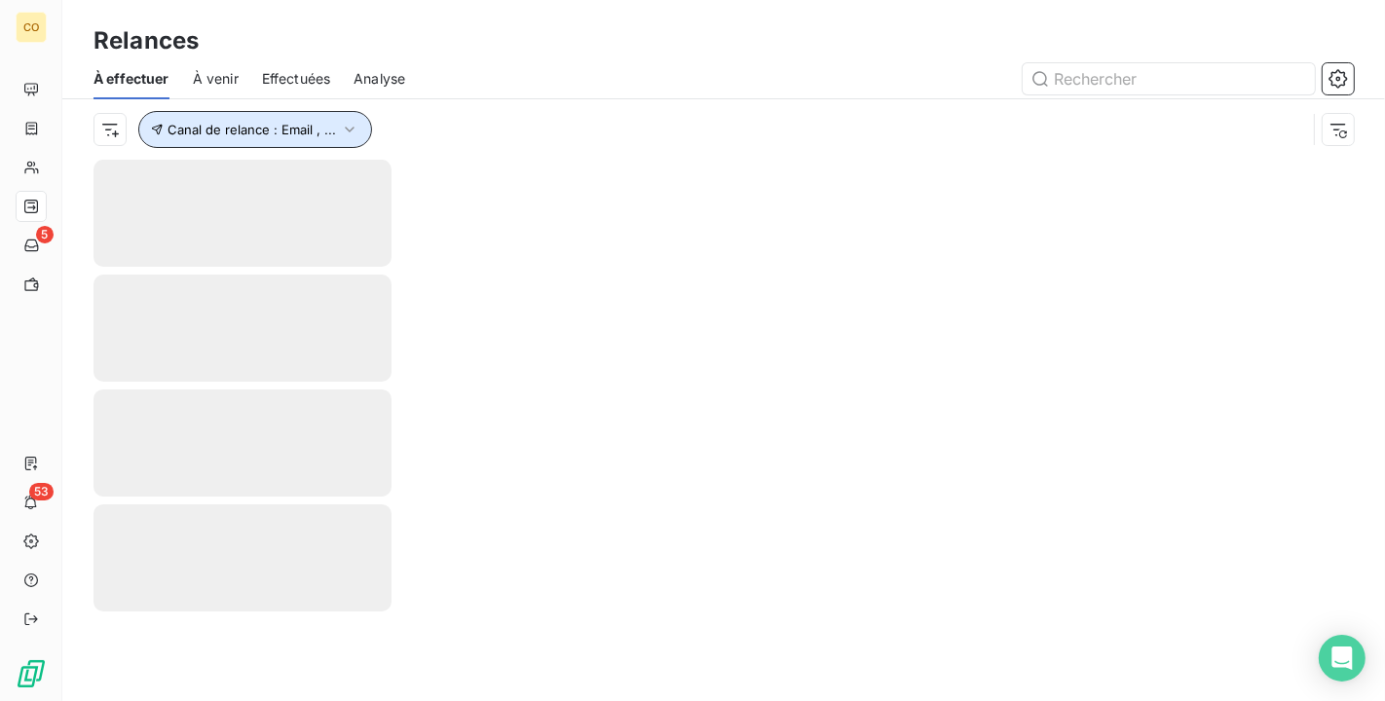
click at [349, 125] on icon "button" at bounding box center [349, 129] width 19 height 19
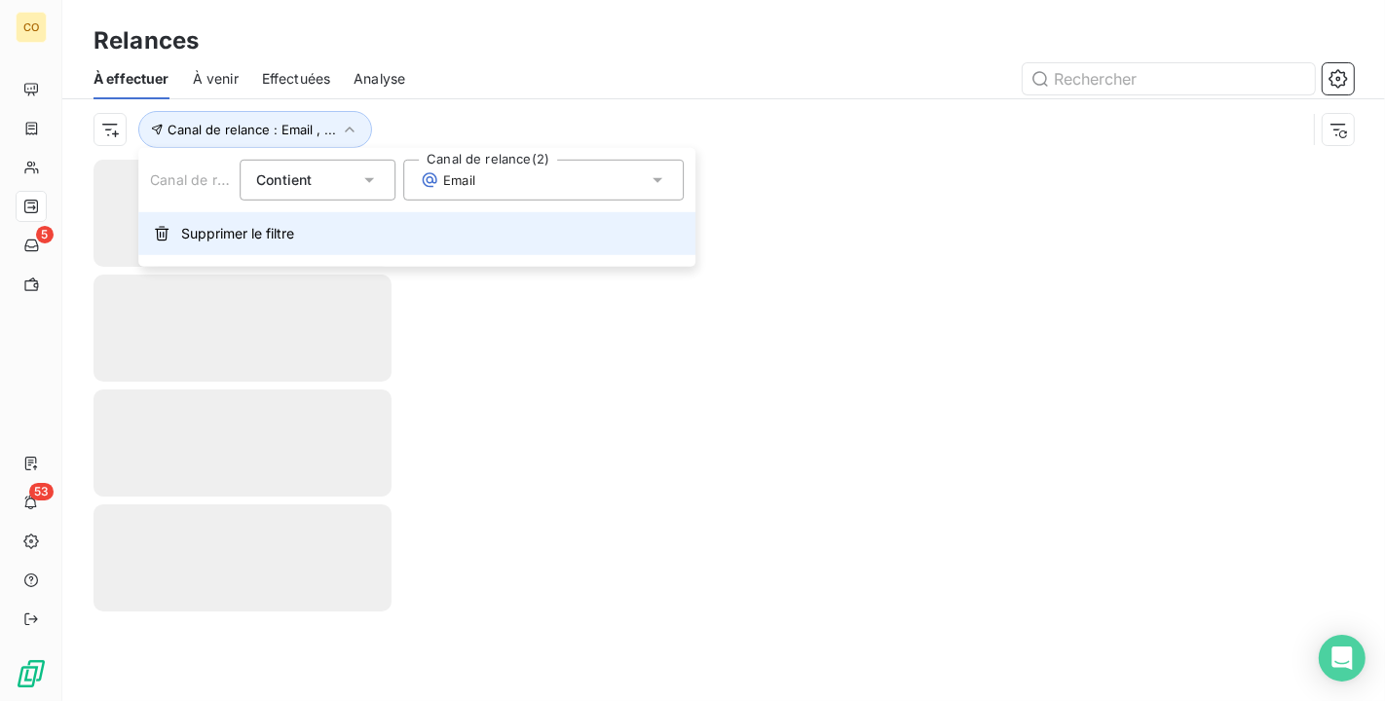
click at [251, 245] on button "Supprimer le filtre" at bounding box center [416, 233] width 557 height 43
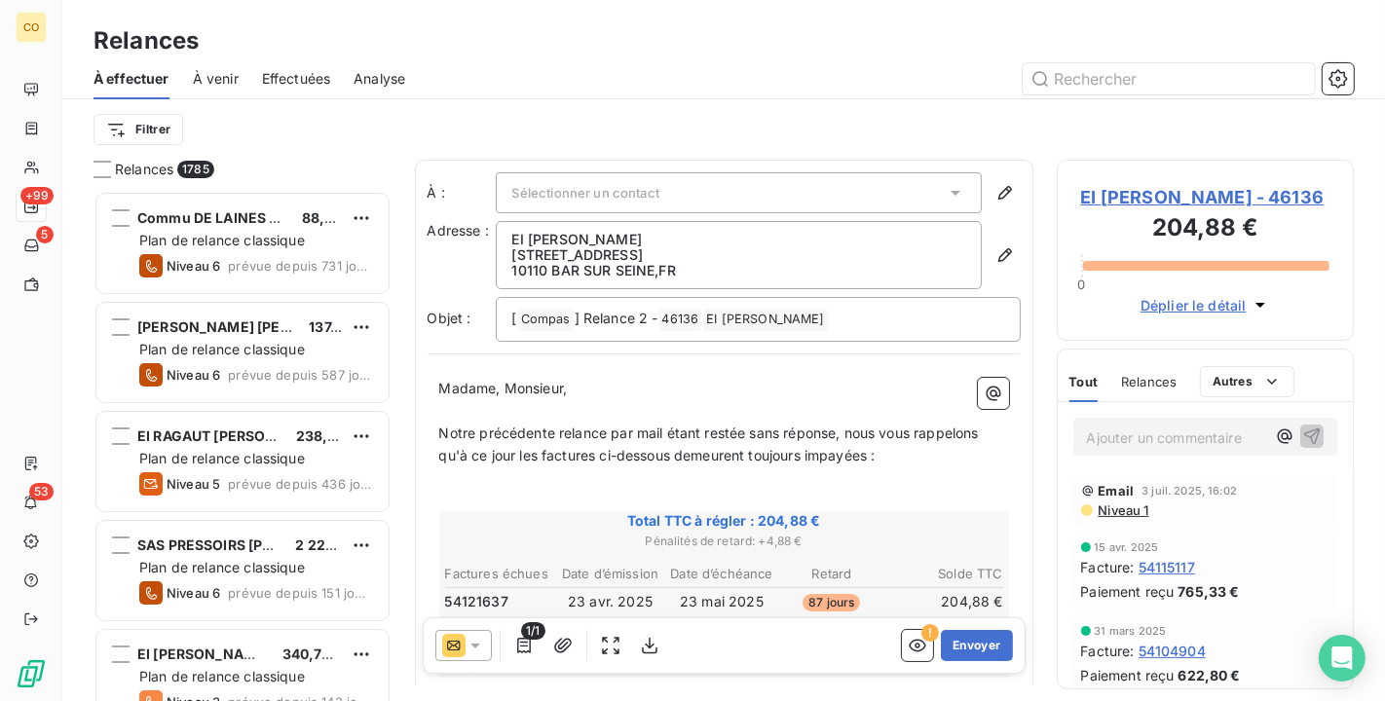
scroll to position [494, 281]
